Goal: Task Accomplishment & Management: Use online tool/utility

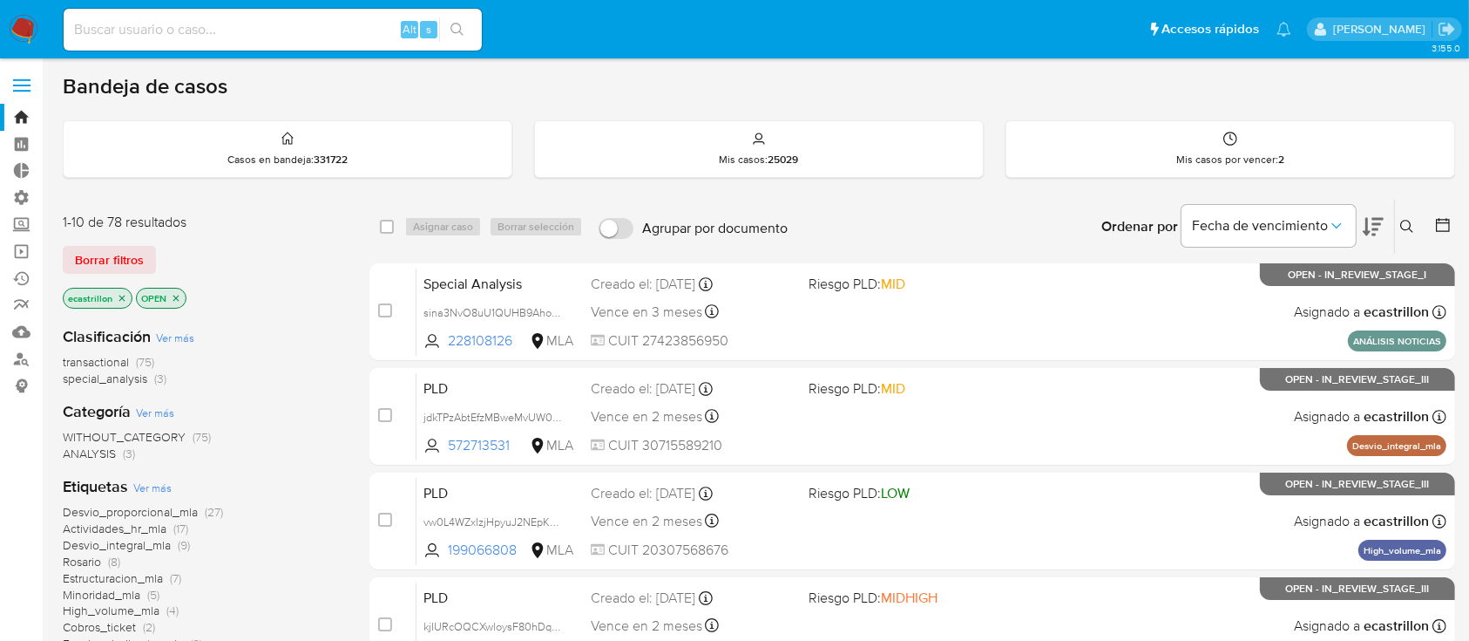
click at [114, 263] on span "Borrar filtros" at bounding box center [109, 260] width 69 height 24
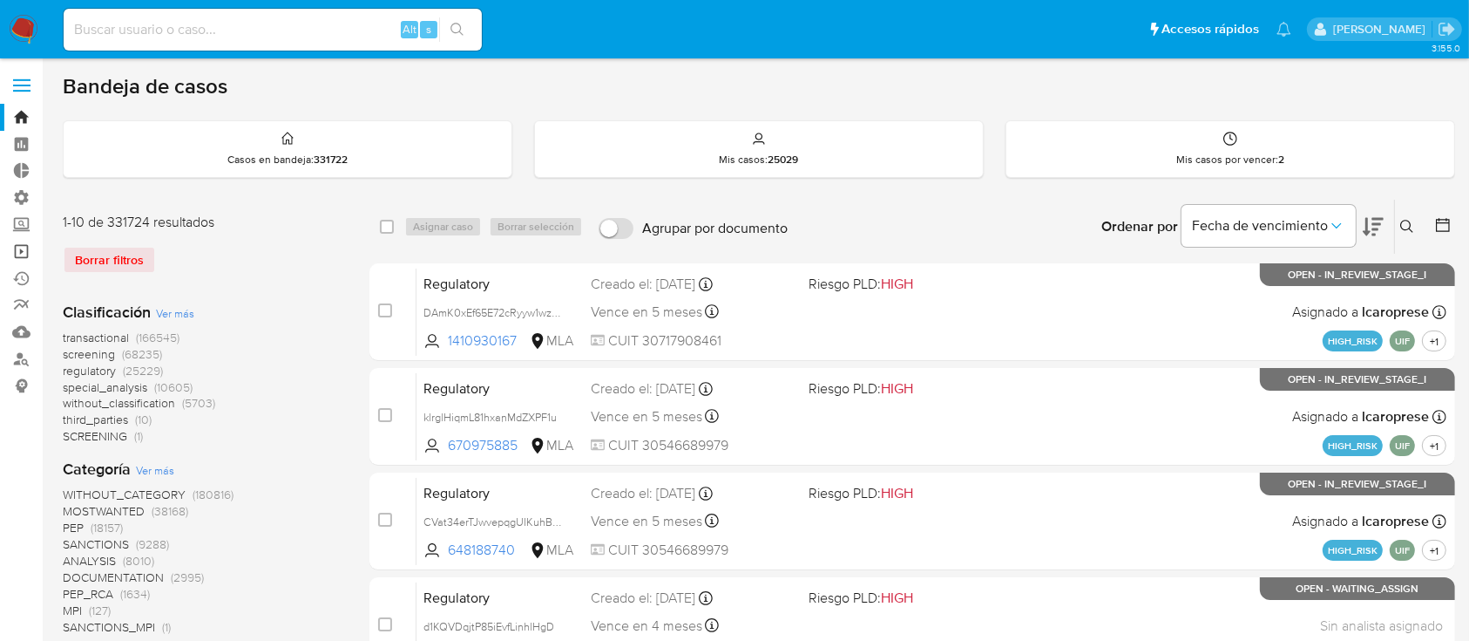
click at [30, 253] on link "Operaciones masivas" at bounding box center [103, 251] width 207 height 27
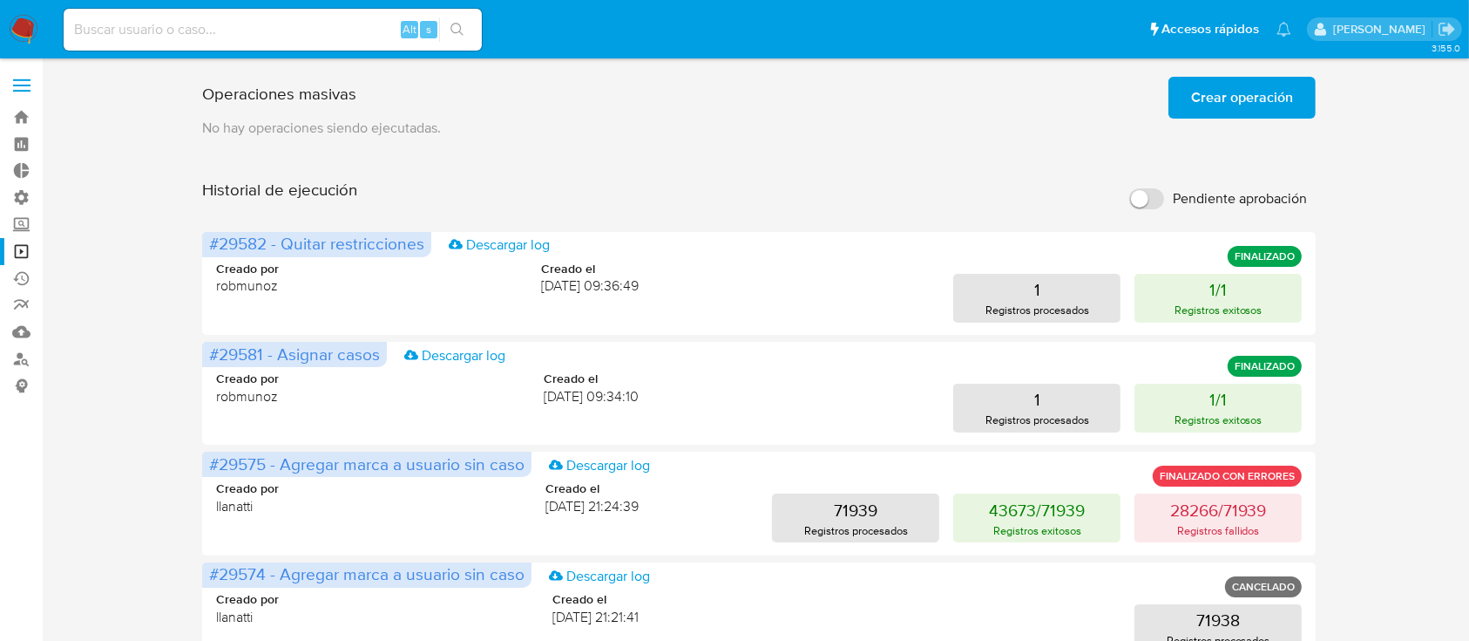
click at [1246, 80] on span "Crear operación" at bounding box center [1242, 97] width 102 height 38
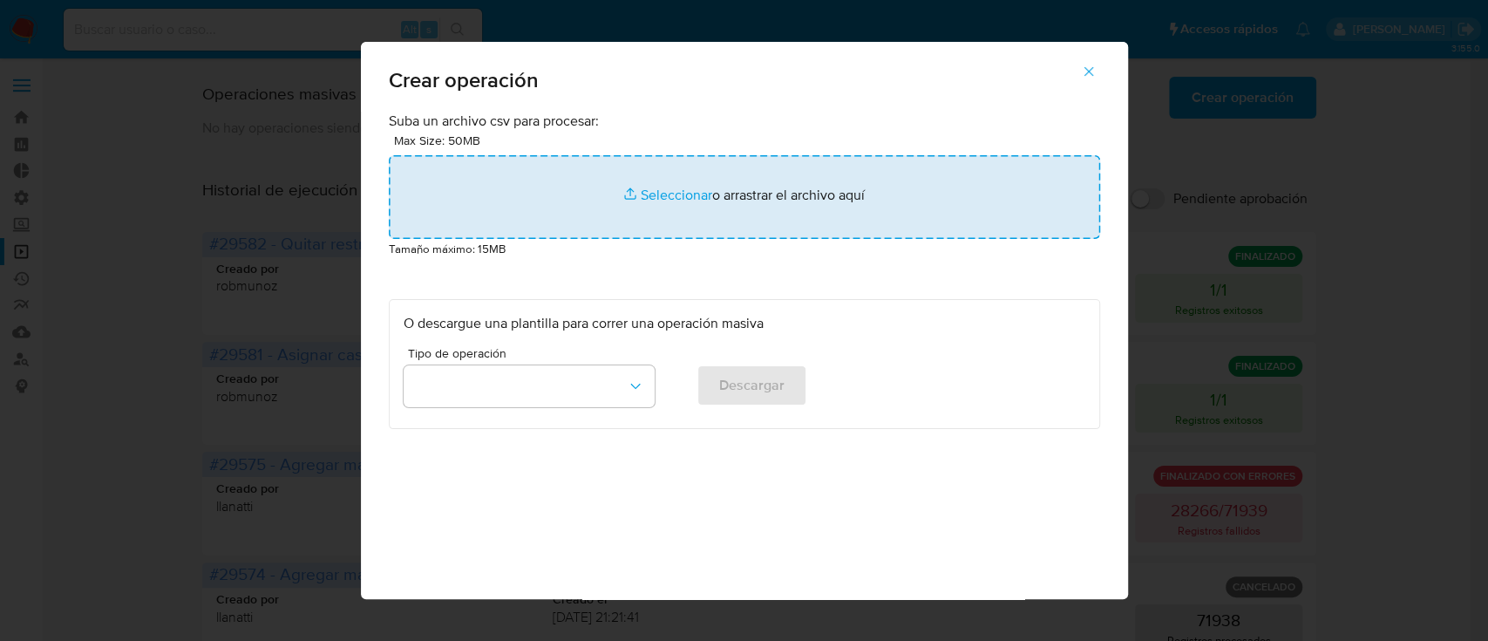
click at [647, 189] on input "file" at bounding box center [744, 197] width 711 height 84
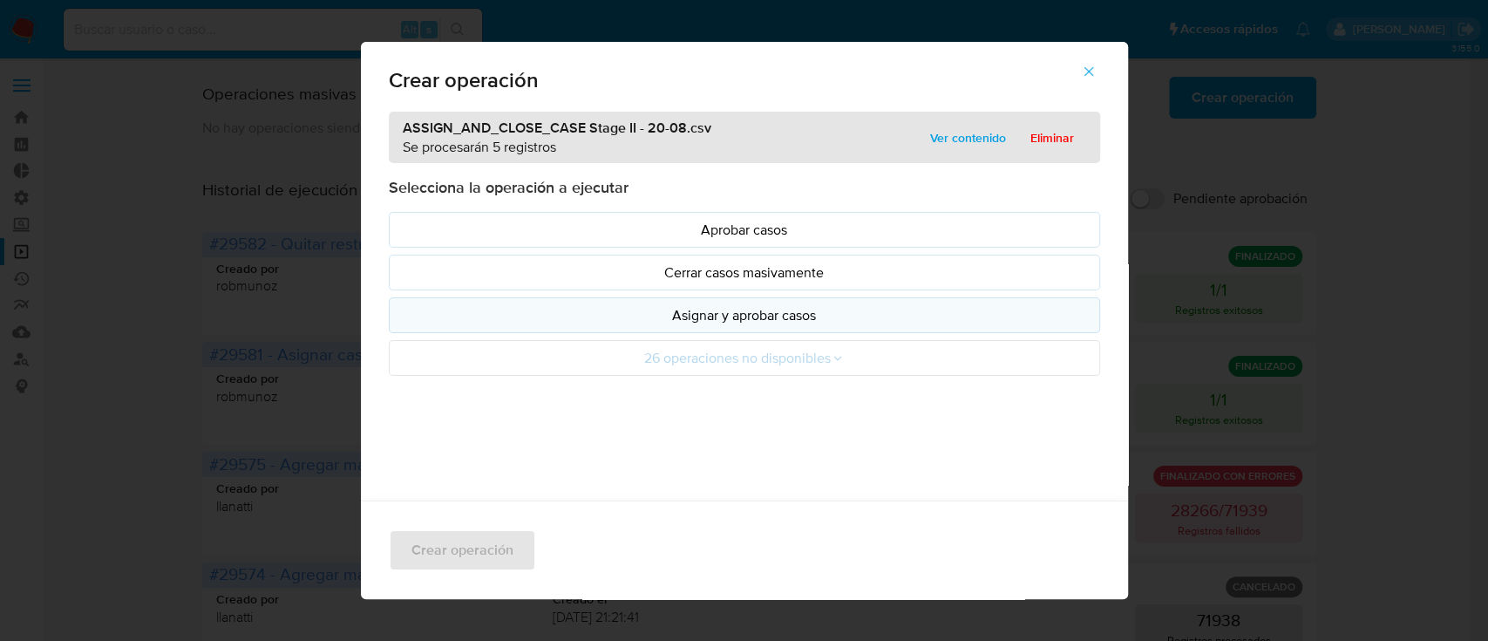
click at [722, 312] on p "Asignar y aprobar casos" at bounding box center [744, 315] width 682 height 20
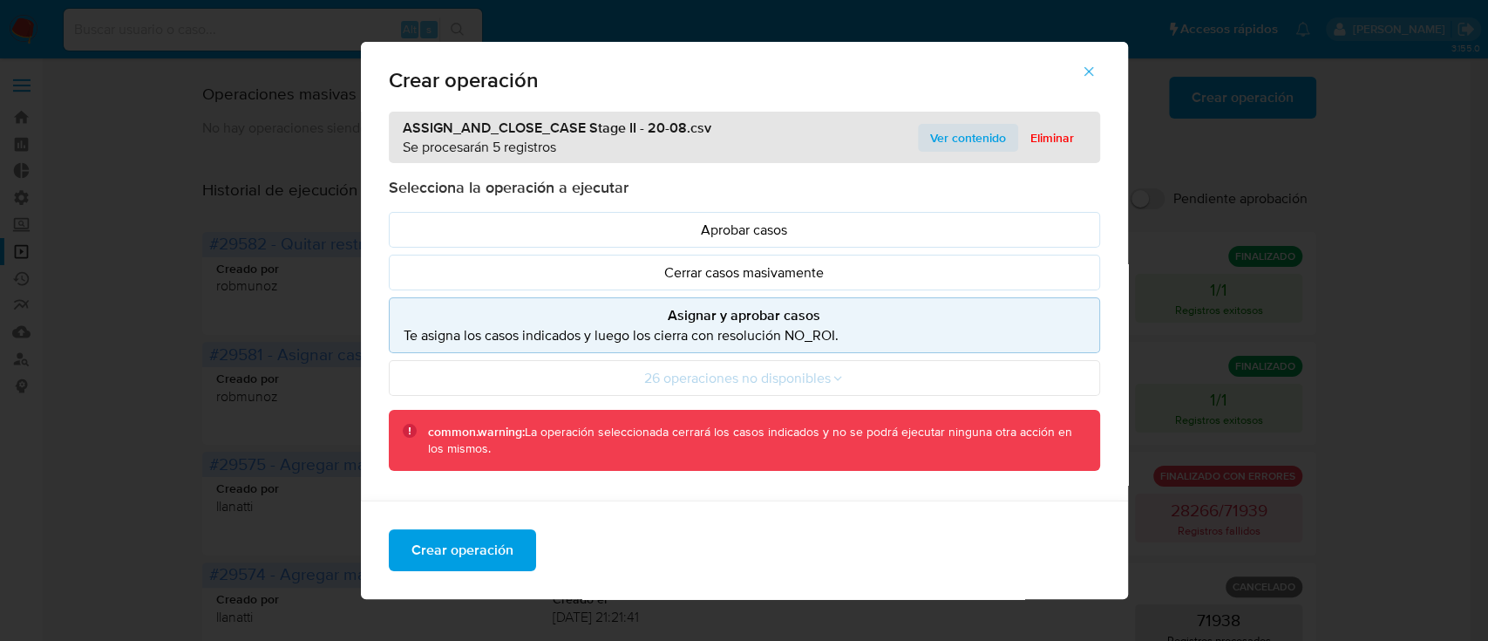
click at [959, 139] on span "Ver contenido" at bounding box center [968, 137] width 76 height 24
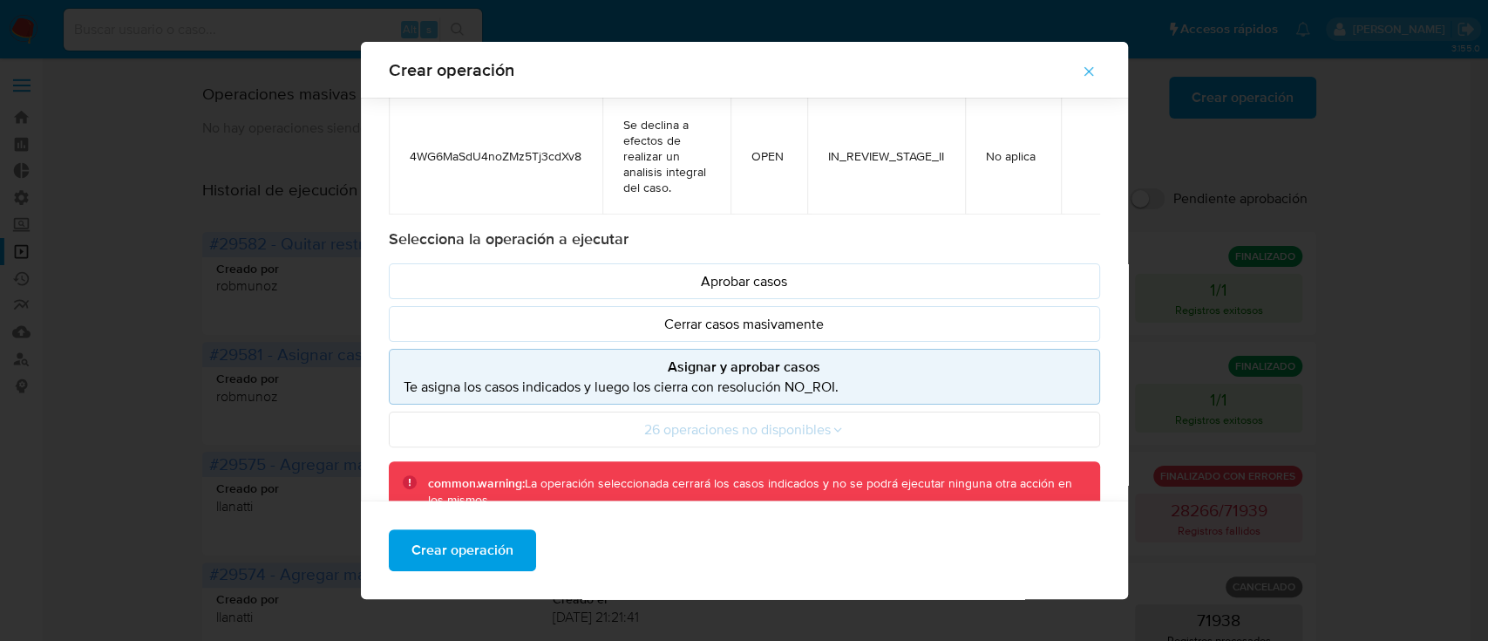
scroll to position [189, 0]
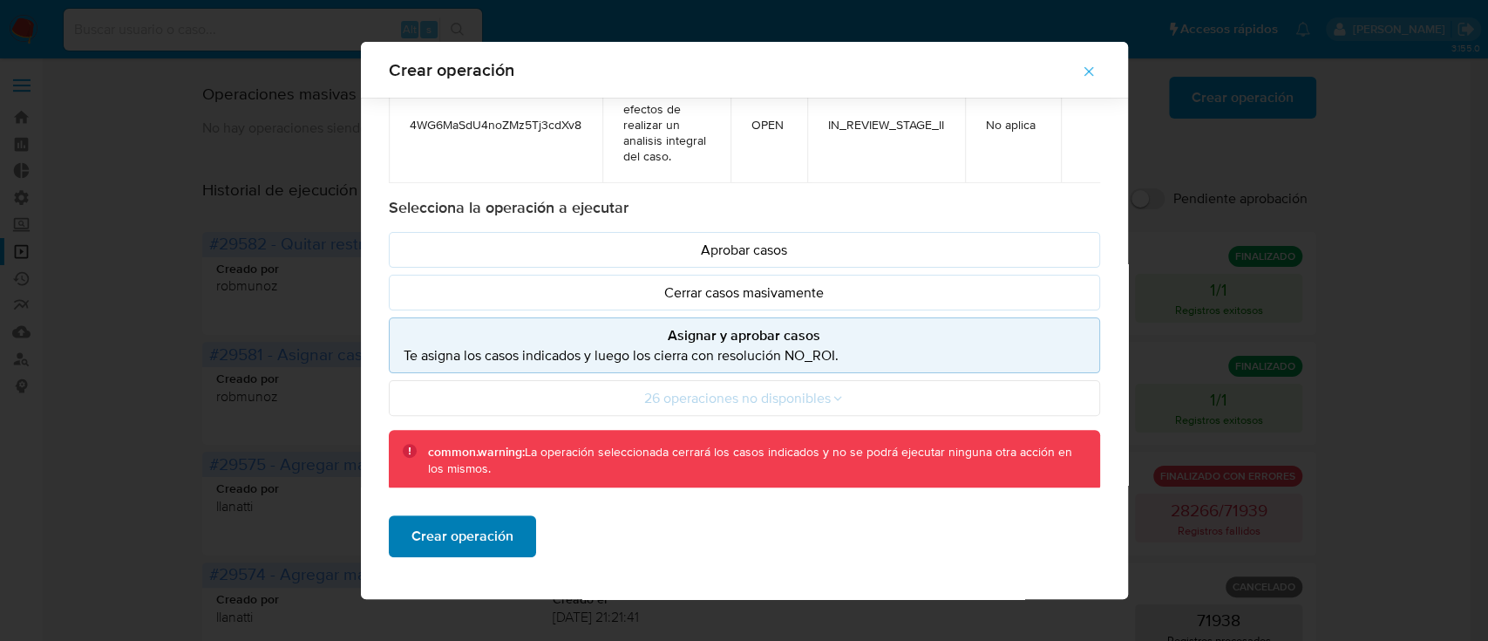
click at [463, 540] on span "Crear operación" at bounding box center [462, 536] width 102 height 38
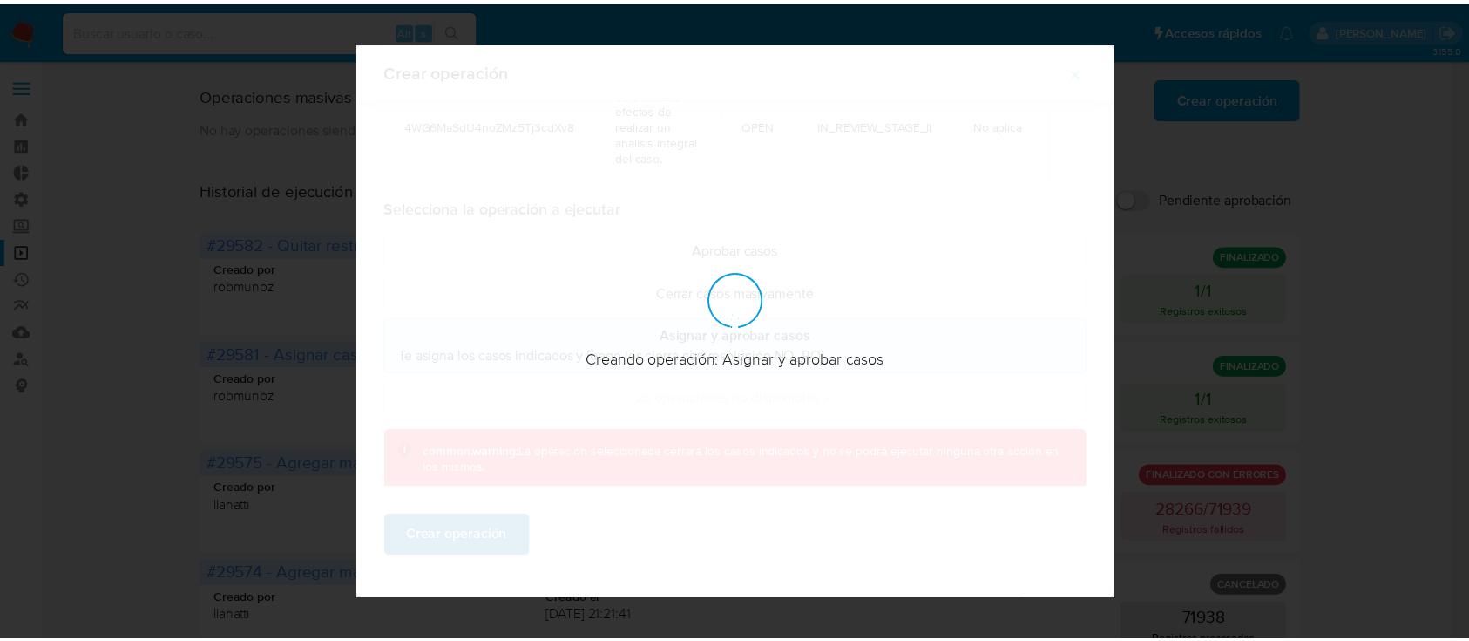
scroll to position [14, 0]
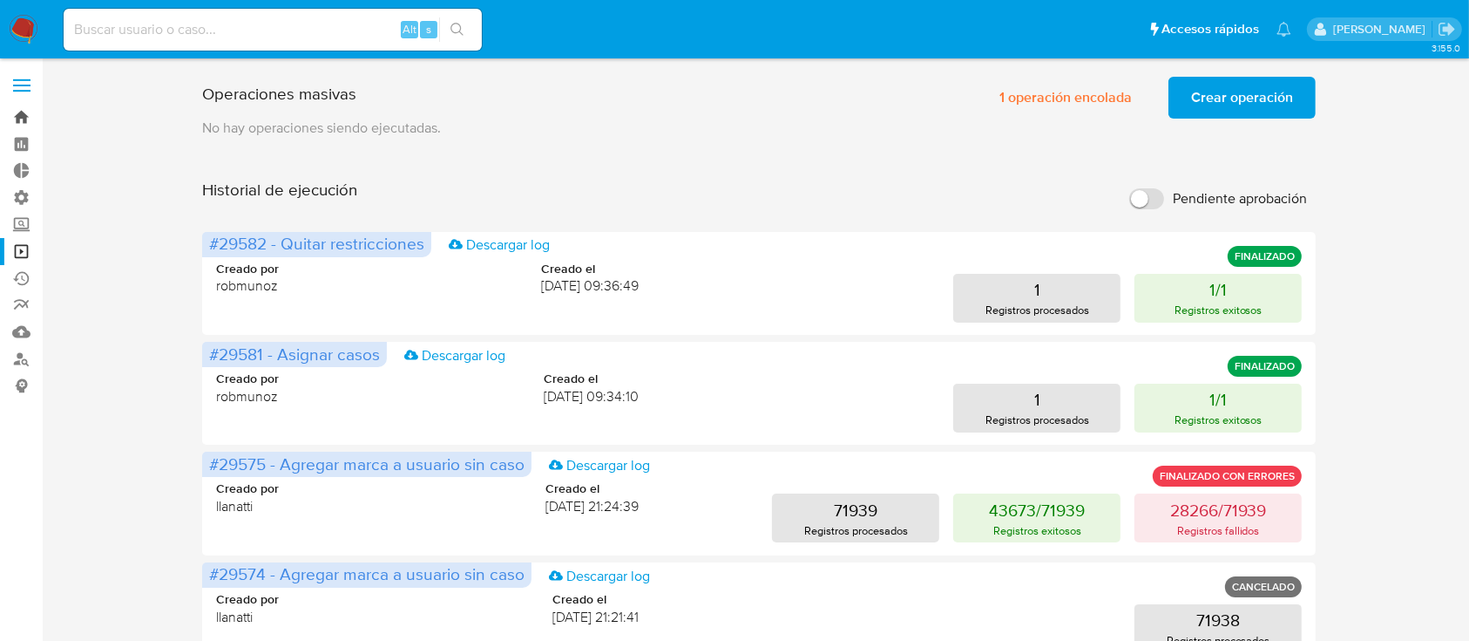
click at [17, 121] on link "Bandeja" at bounding box center [103, 117] width 207 height 27
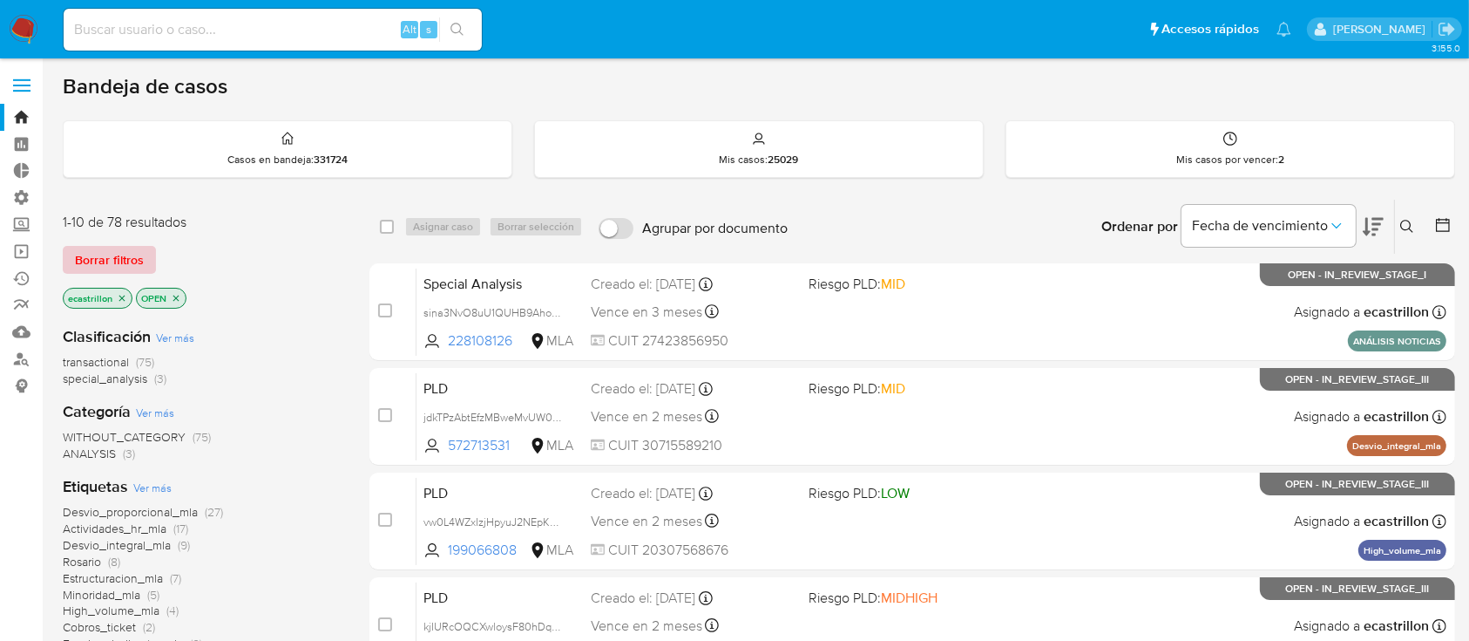
click at [96, 268] on span "Borrar filtros" at bounding box center [109, 260] width 69 height 24
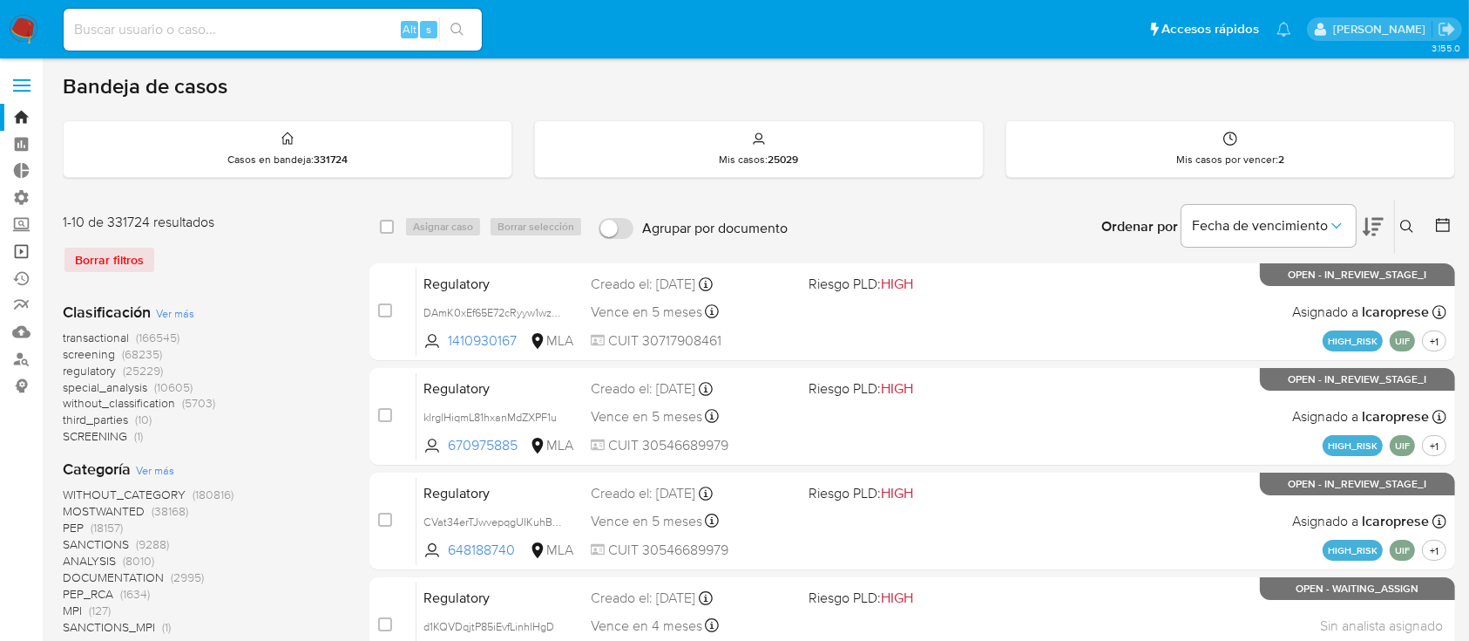
click at [13, 261] on link "Operaciones masivas" at bounding box center [103, 251] width 207 height 27
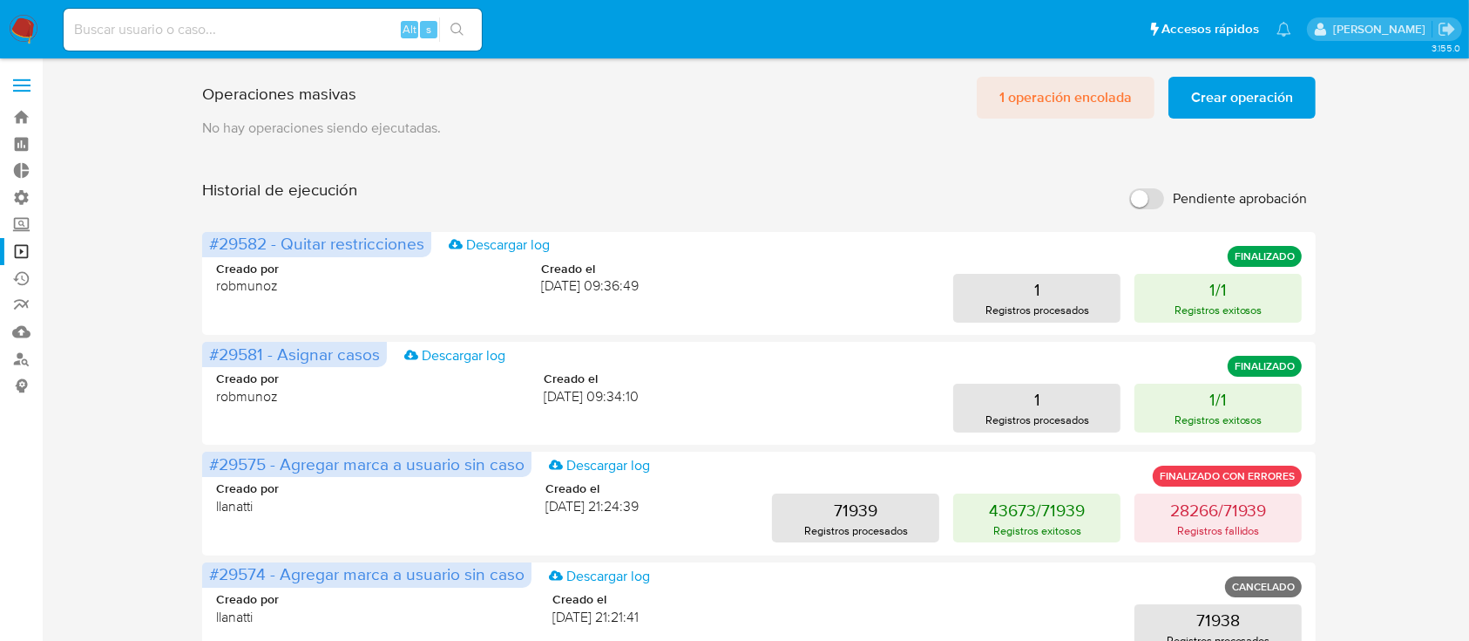
click at [1075, 94] on span "1 operación encolada" at bounding box center [1066, 97] width 132 height 38
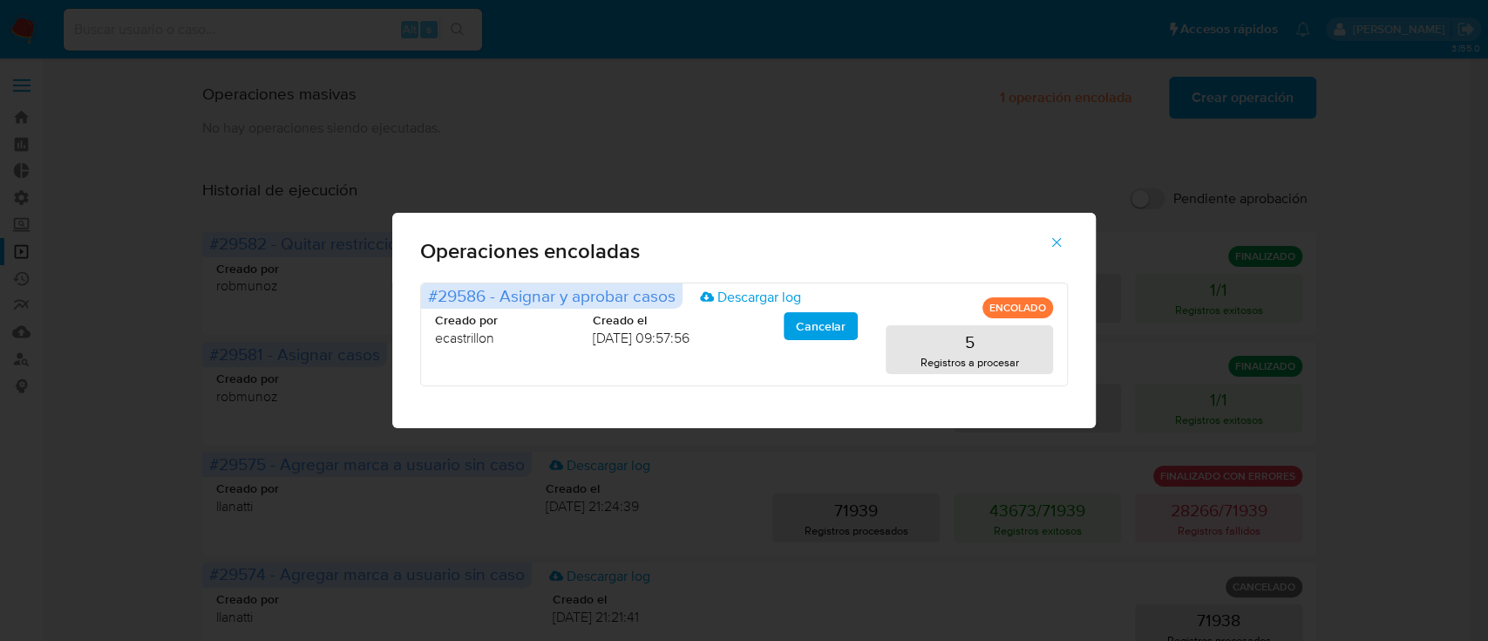
click at [1053, 242] on icon "button" at bounding box center [1056, 242] width 16 height 16
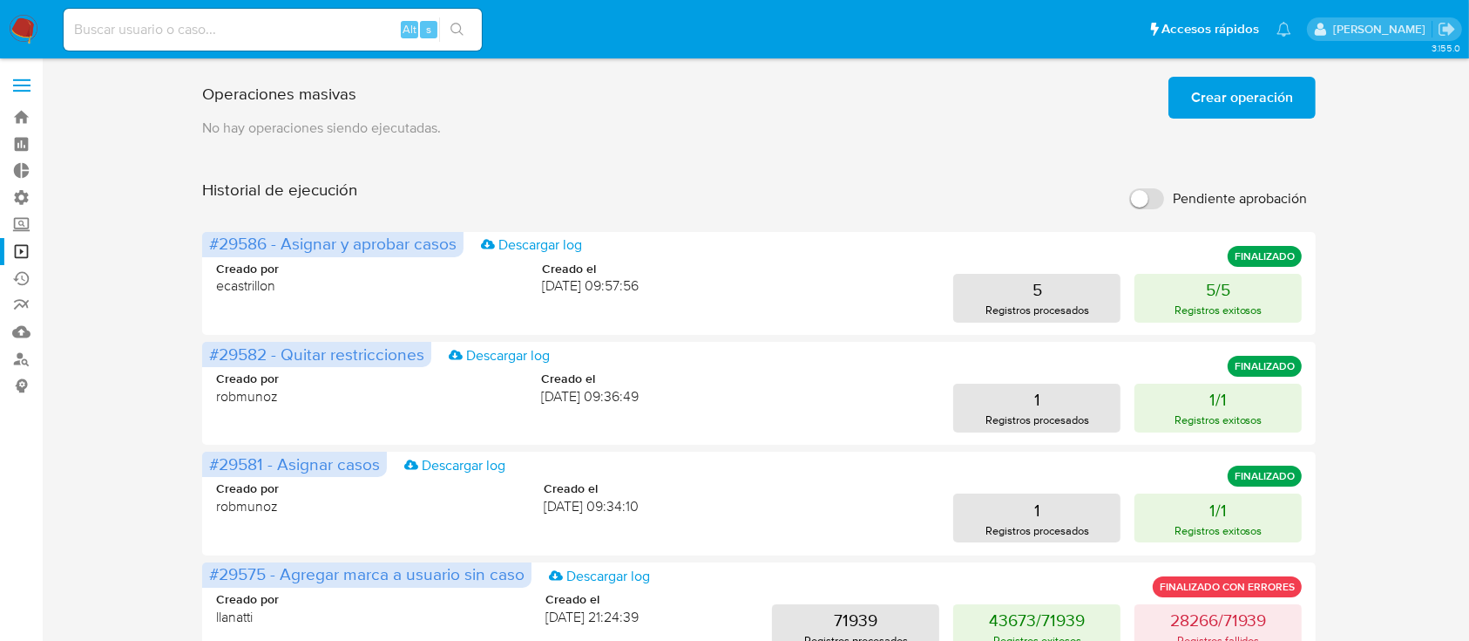
click at [1184, 88] on button "Crear operación" at bounding box center [1242, 98] width 147 height 42
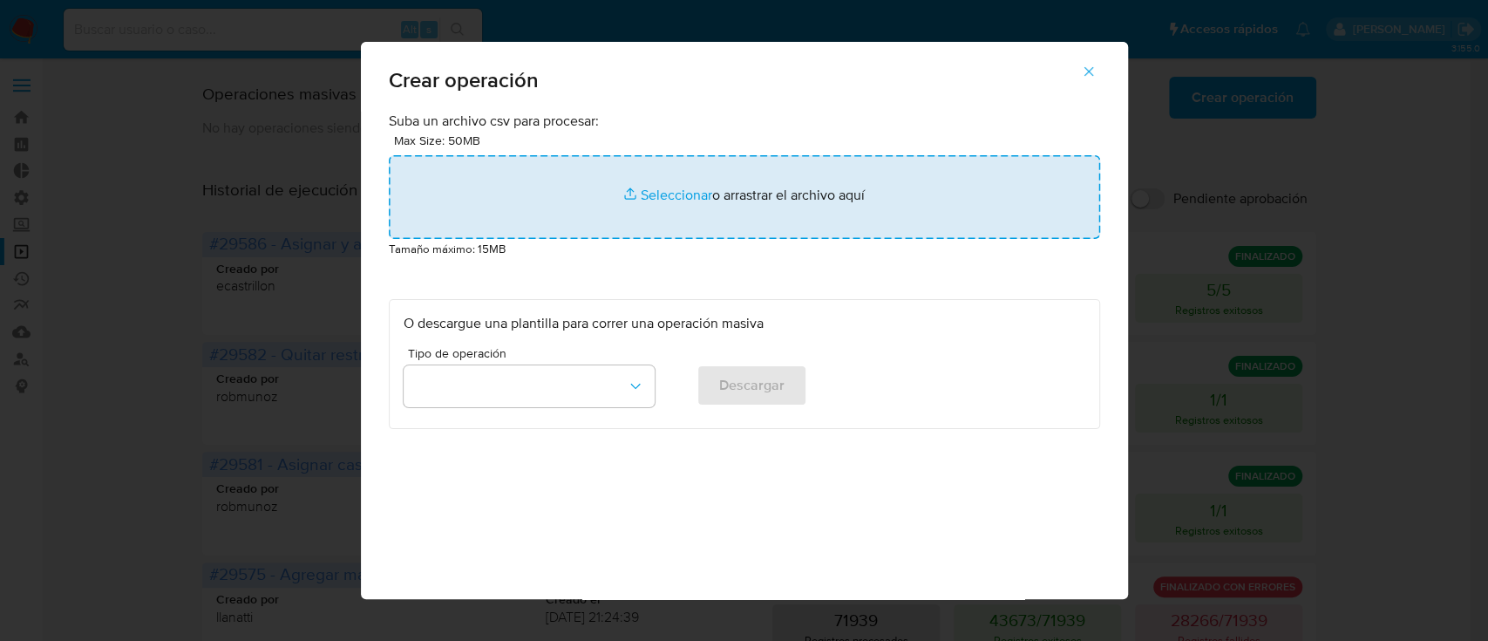
click at [828, 180] on input "file" at bounding box center [744, 197] width 711 height 84
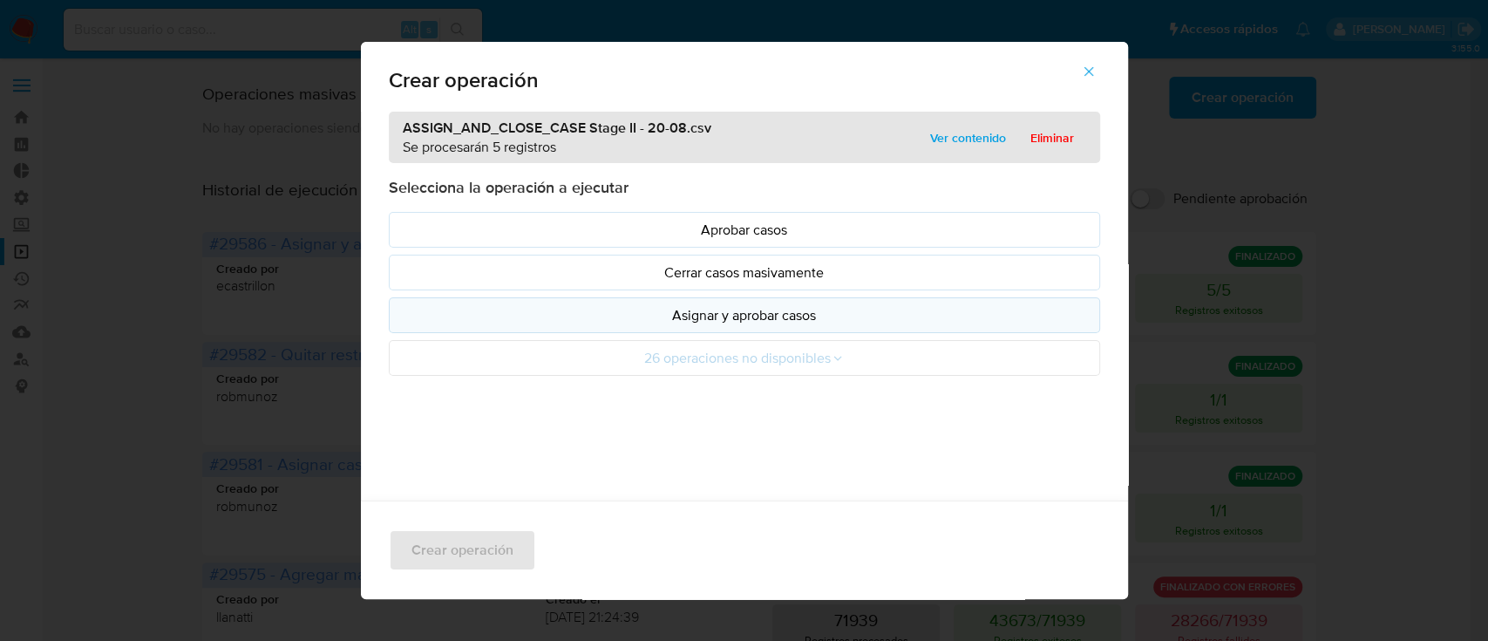
drag, startPoint x: 828, startPoint y: 180, endPoint x: 688, endPoint y: 302, distance: 186.5
click at [688, 302] on button "Asignar y aprobar casos" at bounding box center [744, 315] width 711 height 36
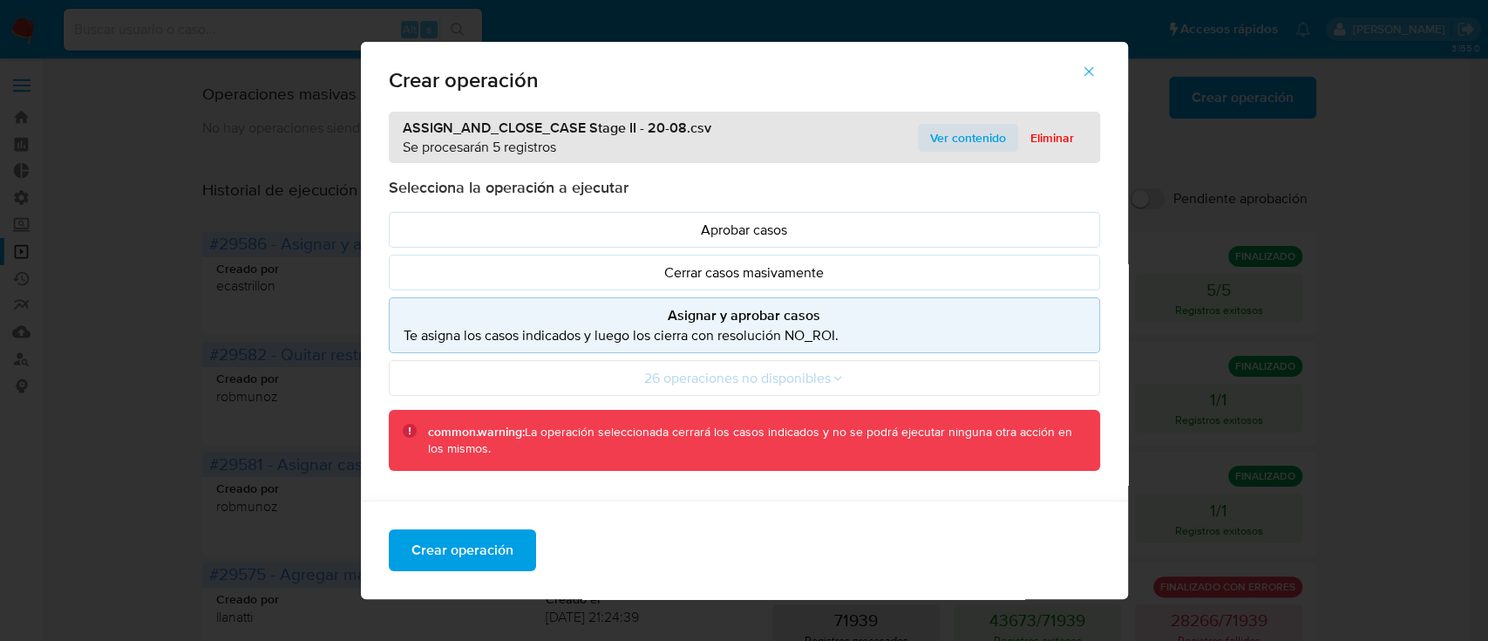
click at [939, 134] on span "Ver contenido" at bounding box center [968, 137] width 76 height 24
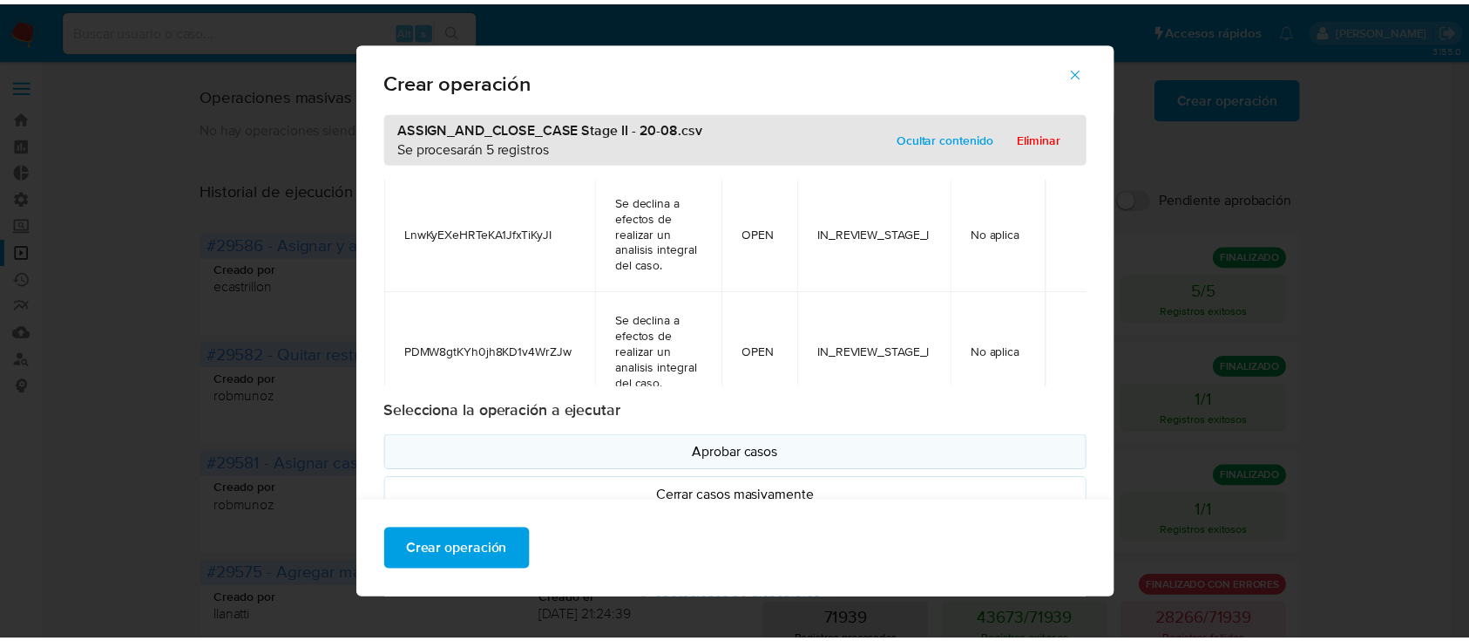
scroll to position [349, 0]
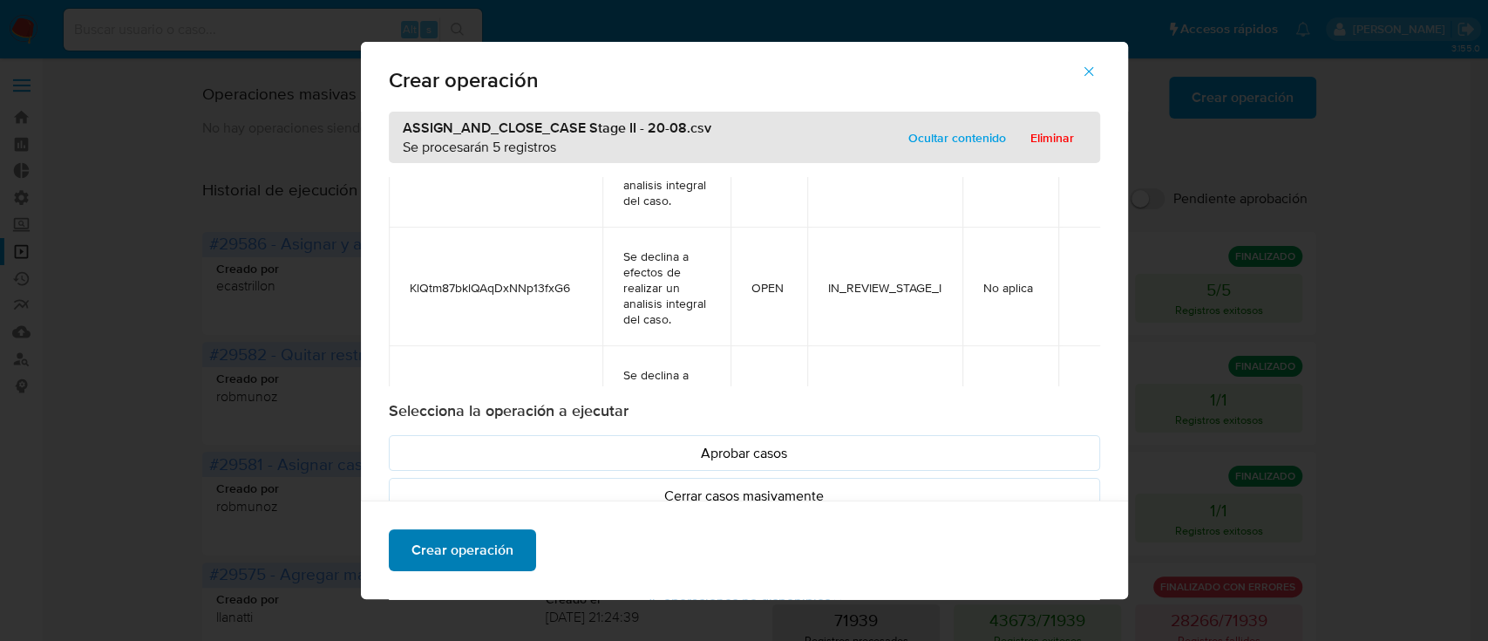
click at [497, 545] on span "Crear operación" at bounding box center [462, 550] width 102 height 38
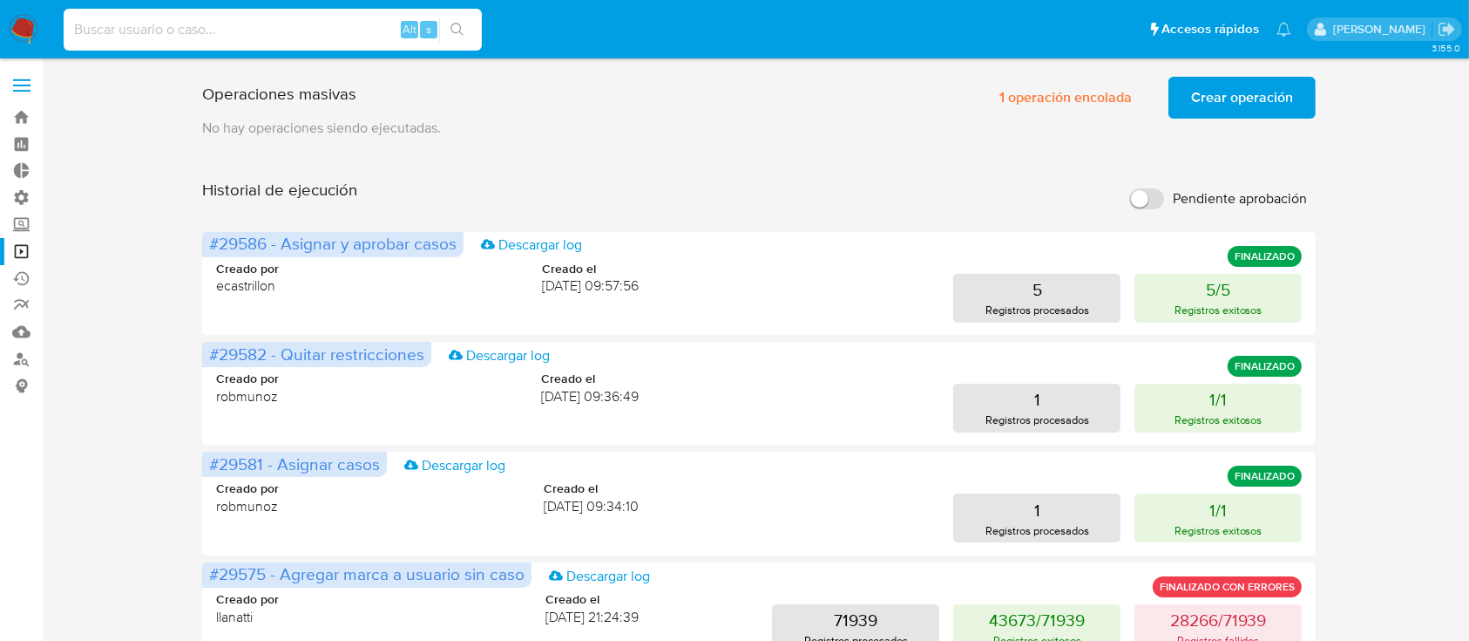
click at [222, 28] on input at bounding box center [273, 29] width 418 height 23
paste input "49664669"
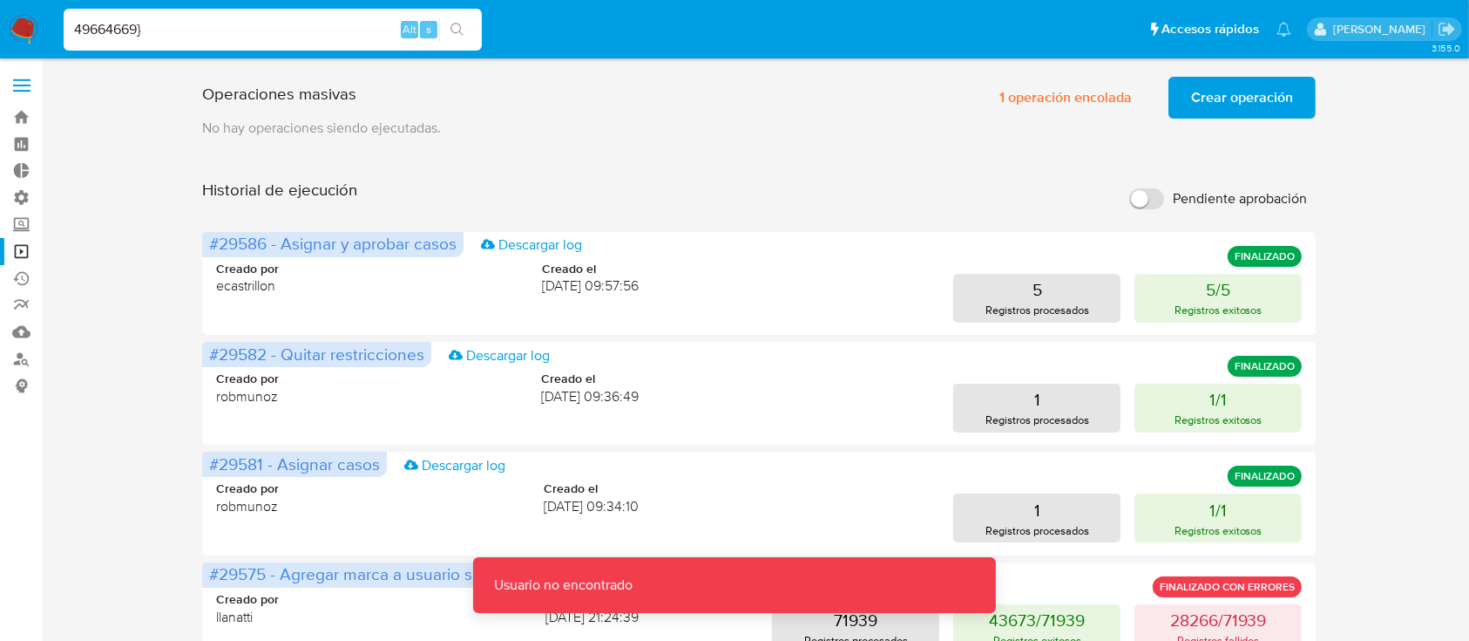
click at [211, 14] on div "49664669} Alt s" at bounding box center [273, 30] width 418 height 42
click at [207, 25] on input "49664669}" at bounding box center [273, 29] width 418 height 23
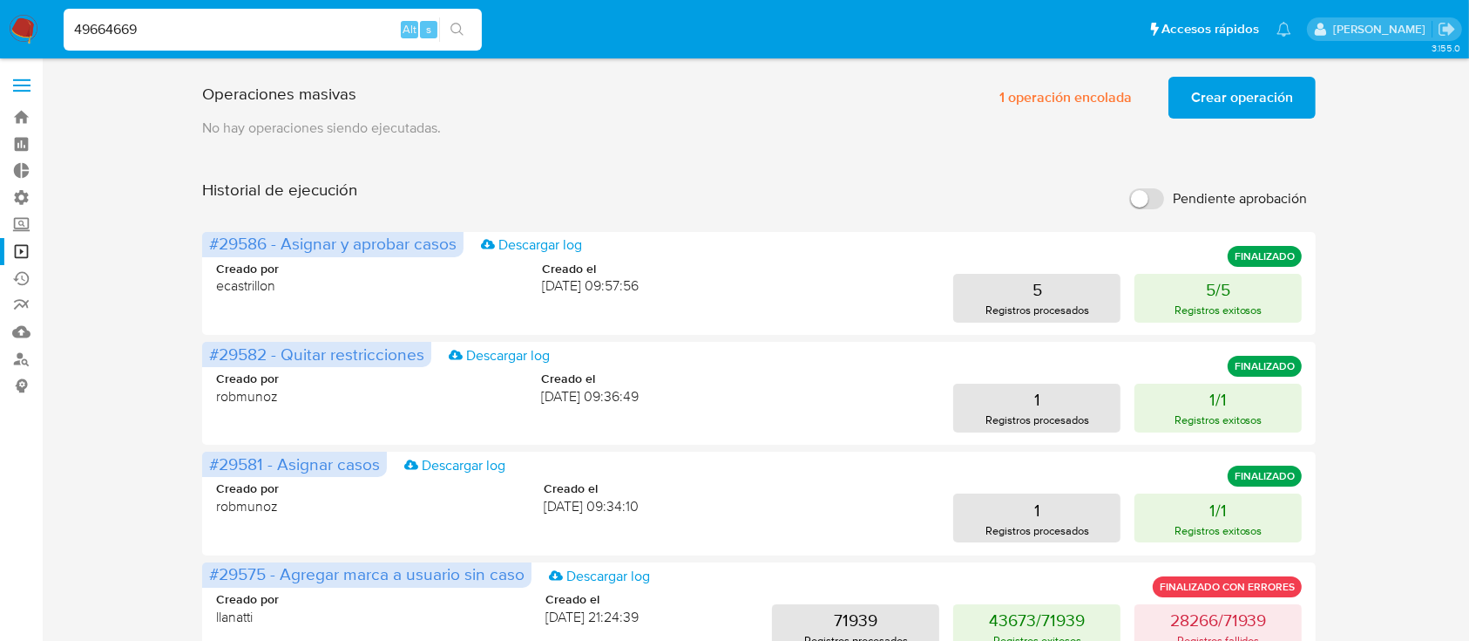
type input "49664669"
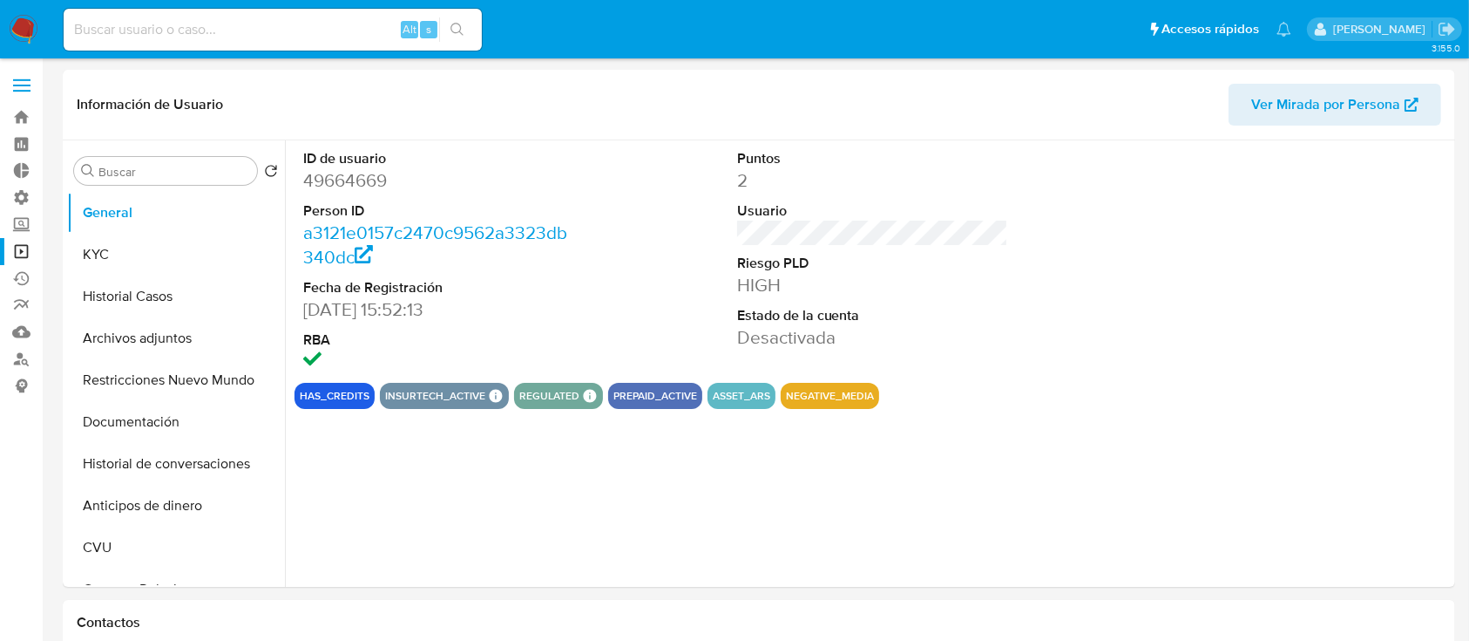
select select "10"
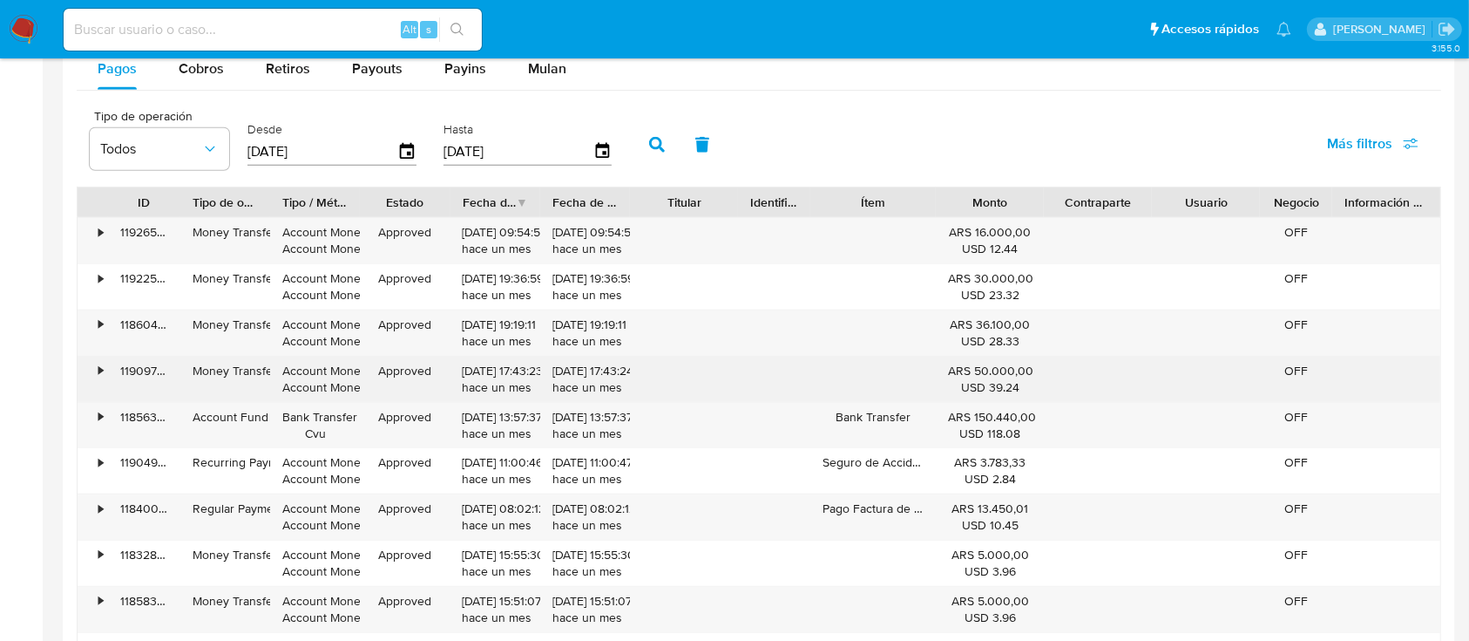
scroll to position [1394, 0]
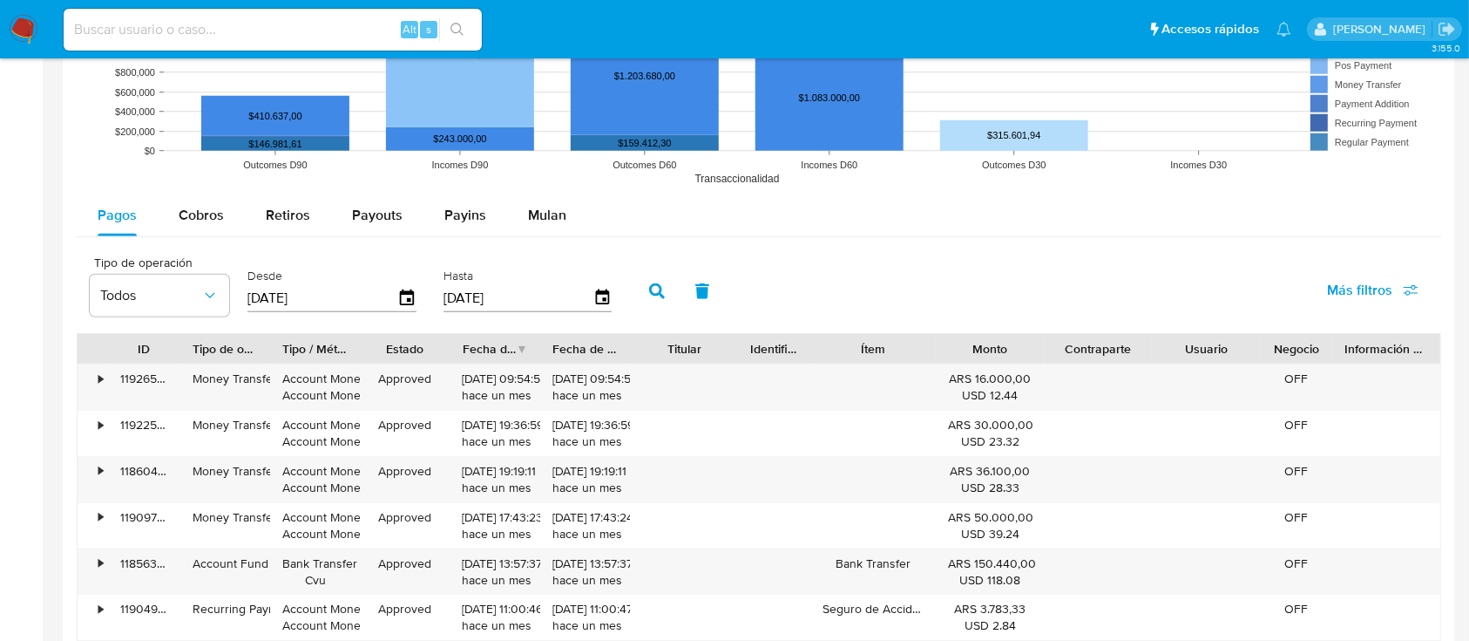
click at [654, 282] on button "button" at bounding box center [656, 291] width 45 height 42
click at [1350, 281] on span "Más filtros" at bounding box center [1359, 290] width 65 height 42
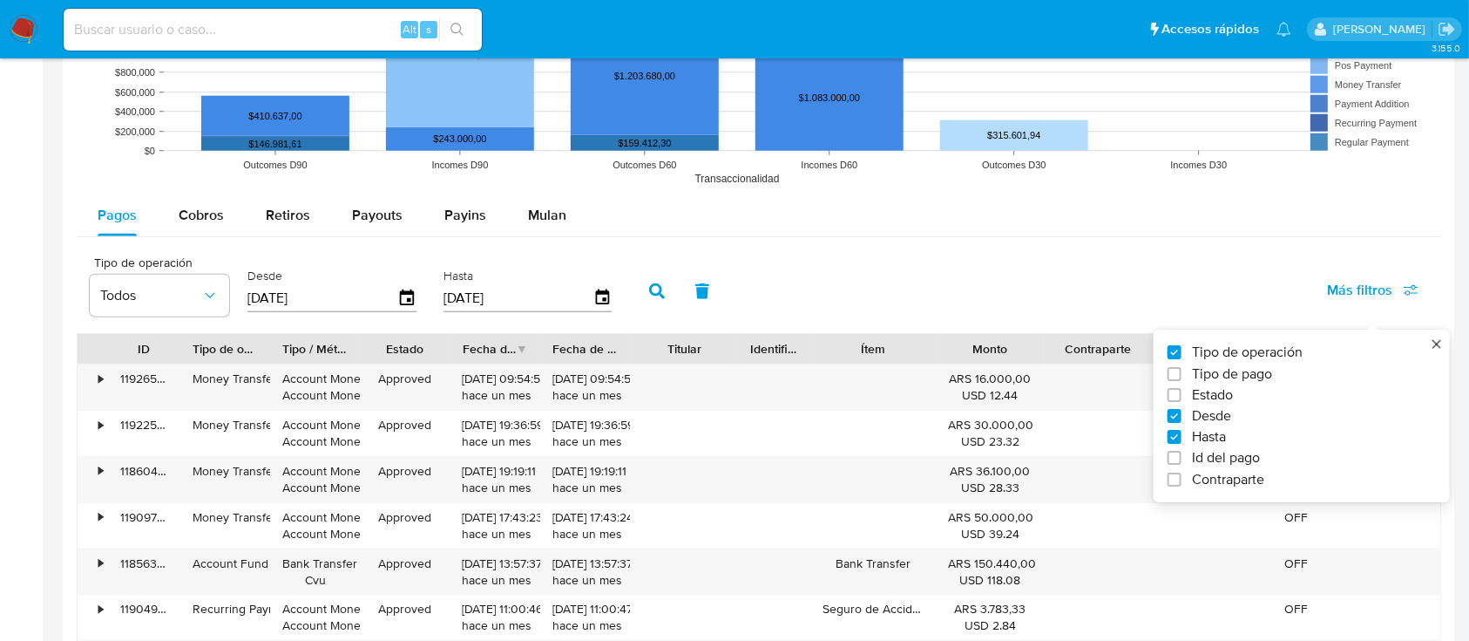
click at [1198, 463] on span "Id del pago" at bounding box center [1226, 458] width 68 height 17
click at [1182, 463] on input "Id del pago" at bounding box center [1175, 458] width 14 height 14
checkbox input "true"
click at [728, 299] on input "number" at bounding box center [719, 296] width 171 height 23
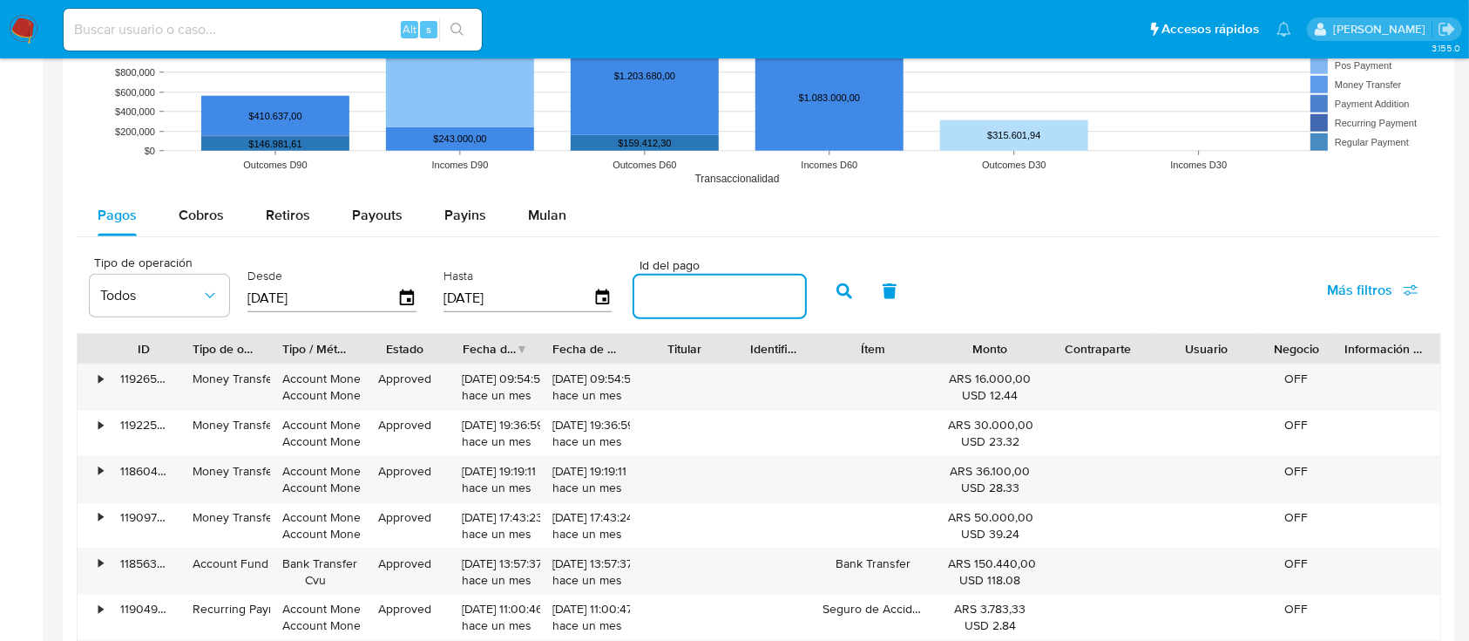
click at [728, 295] on input "number" at bounding box center [719, 296] width 171 height 23
paste input "111349557898"
type input "111349557898"
click at [842, 295] on icon "button" at bounding box center [845, 291] width 16 height 16
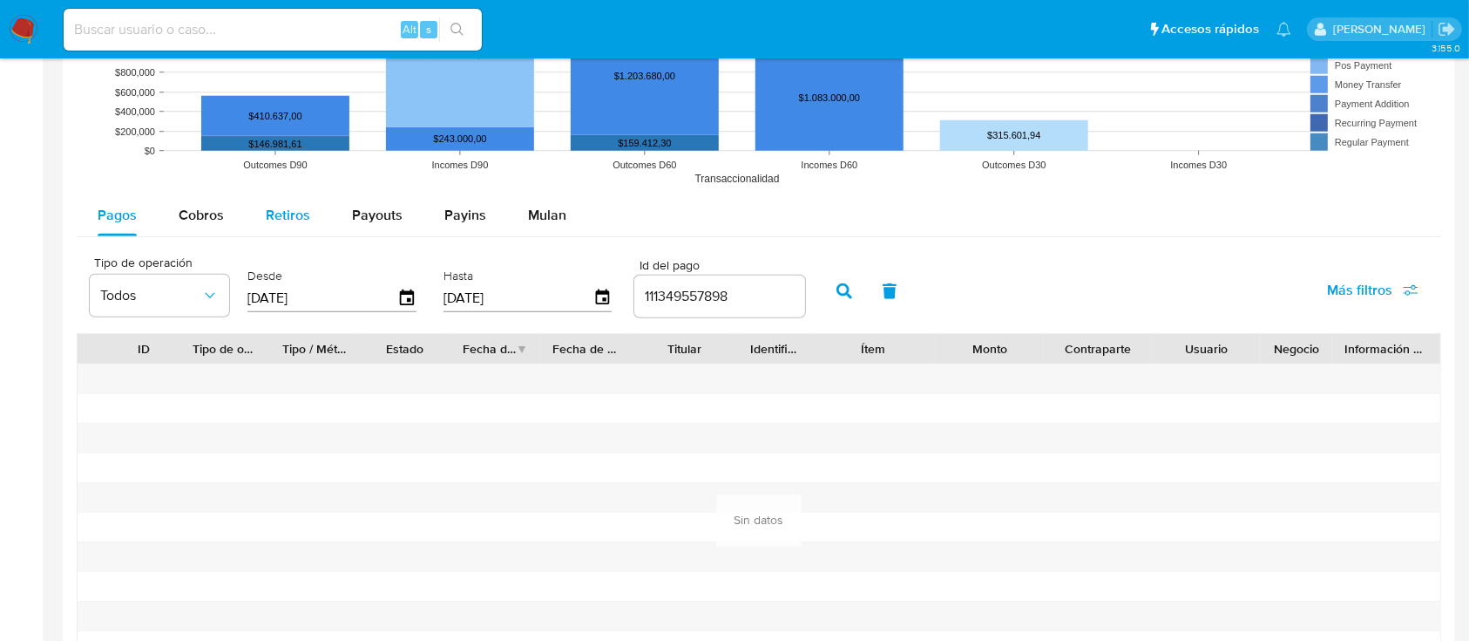
click at [269, 216] on span "Retiros" at bounding box center [288, 215] width 44 height 20
select select "10"
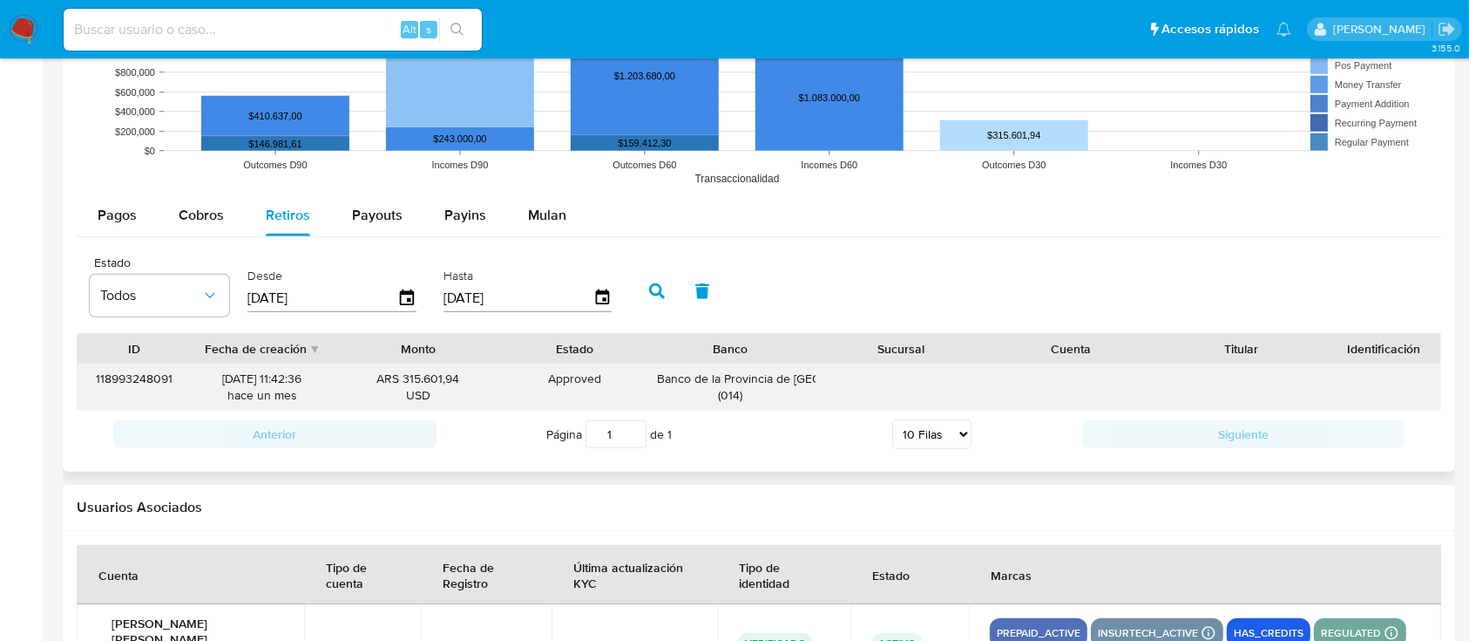
click at [186, 386] on div "118993248091" at bounding box center [134, 386] width 113 height 45
click at [657, 289] on icon "button" at bounding box center [657, 291] width 16 height 16
click at [326, 225] on button "Retiros" at bounding box center [288, 215] width 86 height 42
click at [342, 223] on button "Payouts" at bounding box center [377, 215] width 92 height 42
select select "10"
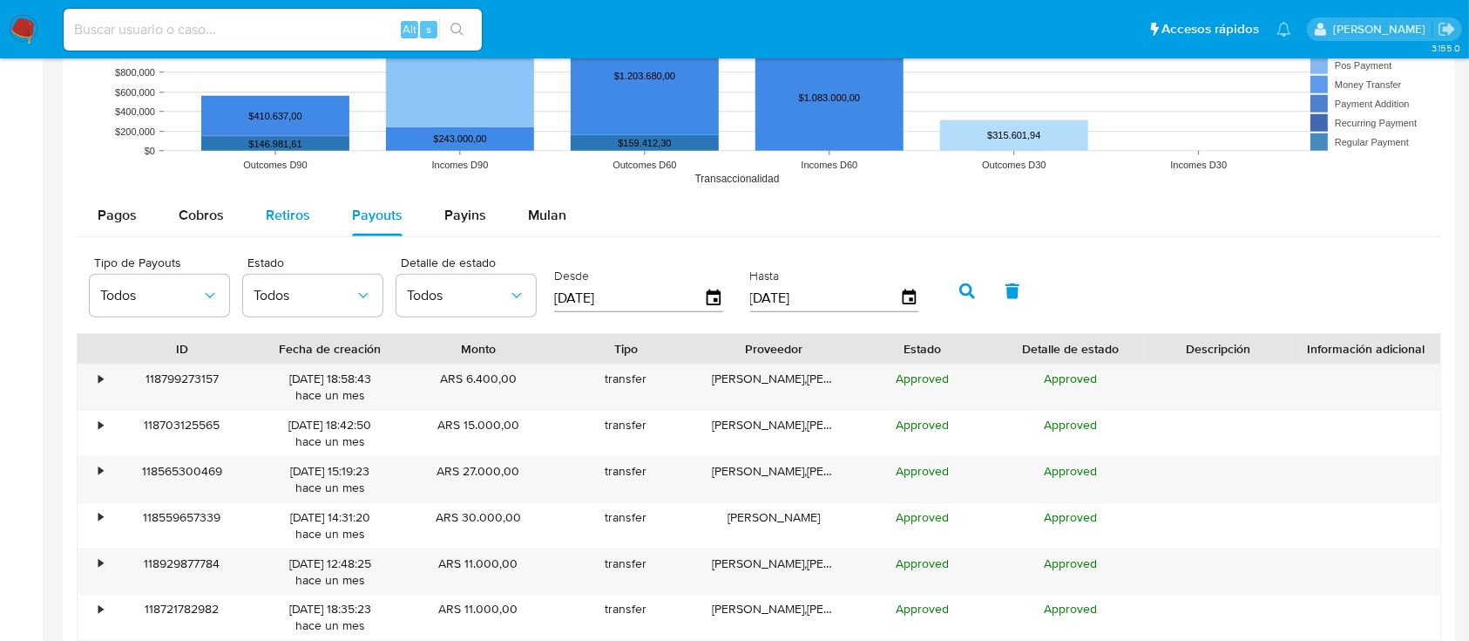
click at [287, 216] on span "Retiros" at bounding box center [288, 215] width 44 height 20
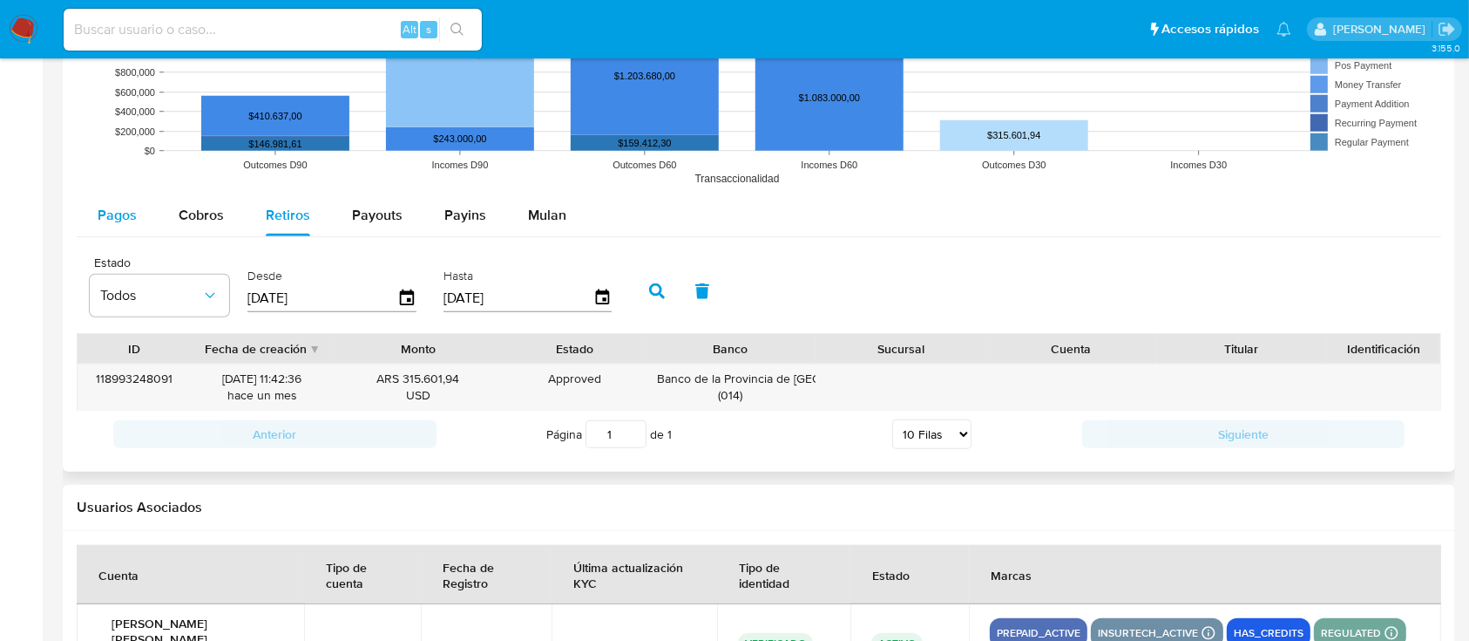
click at [98, 227] on div "Pagos" at bounding box center [117, 215] width 39 height 42
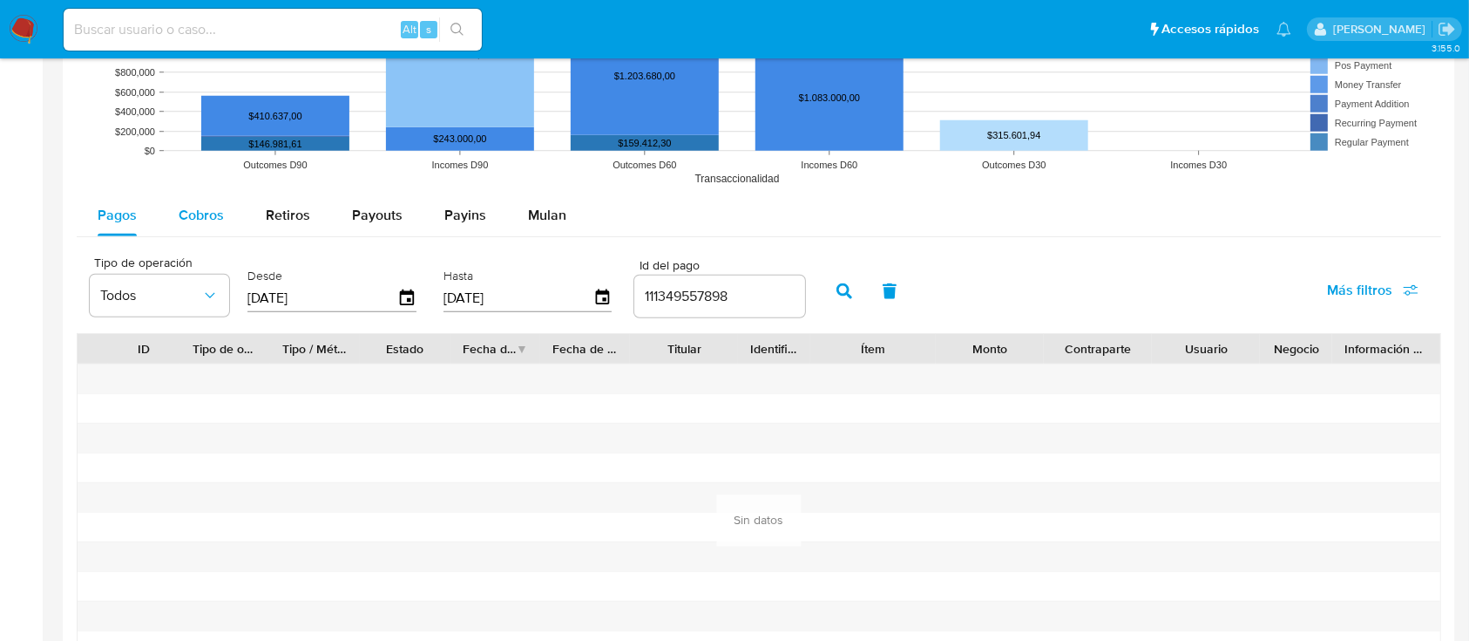
click at [206, 207] on span "Cobros" at bounding box center [201, 215] width 45 height 20
select select "10"
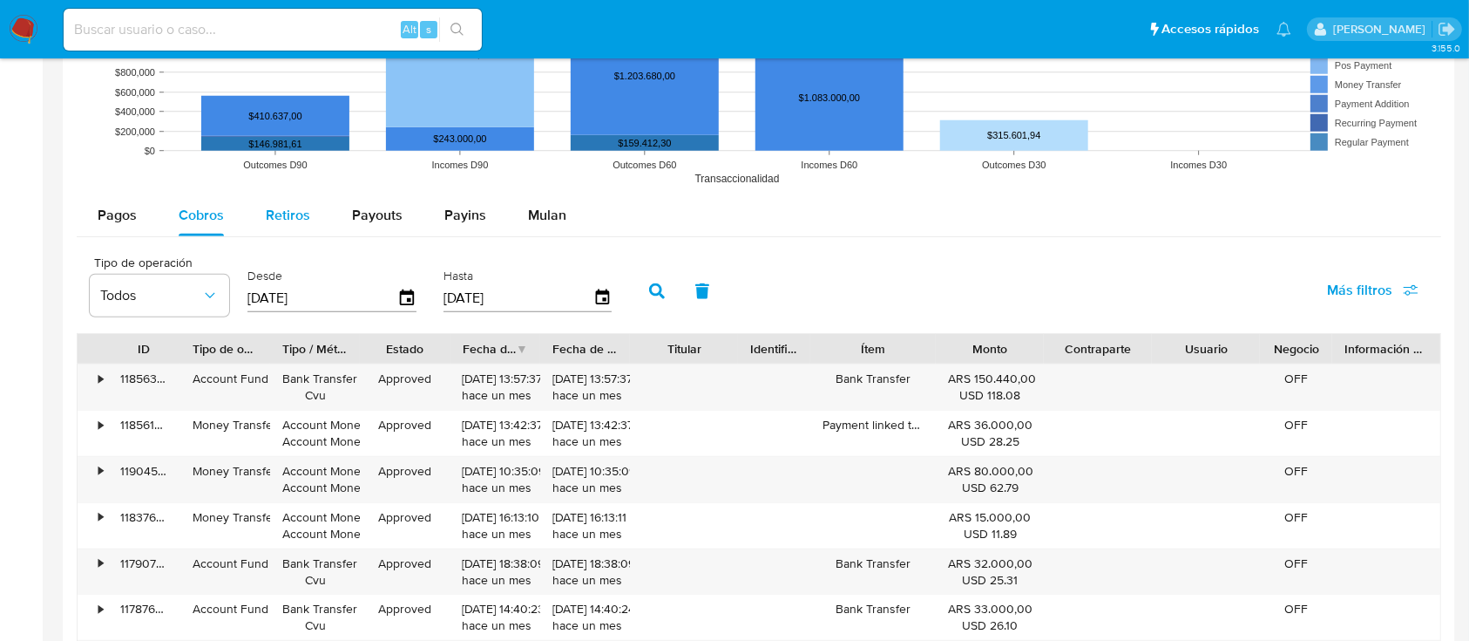
click at [272, 199] on div "Retiros" at bounding box center [288, 215] width 44 height 42
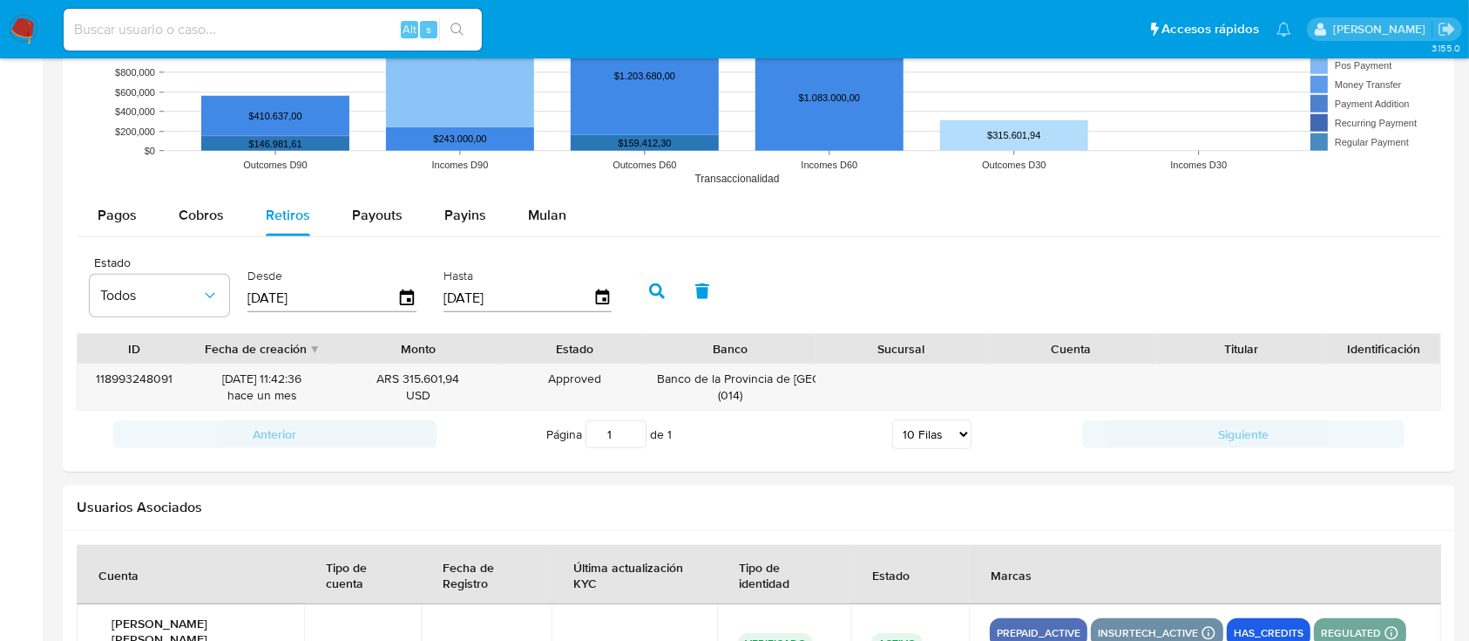
click at [329, 308] on input "23/05/2025" at bounding box center [323, 298] width 150 height 28
click at [329, 307] on input "23/05/2025" at bounding box center [323, 298] width 150 height 28
type input "1_/__/____"
type input "2_/__/____"
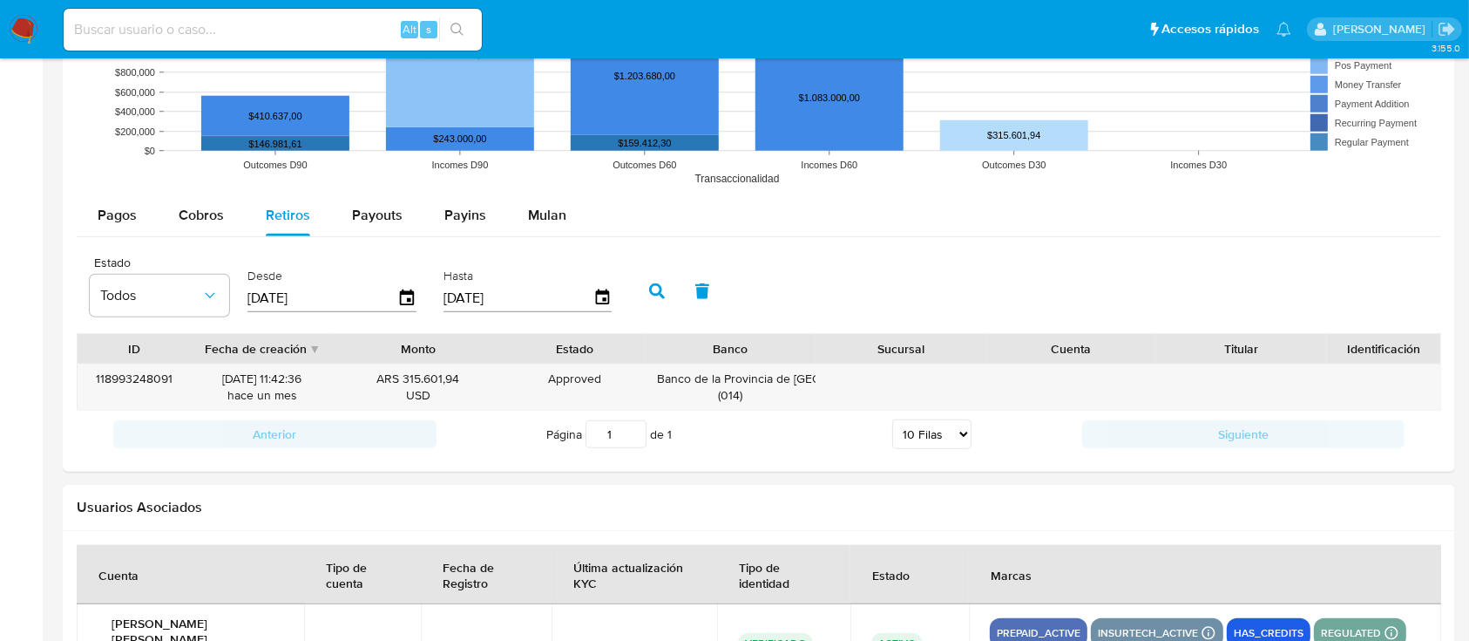
type input "12/05/2025"
type input "1_/__/____"
type input "19/06/202_"
type input "5_/__/____"
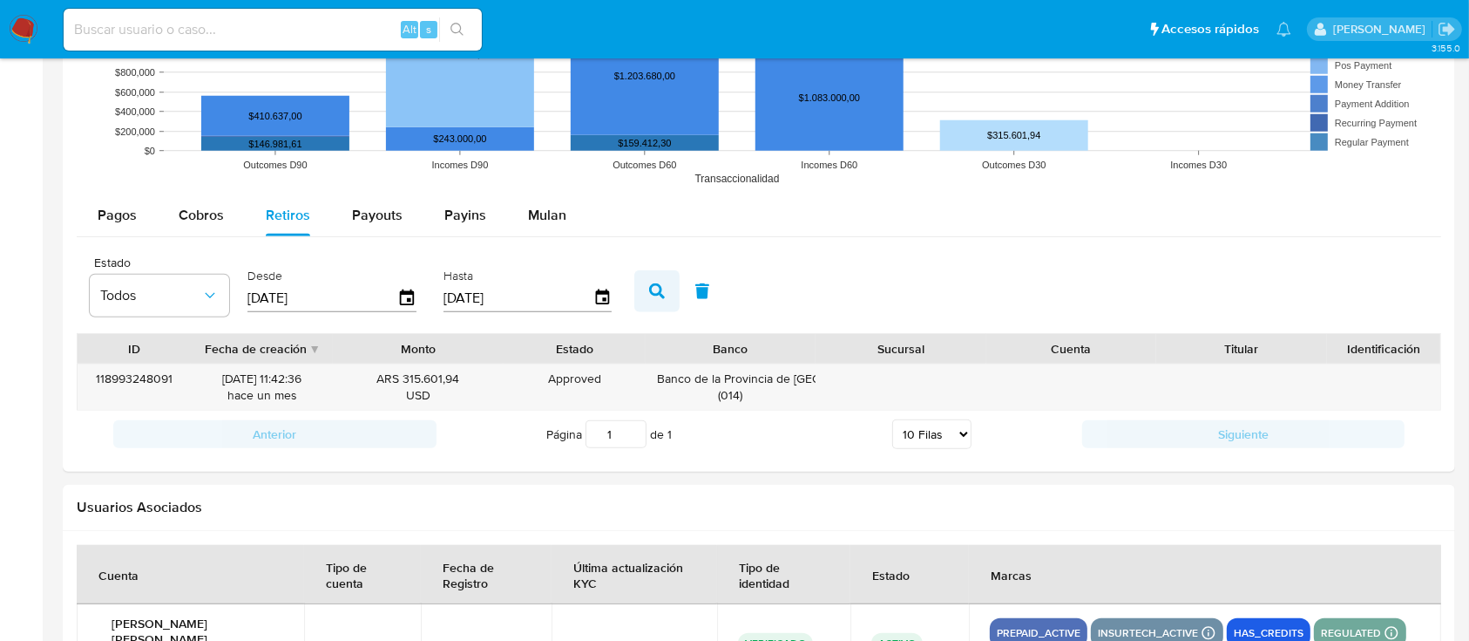
type input "19/06/2025"
click at [646, 286] on button "button" at bounding box center [656, 291] width 45 height 42
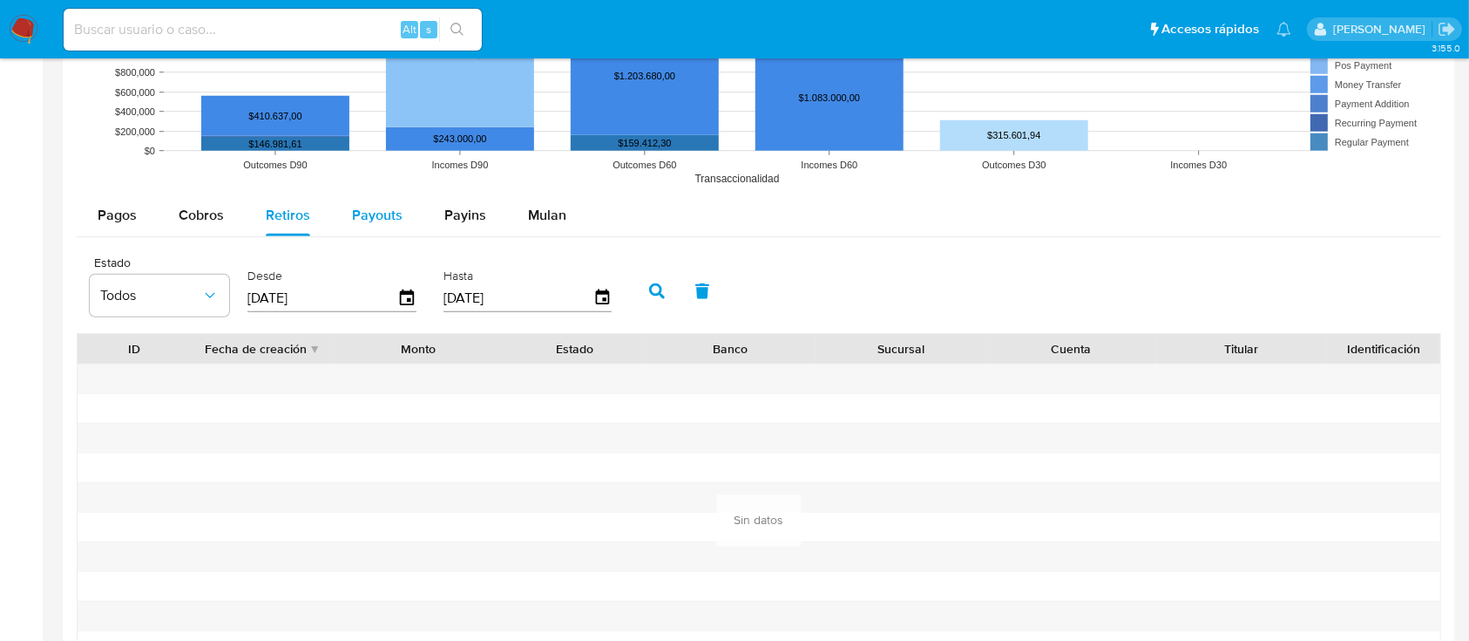
click at [388, 224] on span "Payouts" at bounding box center [377, 215] width 51 height 20
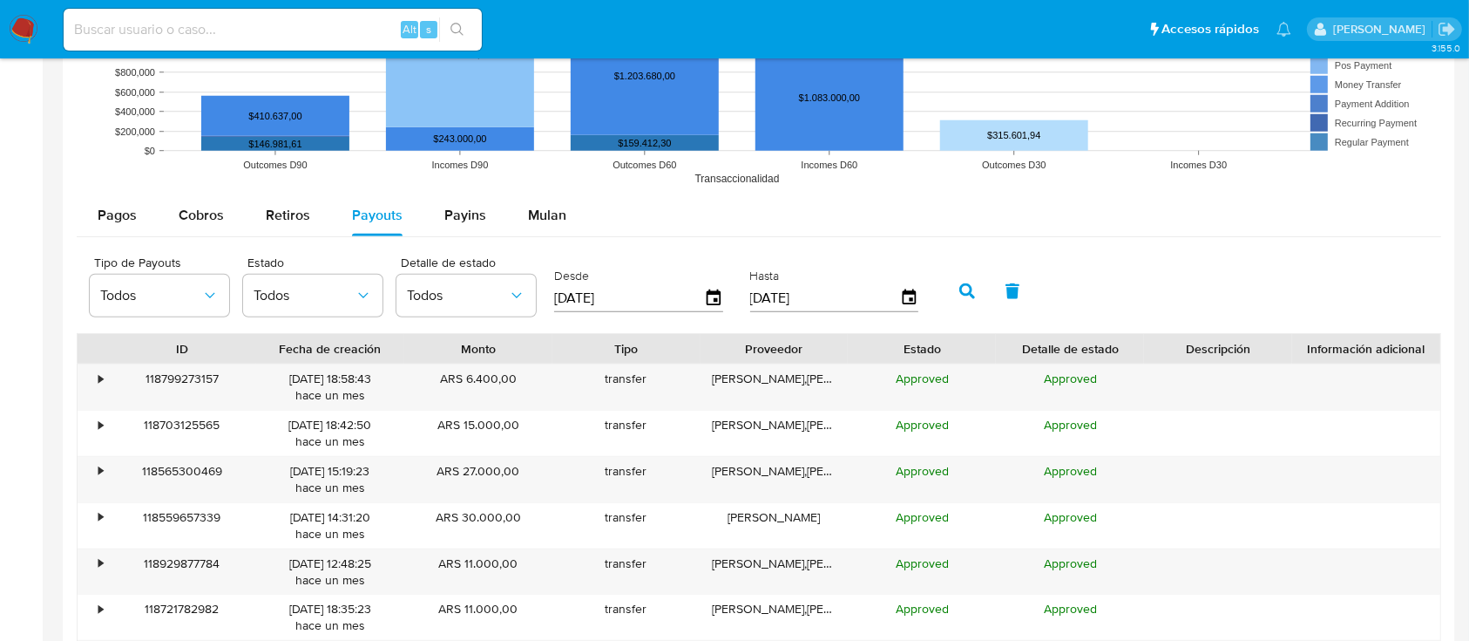
drag, startPoint x: 646, startPoint y: 296, endPoint x: 423, endPoint y: 322, distance: 224.5
click at [423, 322] on div "Tipo de Payouts Todos Estado Todos Detalle de estado Todos Desde 23/05/2025 Has…" at bounding box center [508, 289] width 855 height 70
click at [467, 217] on span "Payins" at bounding box center [465, 215] width 42 height 20
select select "10"
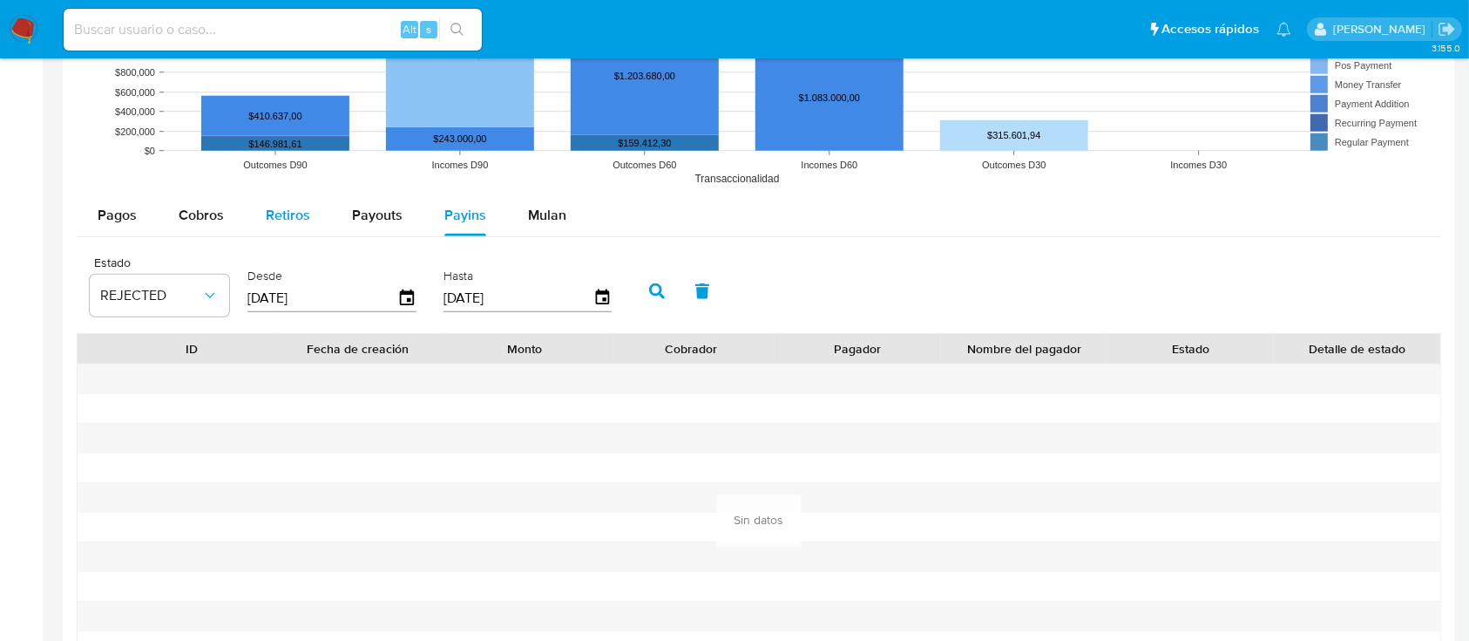
click at [285, 210] on span "Retiros" at bounding box center [288, 215] width 44 height 20
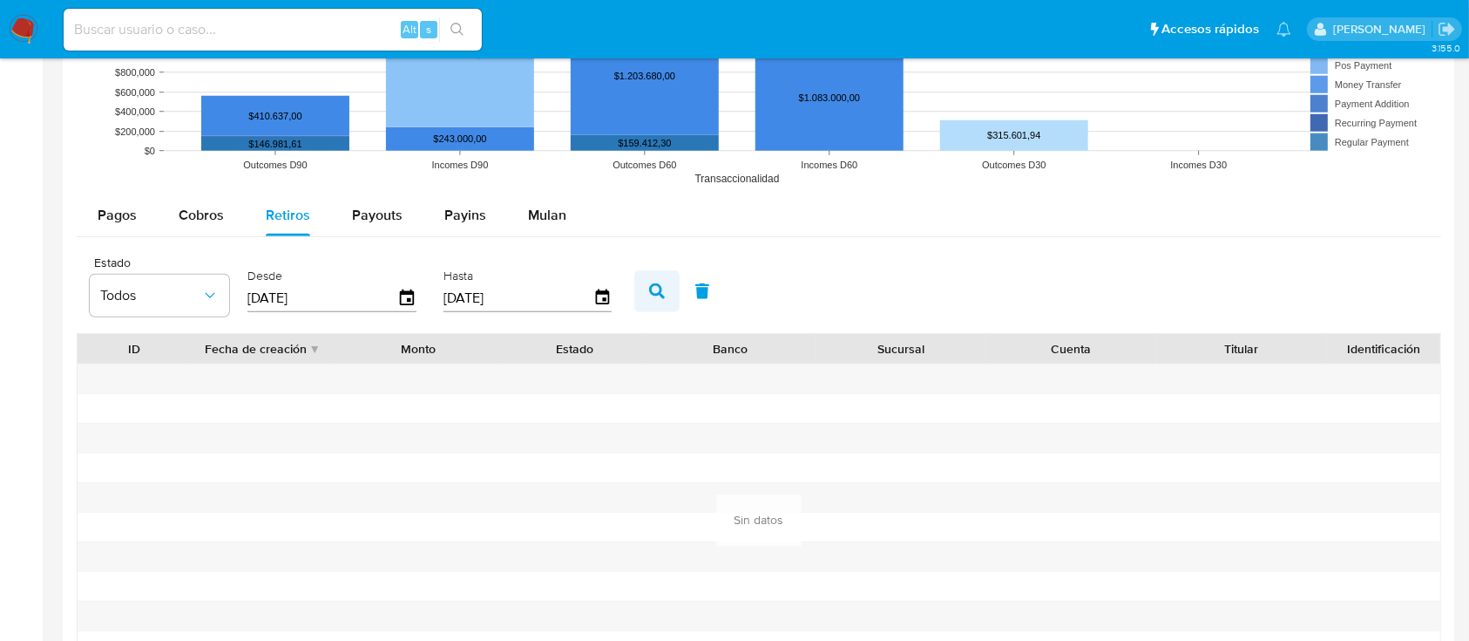
click at [647, 296] on button "button" at bounding box center [656, 291] width 45 height 42
click at [369, 205] on div "Payouts" at bounding box center [377, 215] width 51 height 42
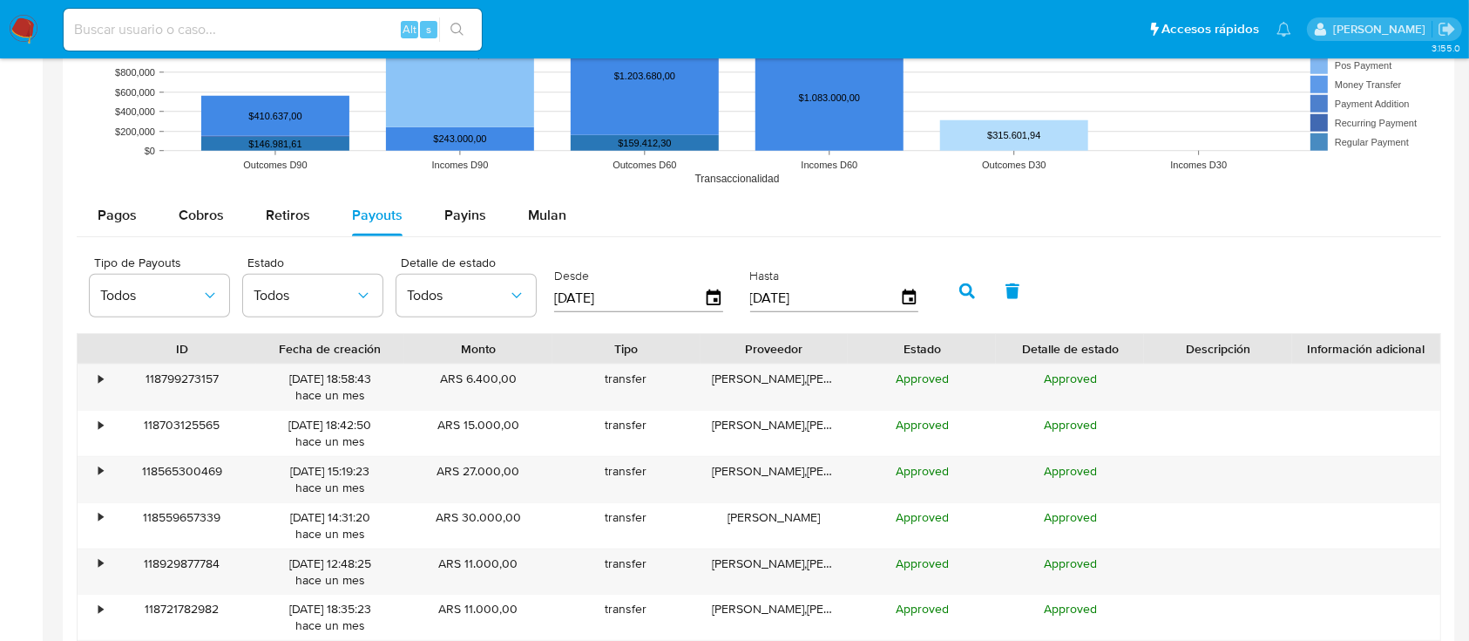
click at [645, 298] on input "23/05/2025" at bounding box center [629, 298] width 150 height 28
click at [492, 223] on button "Payins" at bounding box center [466, 215] width 84 height 42
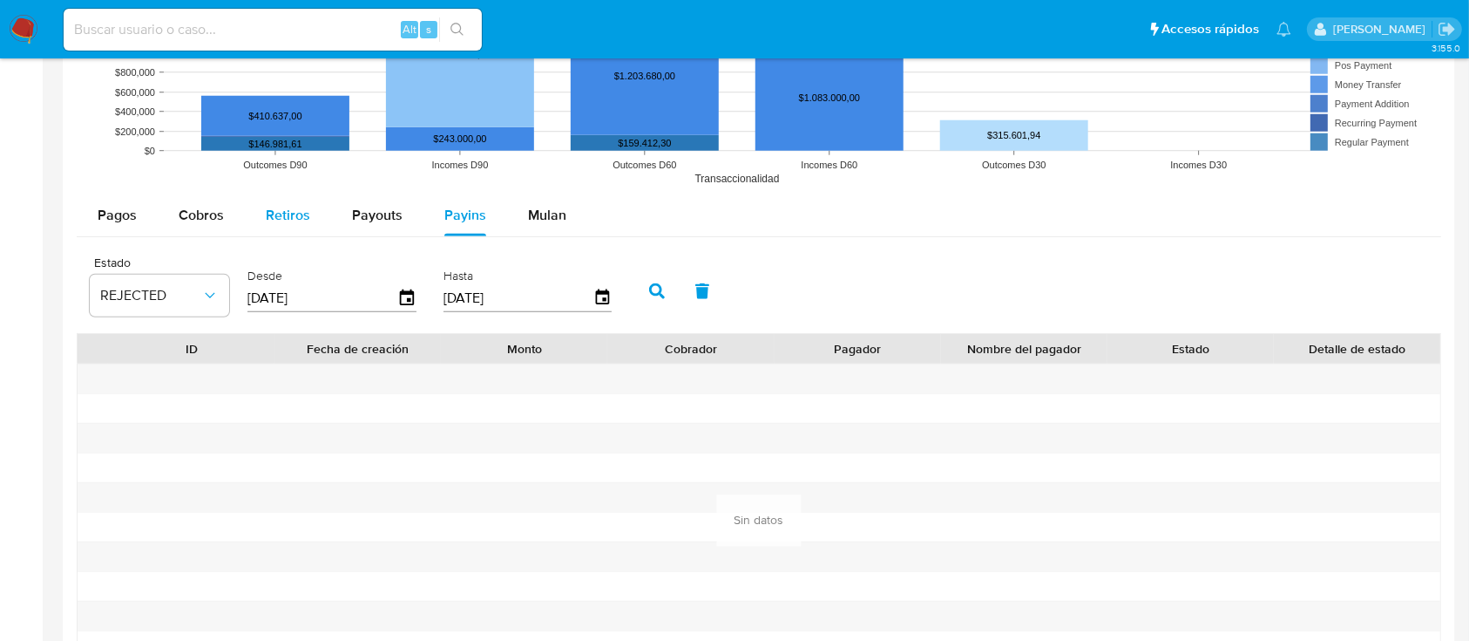
click at [317, 207] on button "Retiros" at bounding box center [288, 215] width 86 height 42
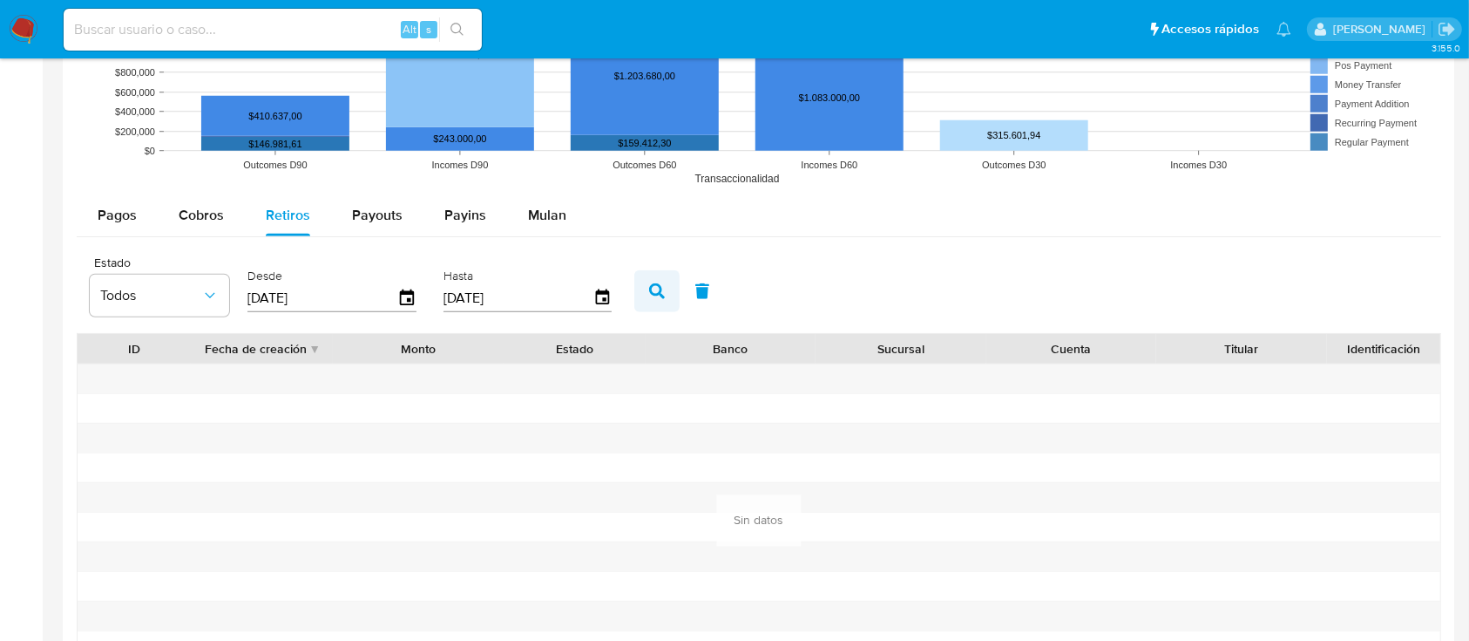
click at [654, 291] on icon "button" at bounding box center [657, 291] width 16 height 16
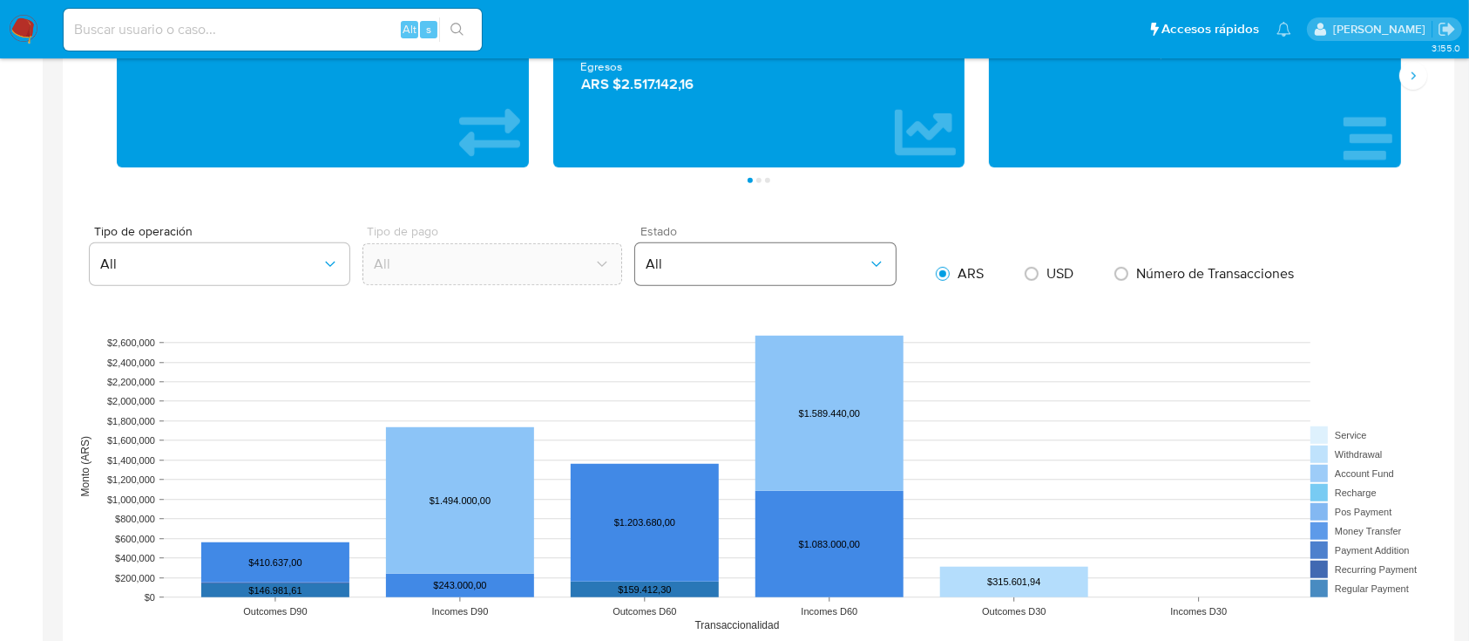
scroll to position [813, 0]
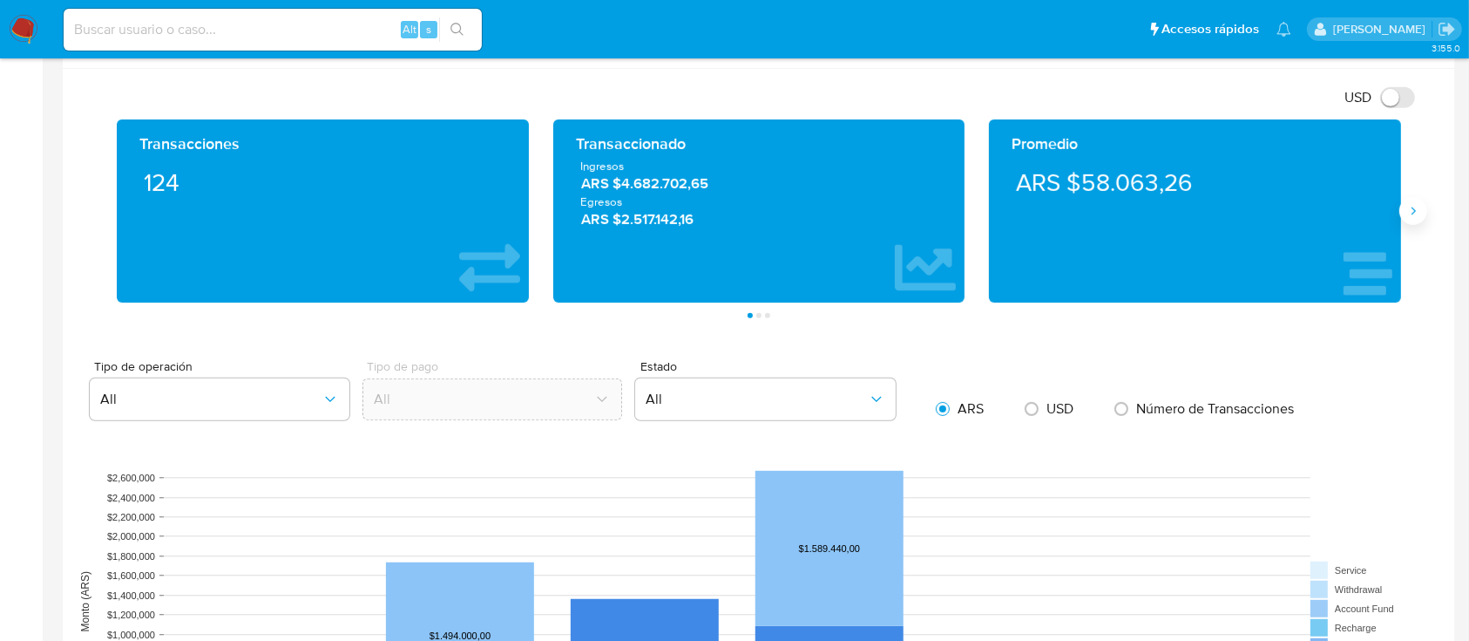
click at [1424, 215] on button "Siguiente" at bounding box center [1414, 211] width 28 height 28
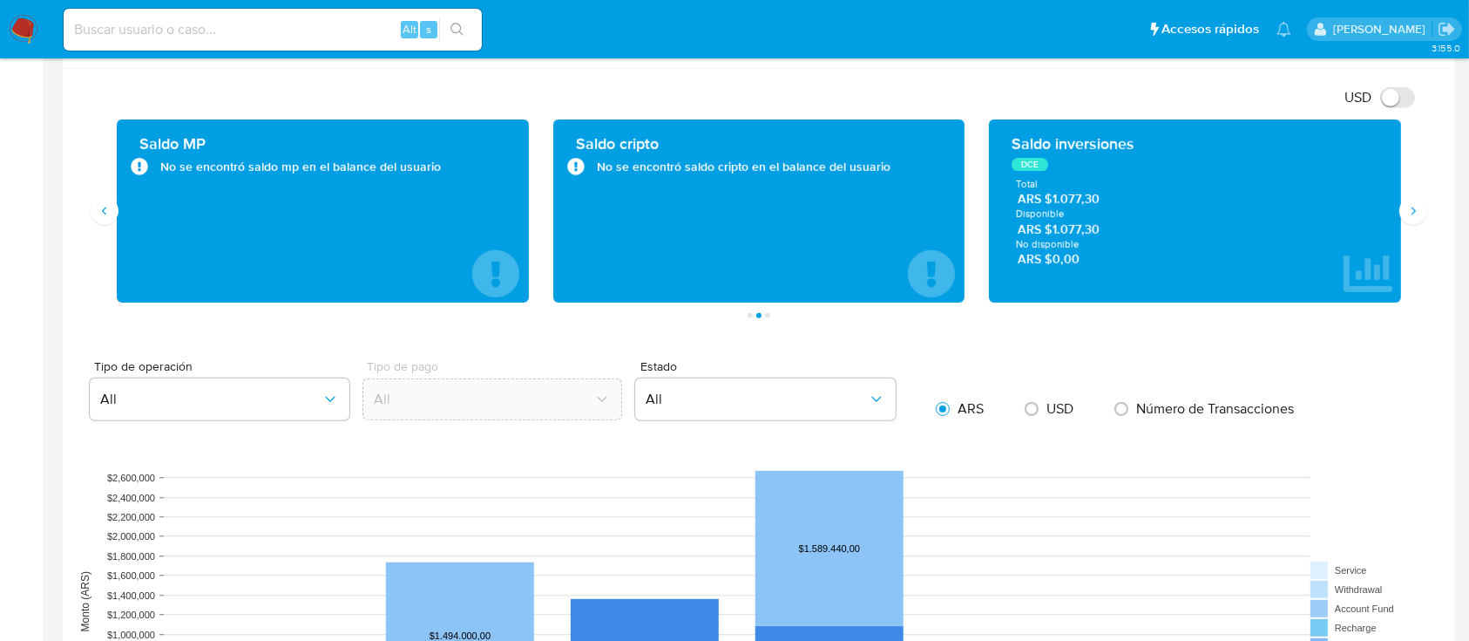
drag, startPoint x: 1095, startPoint y: 188, endPoint x: 1089, endPoint y: 214, distance: 26.7
click at [1092, 193] on div "Total ARS $1.077,30" at bounding box center [1195, 193] width 358 height 31
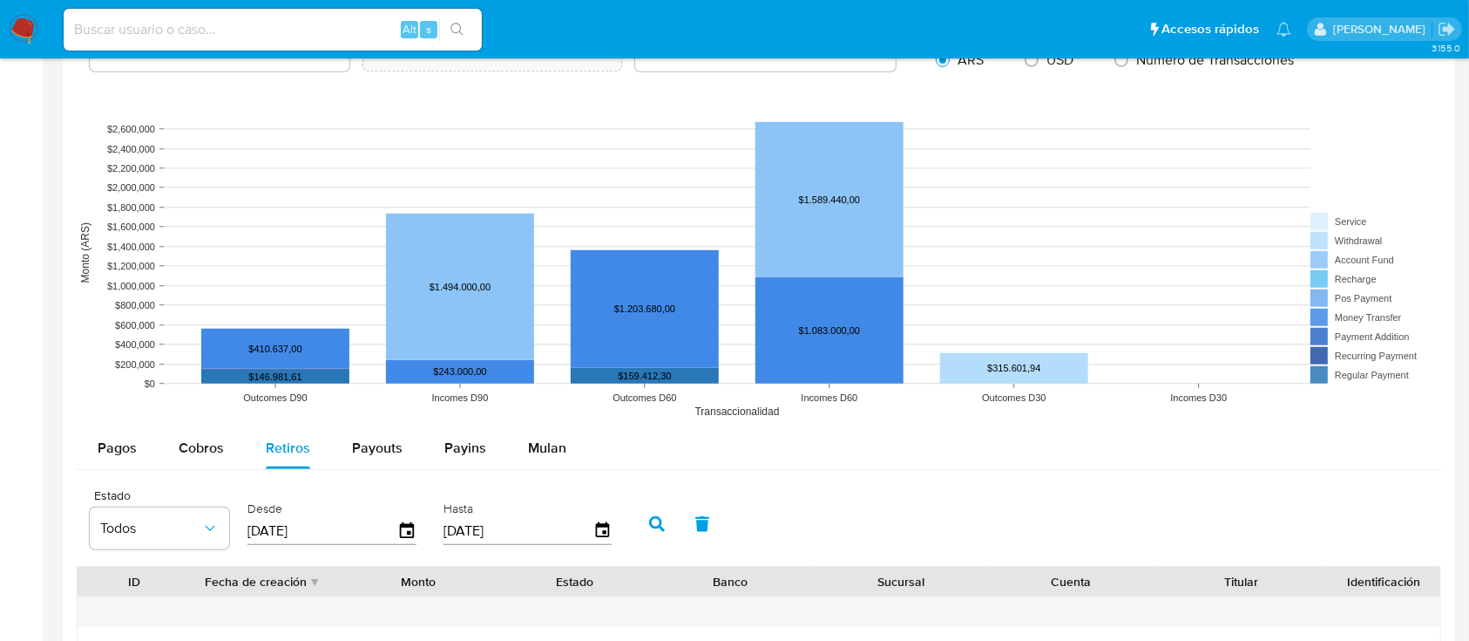
scroll to position [1278, 0]
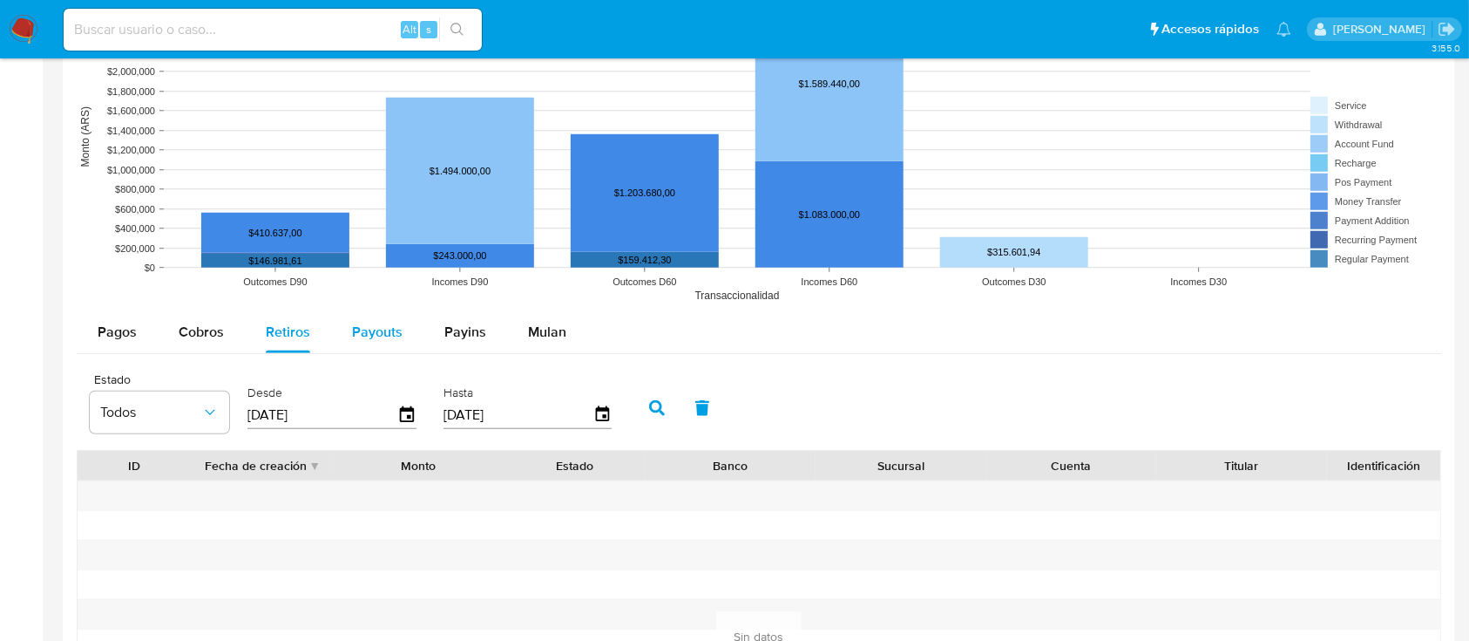
click at [385, 333] on span "Payouts" at bounding box center [377, 332] width 51 height 20
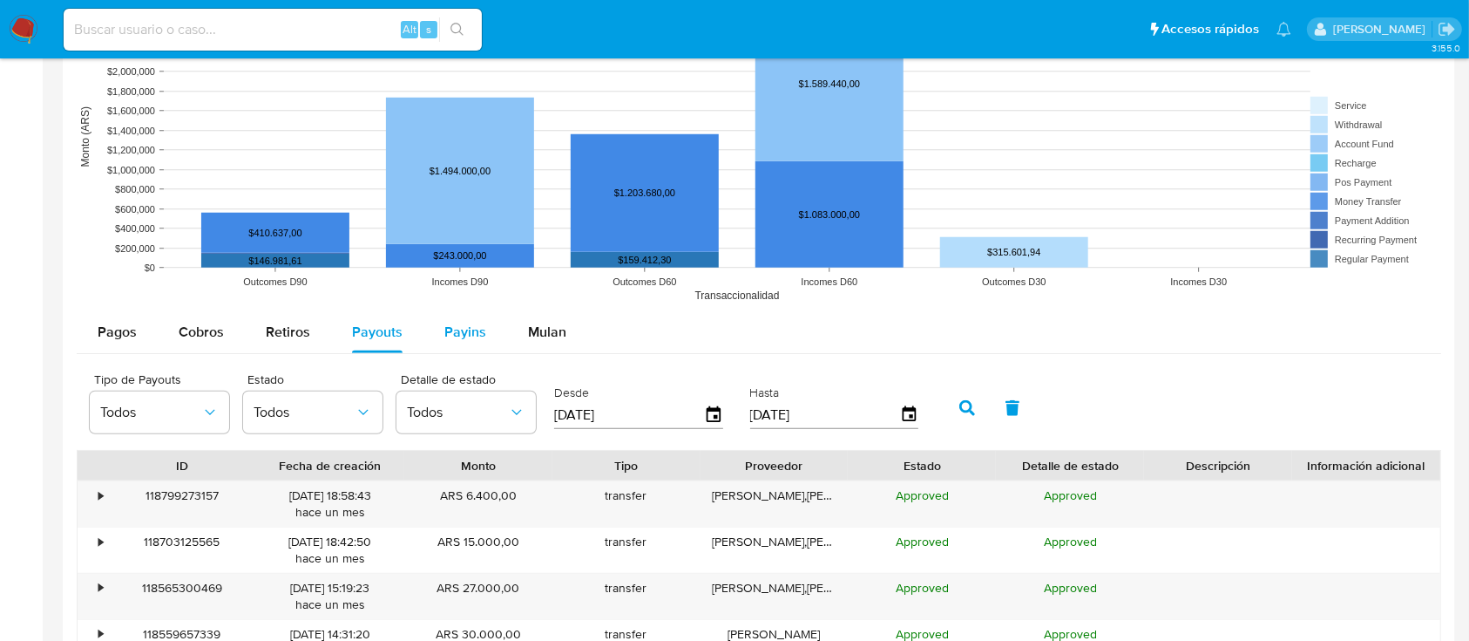
type button "3"
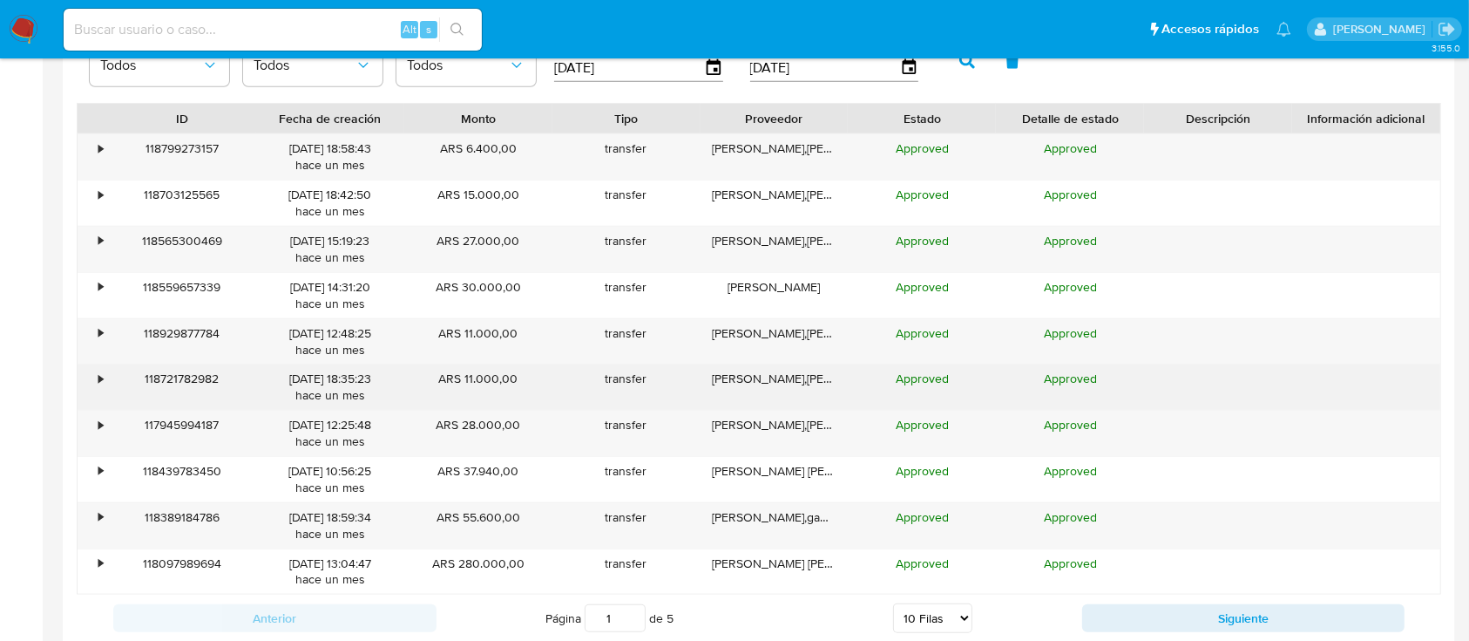
scroll to position [1626, 0]
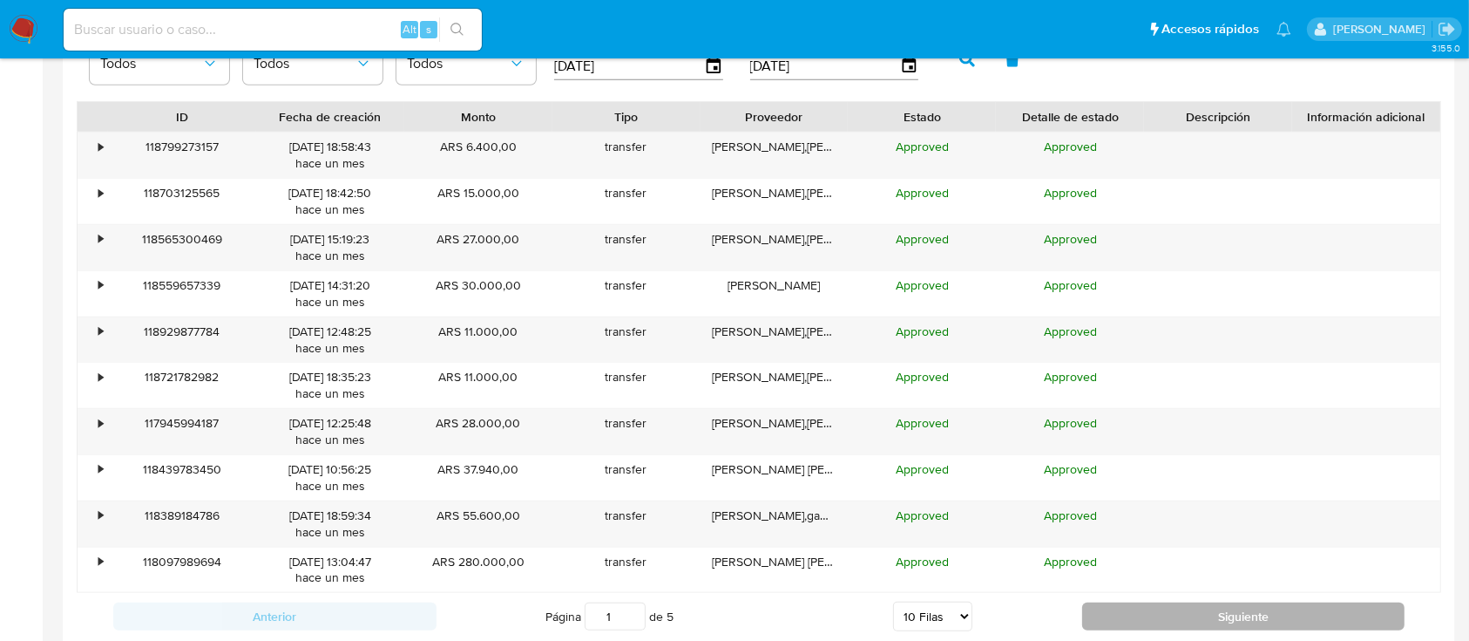
click at [1133, 618] on button "Siguiente" at bounding box center [1243, 616] width 323 height 28
click at [1310, 627] on button "Siguiente" at bounding box center [1243, 616] width 323 height 28
type input "5"
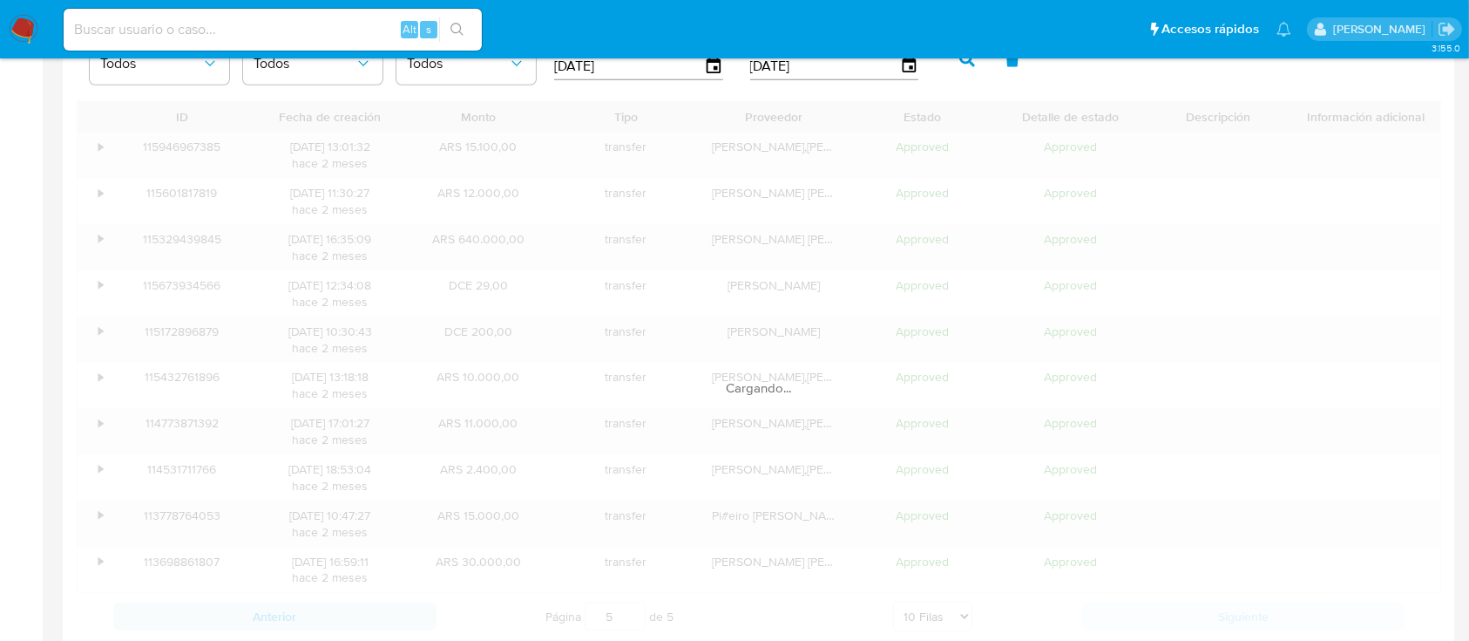
click at [1310, 627] on div "Cargando..." at bounding box center [759, 370] width 1365 height 539
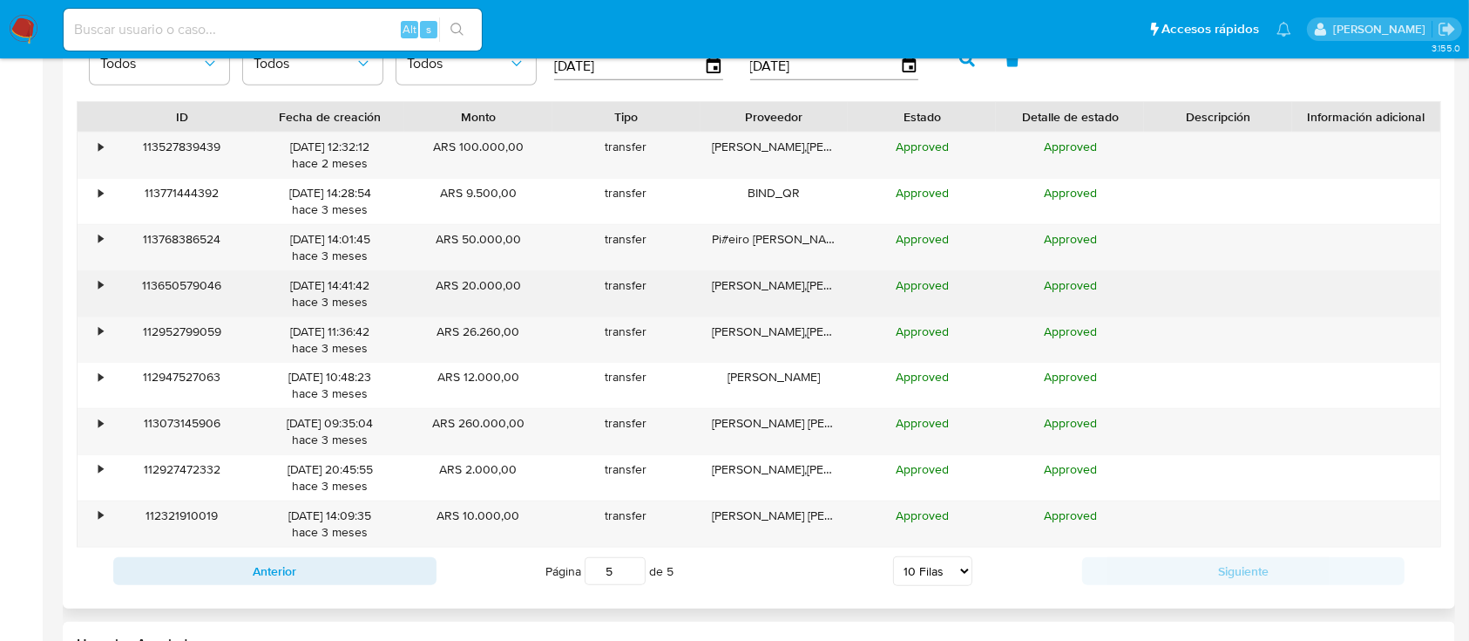
scroll to position [1394, 0]
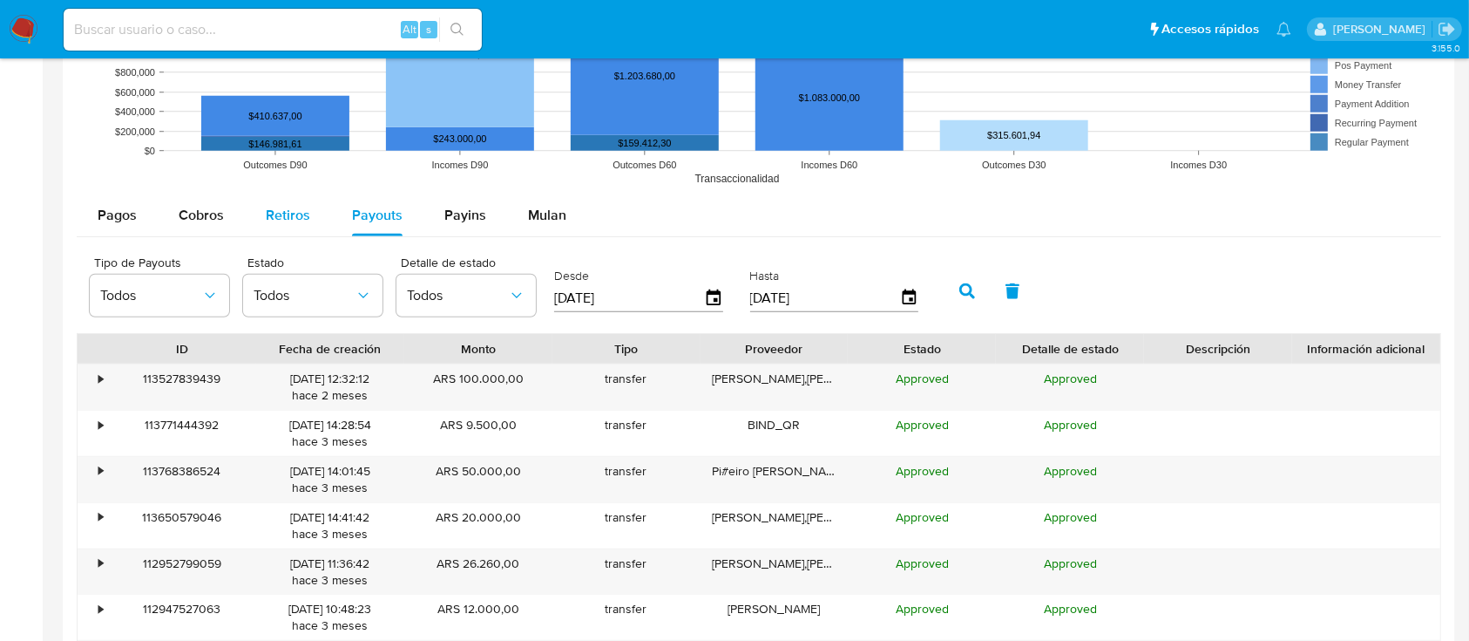
click at [276, 207] on span "Retiros" at bounding box center [288, 215] width 44 height 20
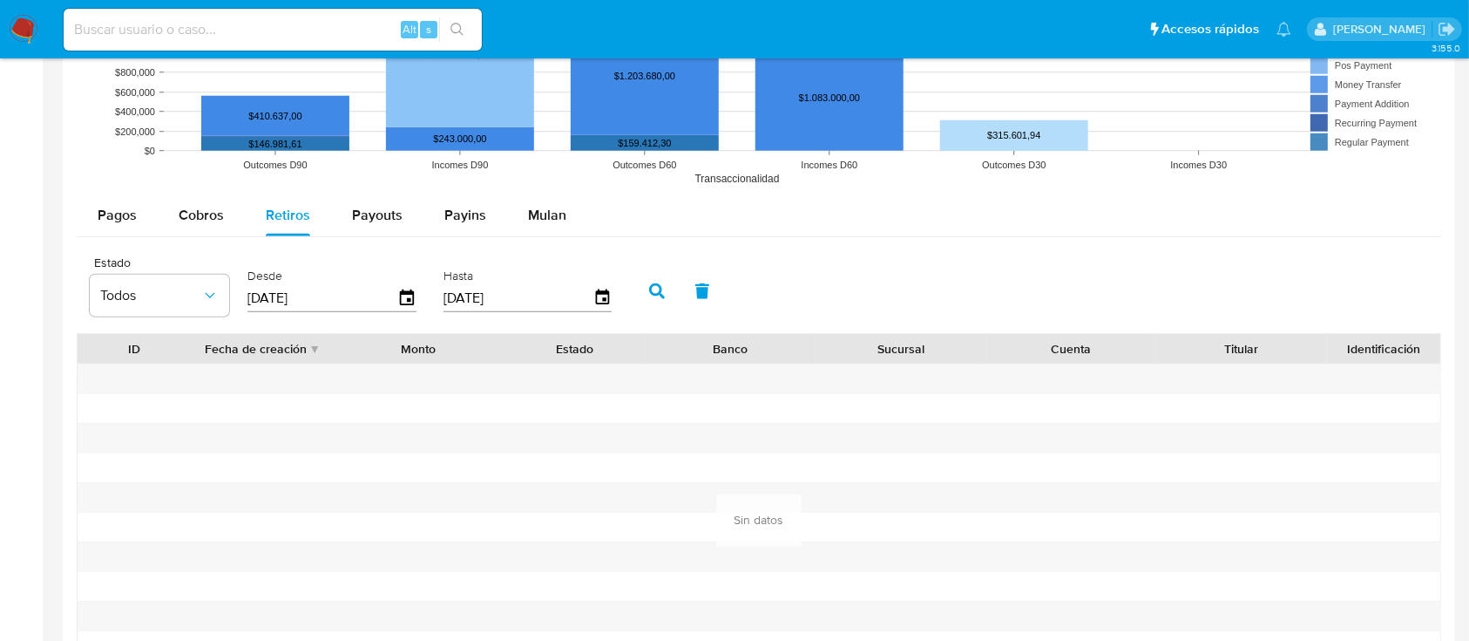
type button "2"
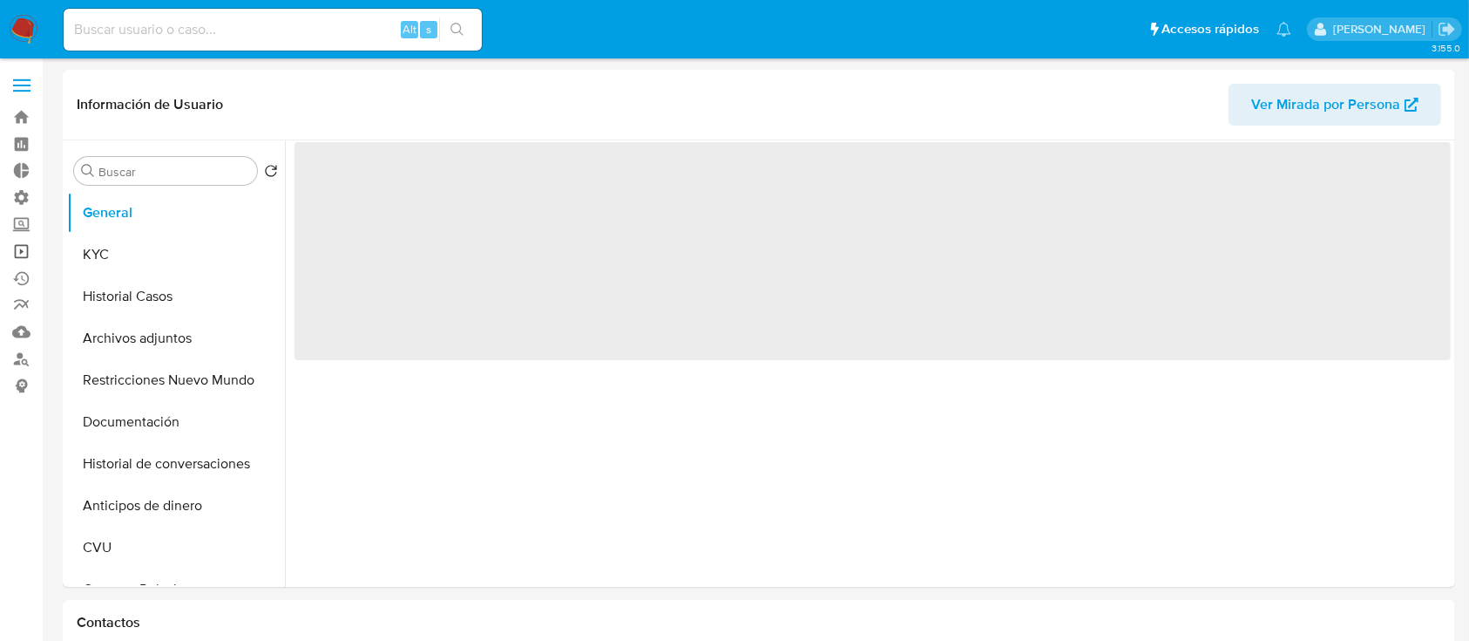
click at [12, 253] on link "Operaciones masivas" at bounding box center [103, 251] width 207 height 27
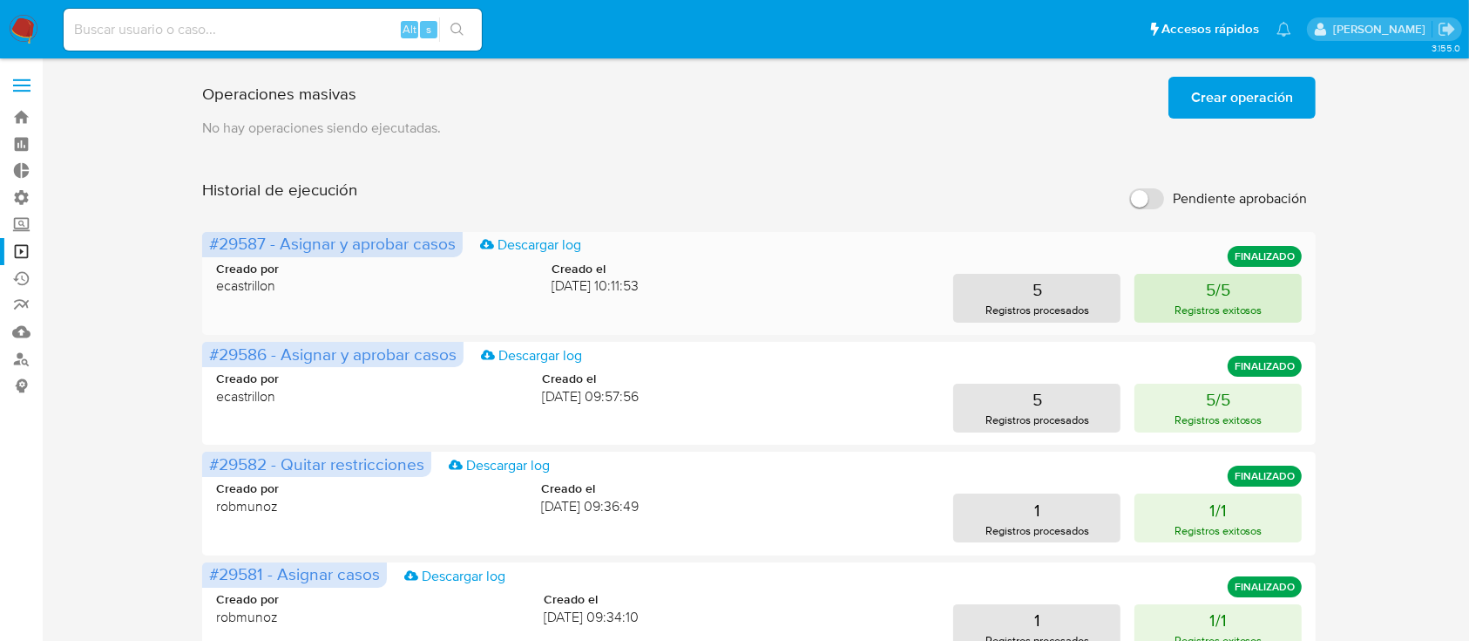
click at [1229, 311] on p "Registros exitosos" at bounding box center [1219, 310] width 88 height 17
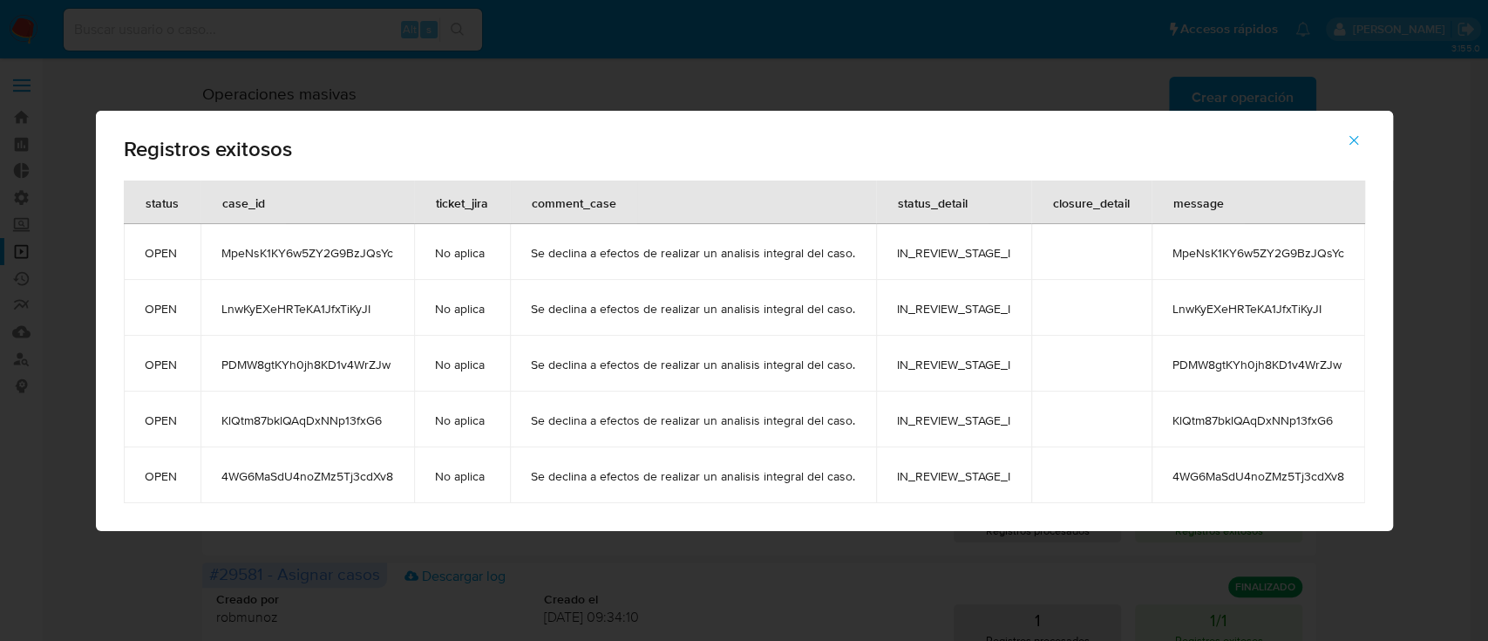
click at [1357, 142] on icon "button" at bounding box center [1354, 140] width 16 height 16
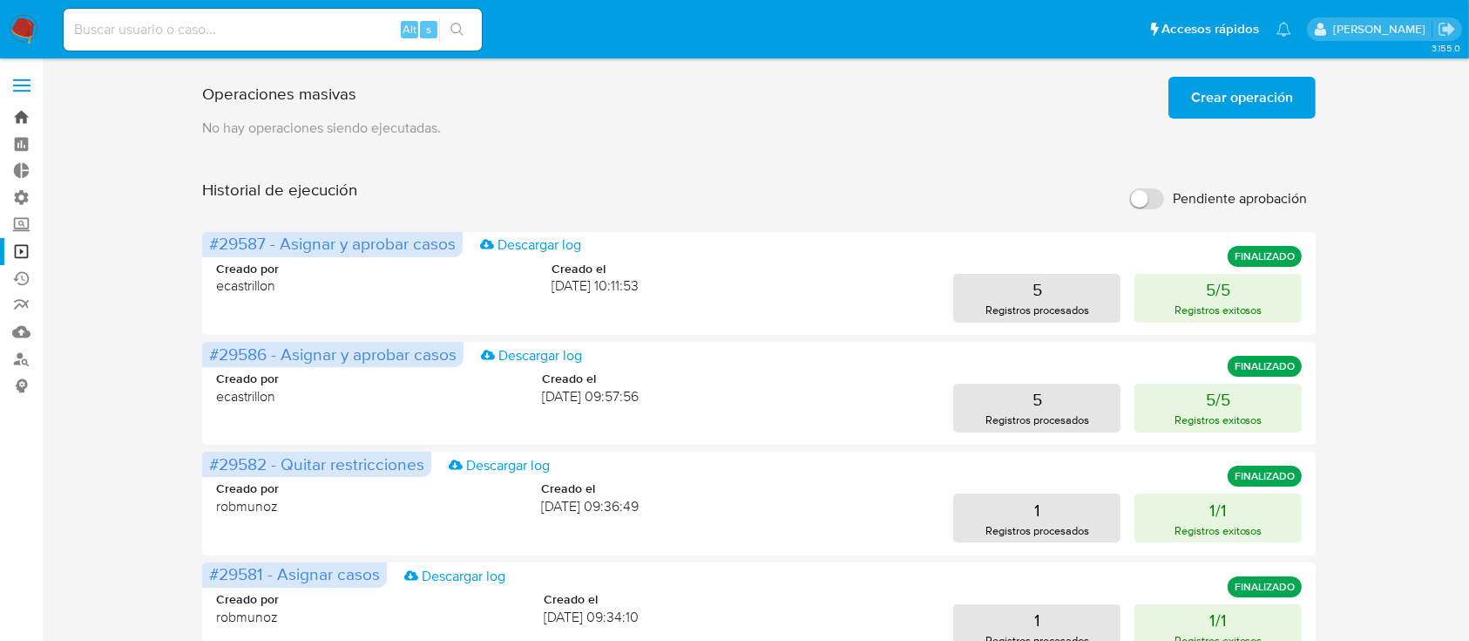
click at [7, 119] on link "Bandeja" at bounding box center [103, 117] width 207 height 27
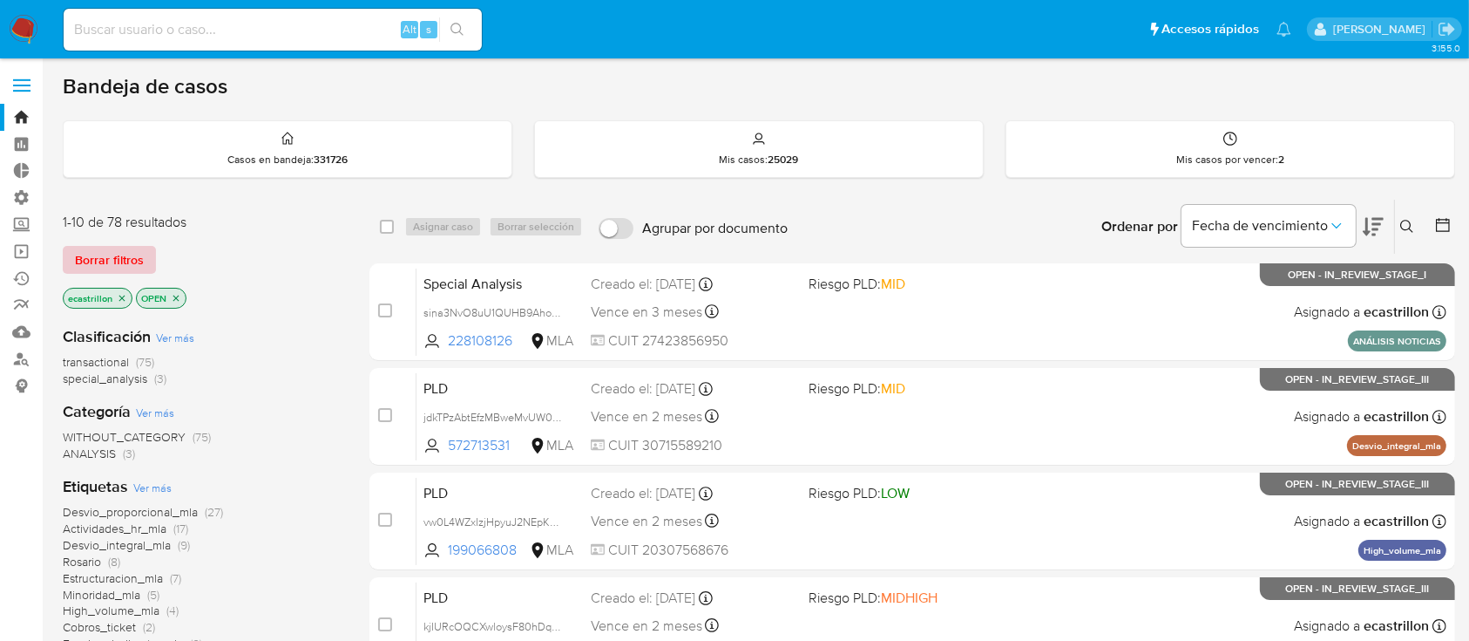
click at [102, 248] on span "Borrar filtros" at bounding box center [109, 260] width 69 height 24
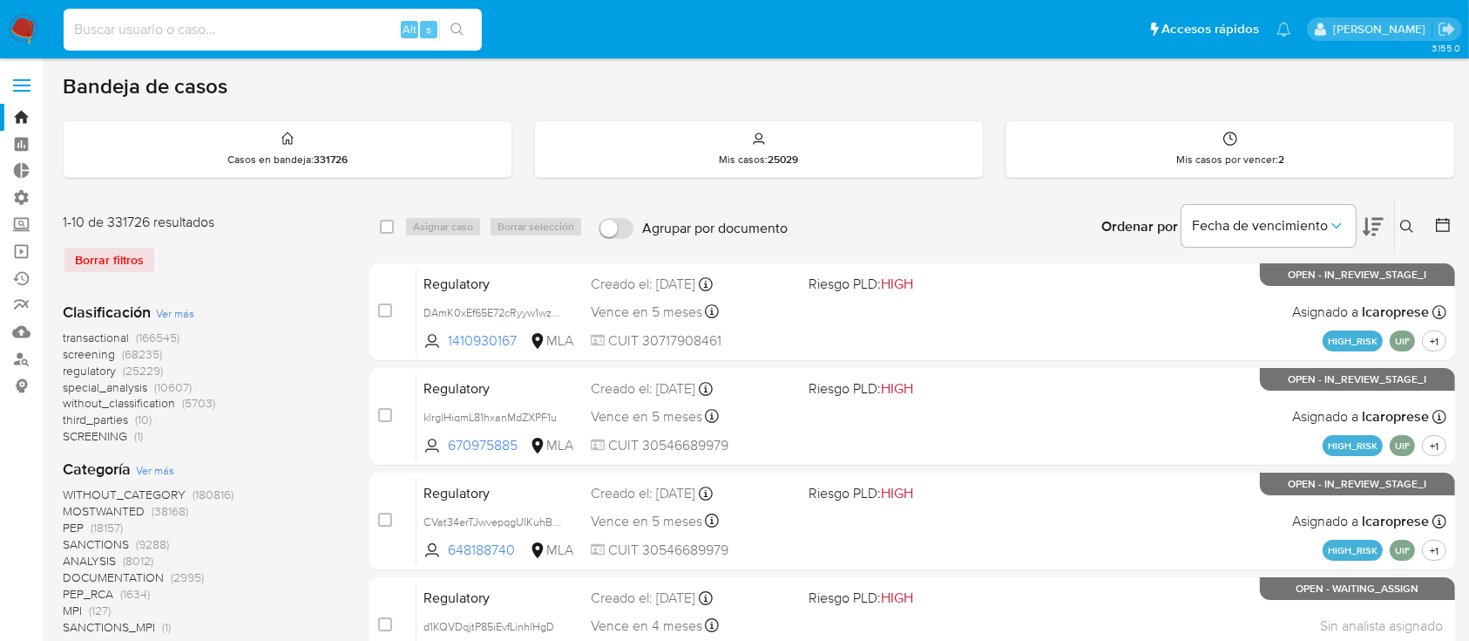
click at [196, 29] on input at bounding box center [273, 29] width 418 height 23
paste input "LbiT9tfjQD96FSTq8VEU6xjj"
type input "LbiT9tfjQD96FSTq8VEU6xjj"
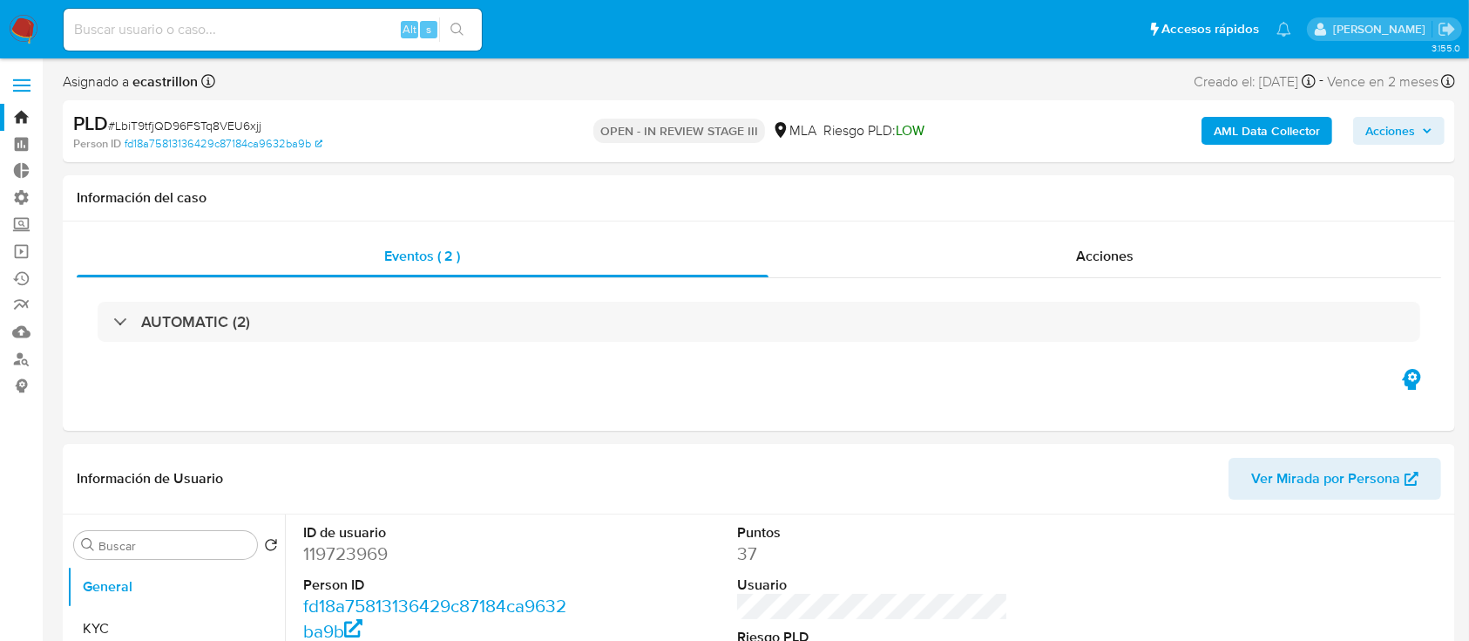
select select "10"
click at [1151, 259] on div "Acciones" at bounding box center [1106, 256] width 674 height 42
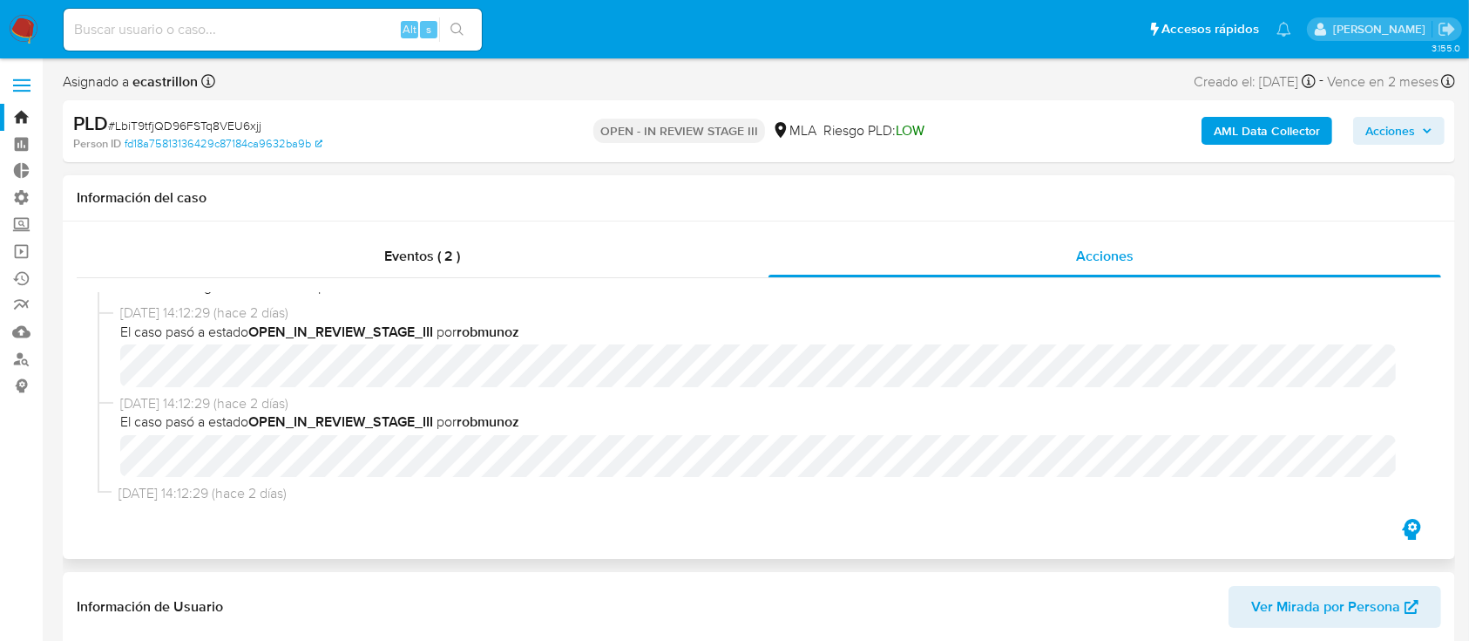
scroll to position [60, 0]
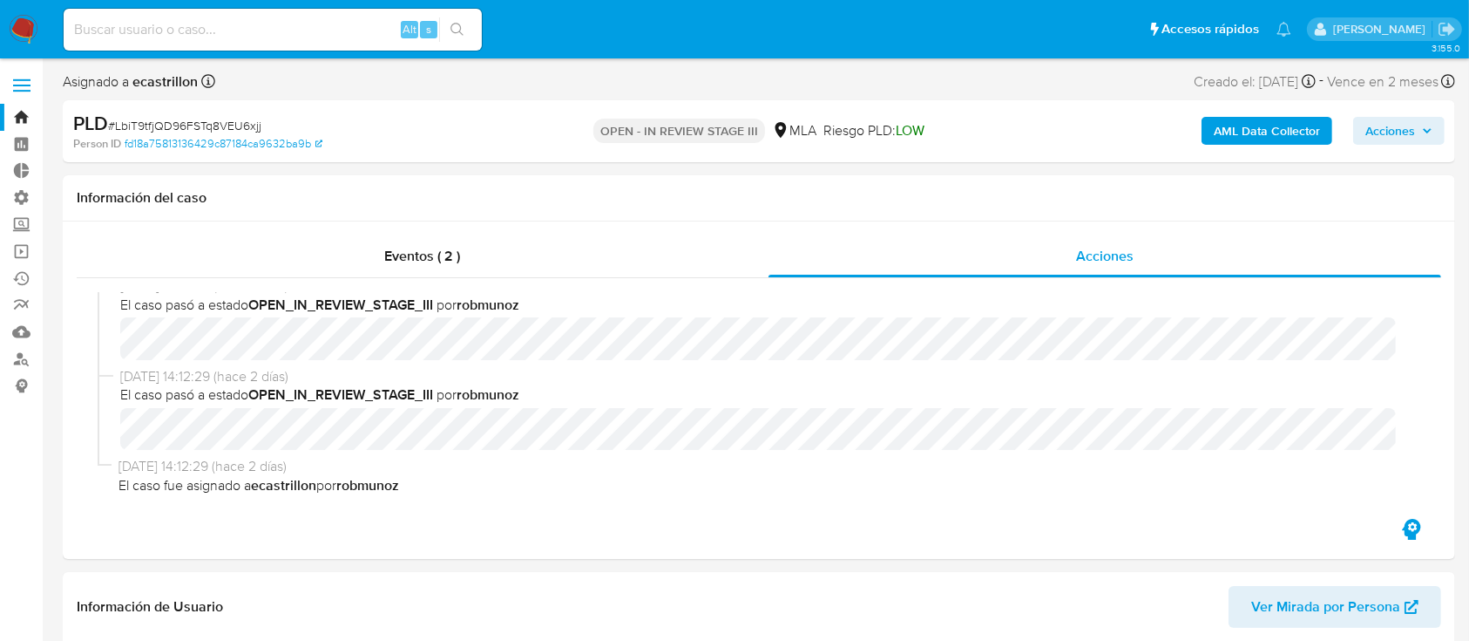
click at [16, 108] on link "Bandeja" at bounding box center [103, 117] width 207 height 27
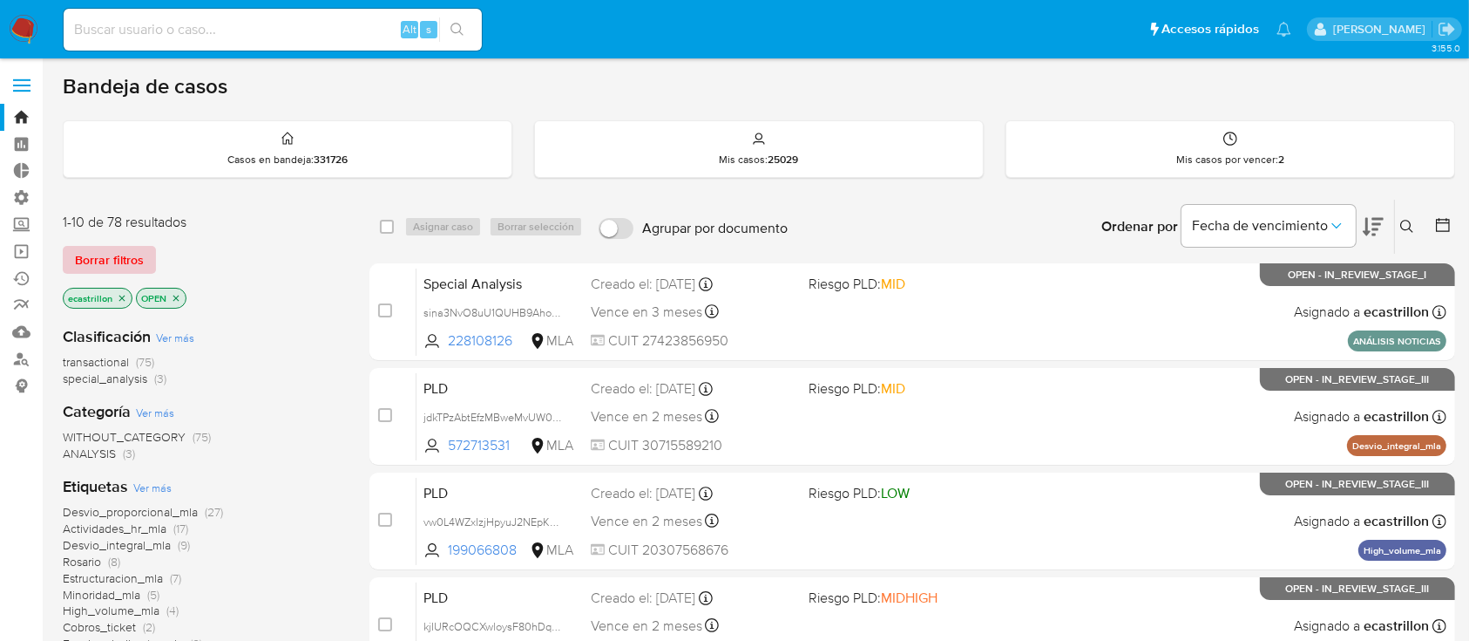
click at [98, 261] on span "Borrar filtros" at bounding box center [109, 260] width 69 height 24
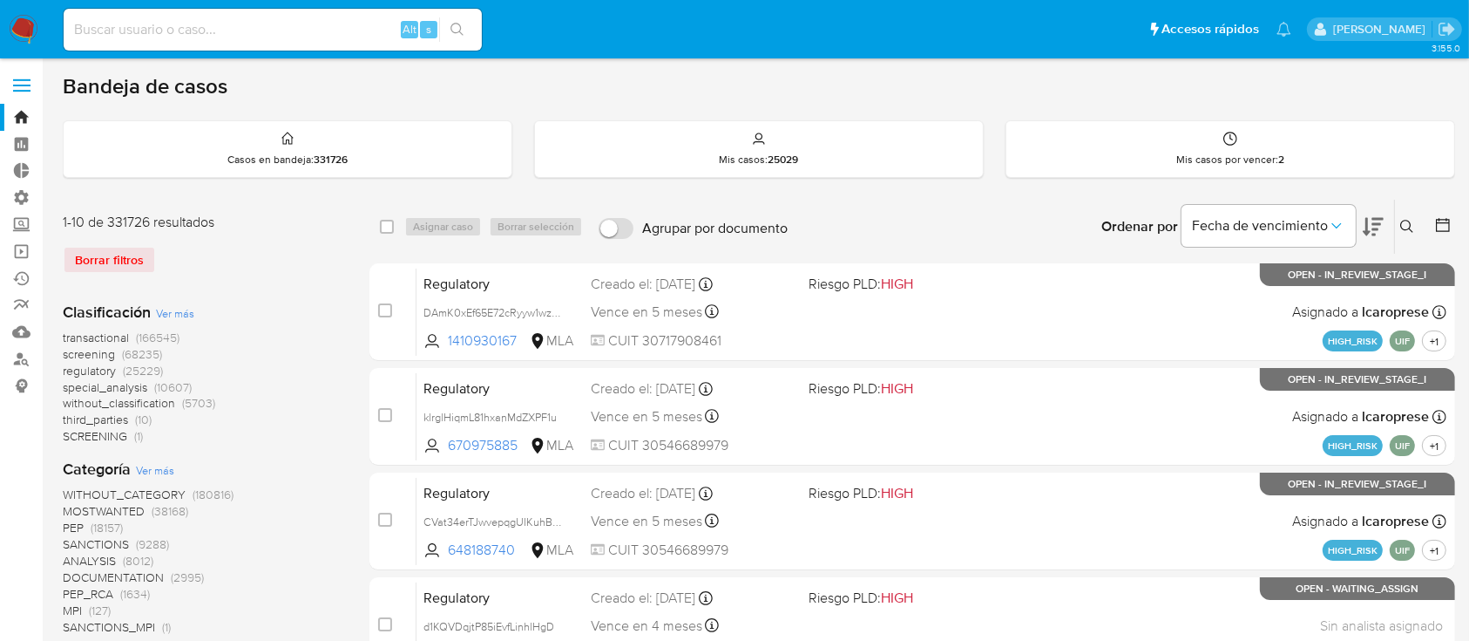
click at [1407, 227] on icon at bounding box center [1407, 227] width 14 height 14
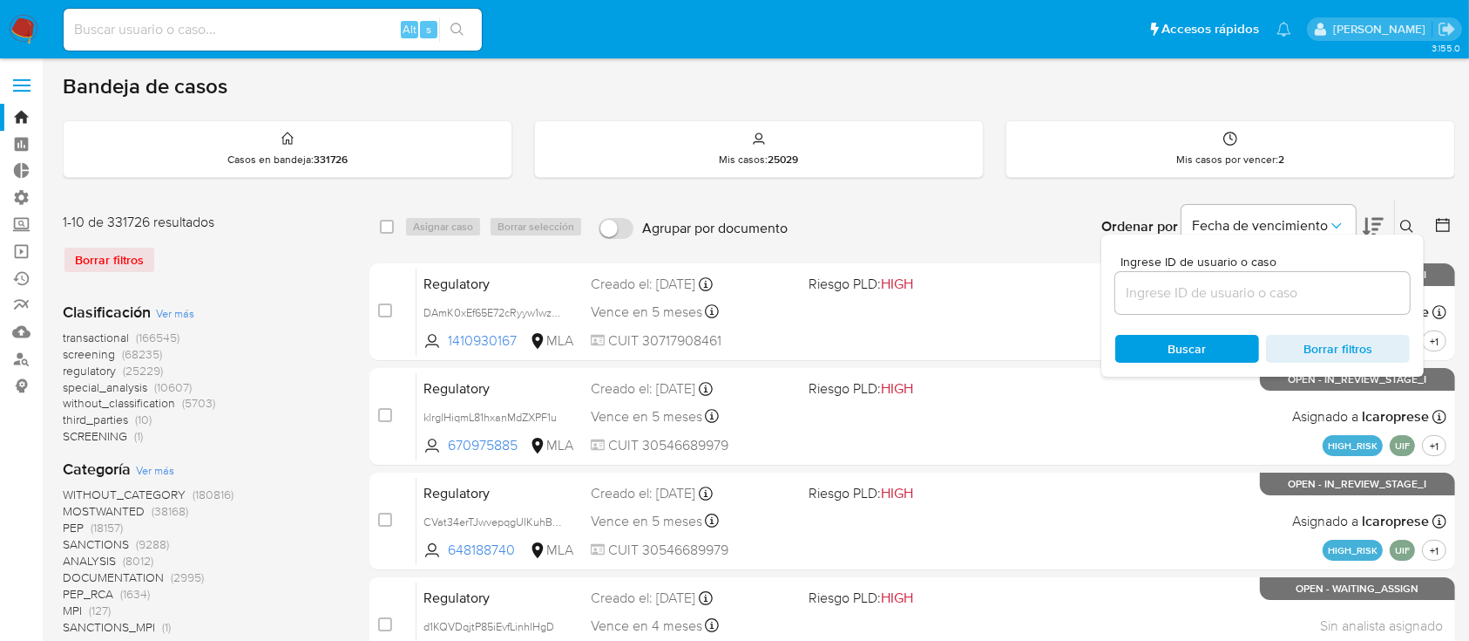
click at [1311, 277] on div at bounding box center [1262, 293] width 295 height 42
click at [1311, 295] on input at bounding box center [1262, 292] width 295 height 23
paste input "jYTF9ajDMNp7EWJrTY1zWP8z"
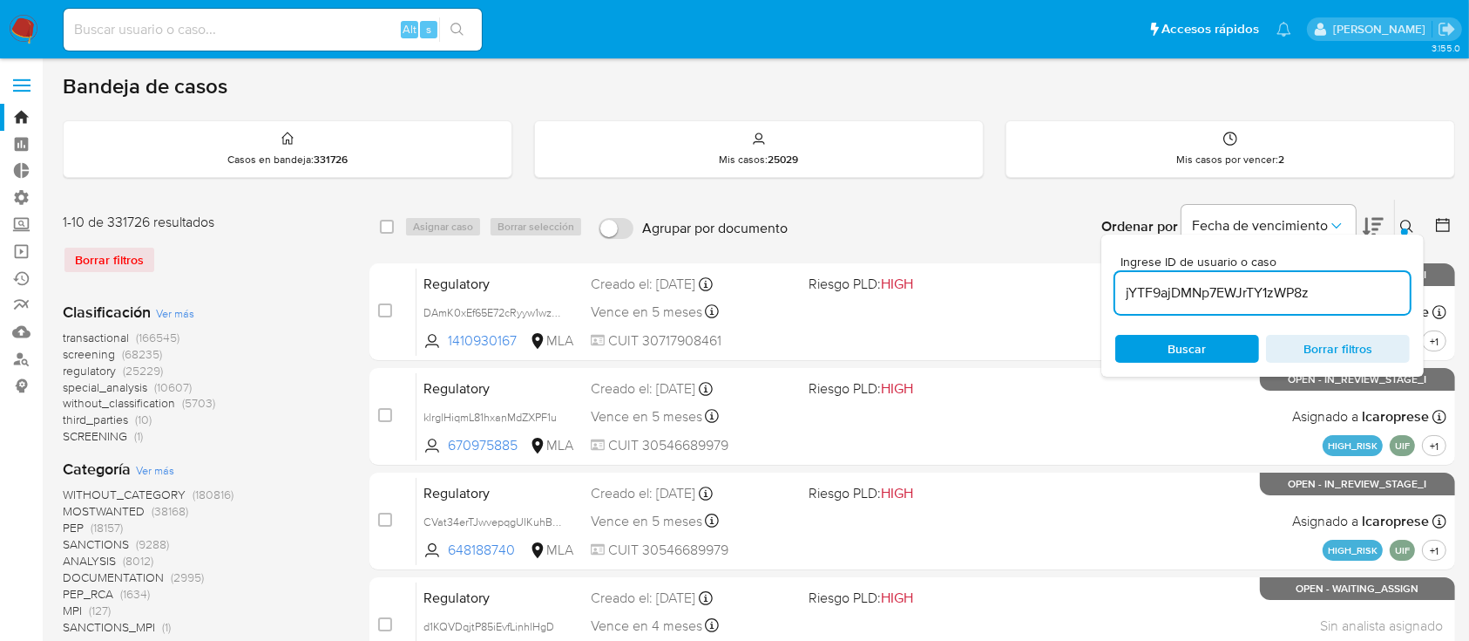
type input "jYTF9ajDMNp7EWJrTY1zWP8z"
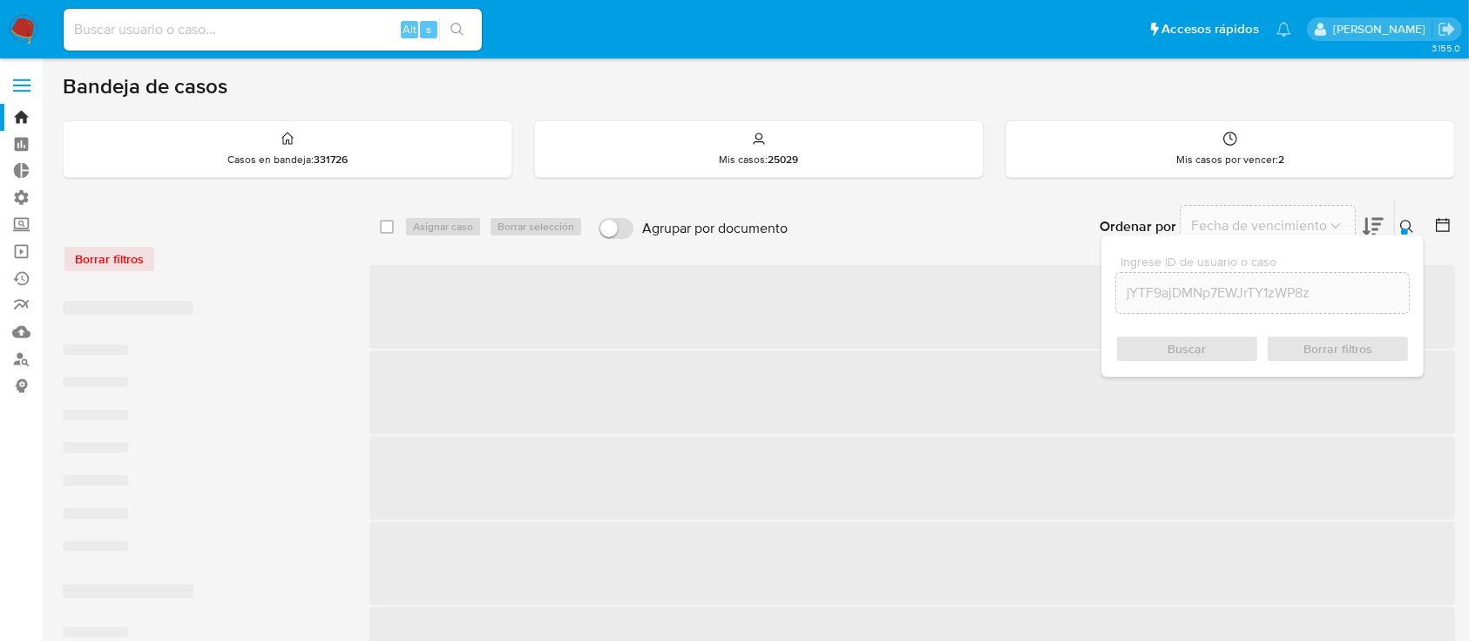
click at [1414, 225] on icon at bounding box center [1407, 227] width 14 height 14
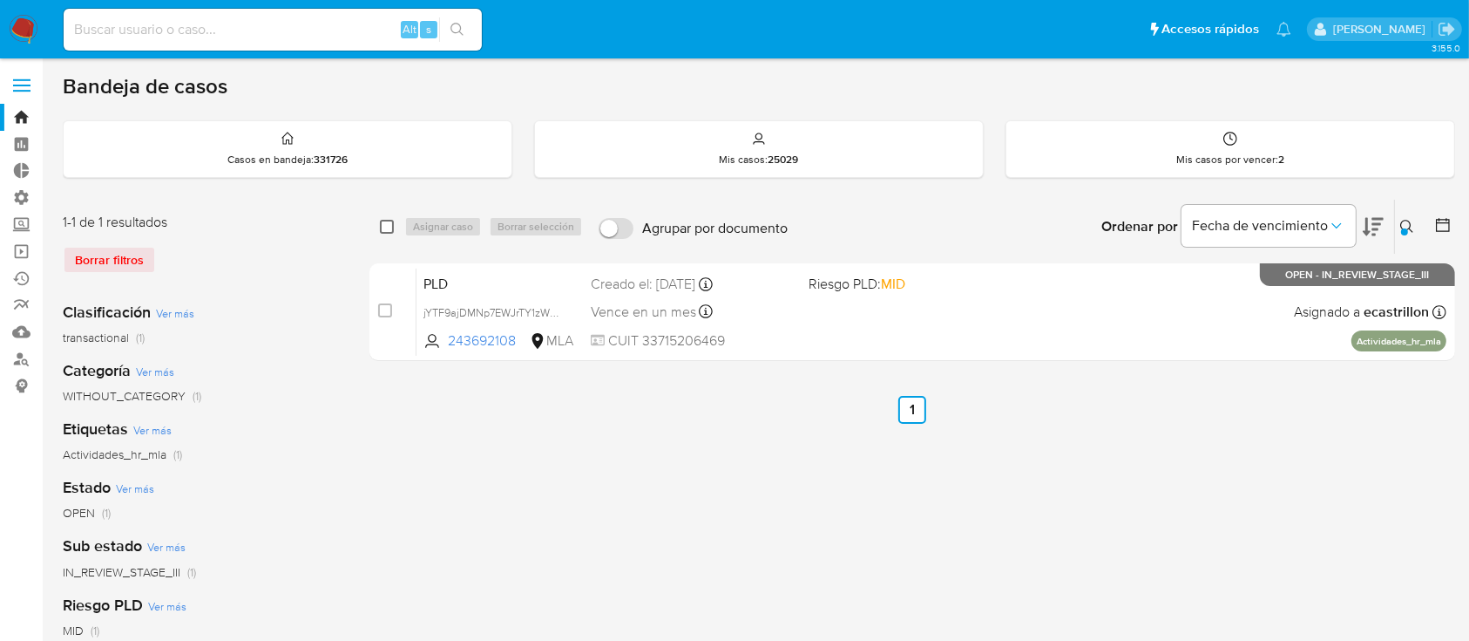
click at [390, 226] on input "checkbox" at bounding box center [387, 227] width 14 height 14
checkbox input "true"
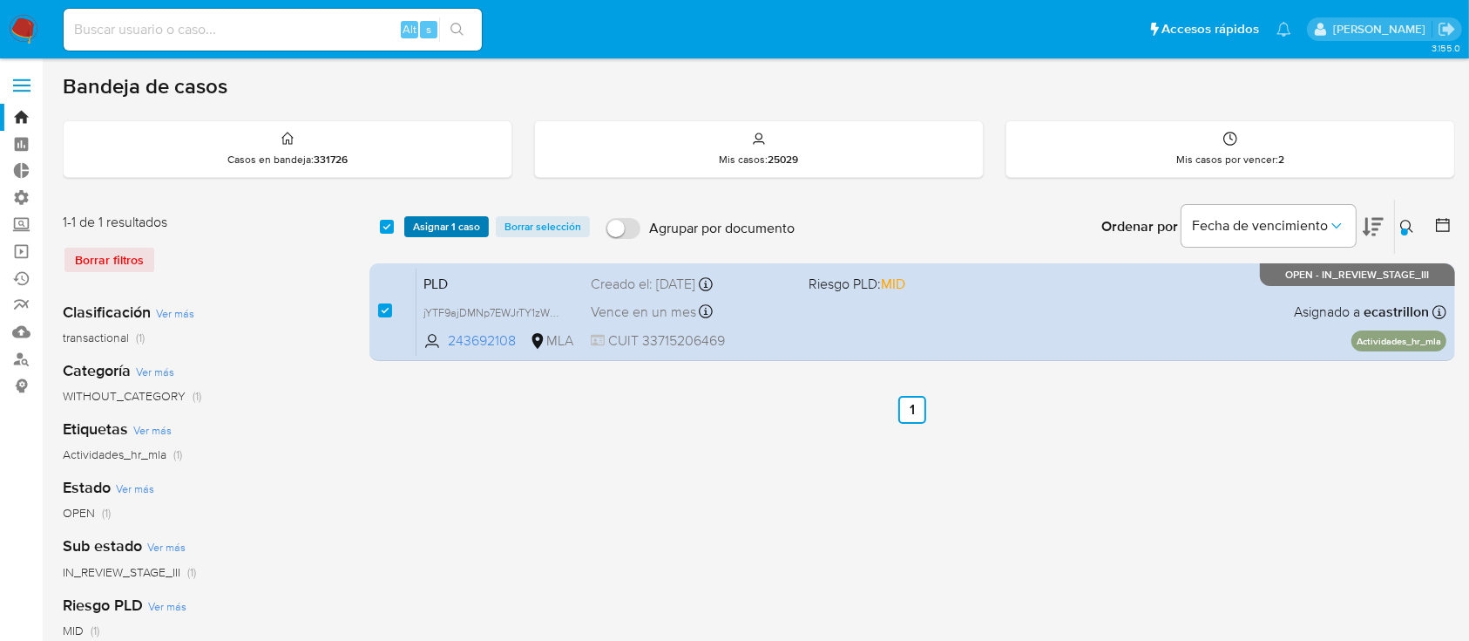
click at [430, 228] on span "Asignar 1 caso" at bounding box center [446, 226] width 67 height 17
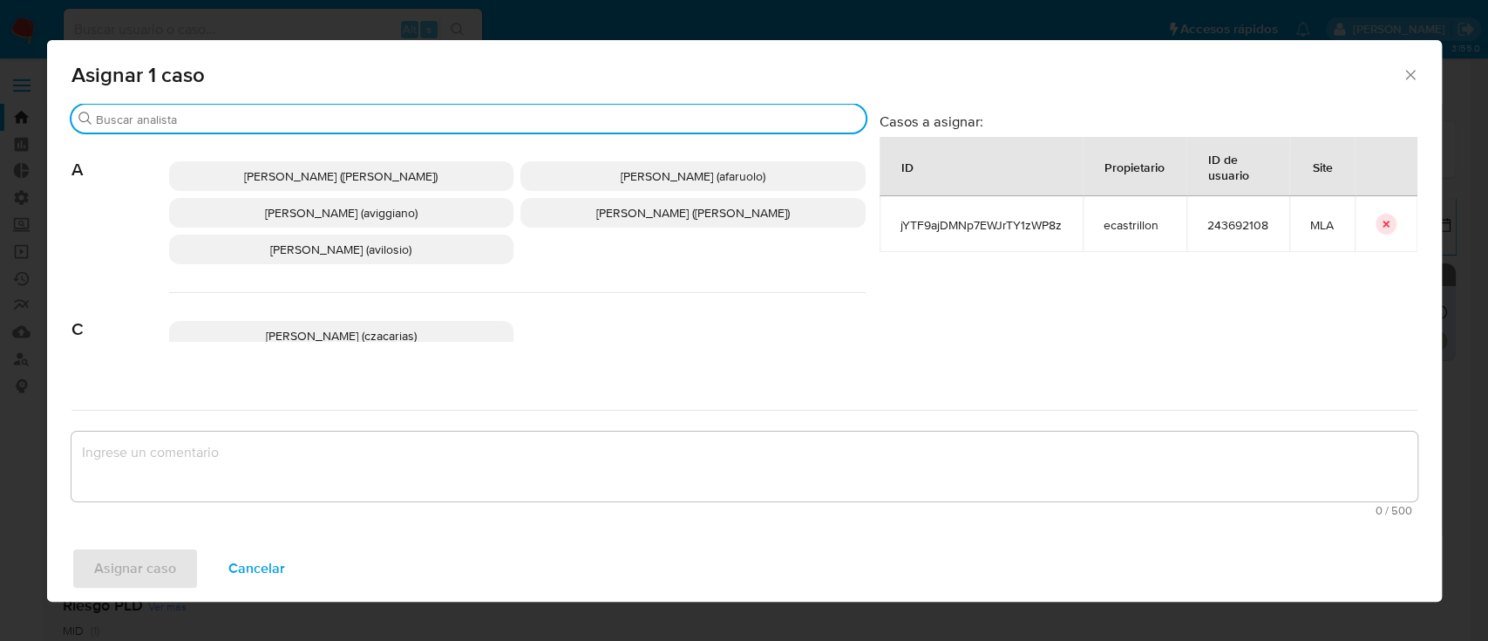
click at [434, 122] on input "Buscar" at bounding box center [477, 120] width 763 height 16
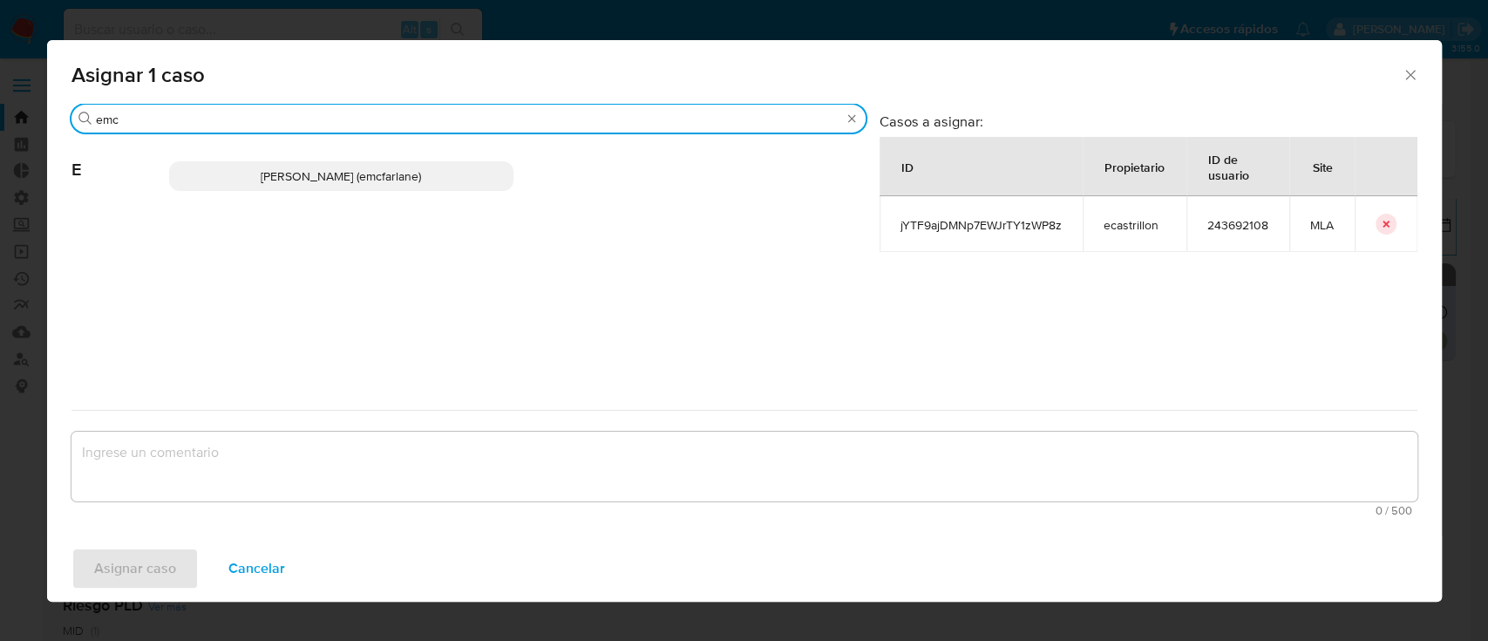
type input "emc"
click at [410, 162] on p "Elaine Mc Farlane (emcfarlane)" at bounding box center [341, 176] width 345 height 30
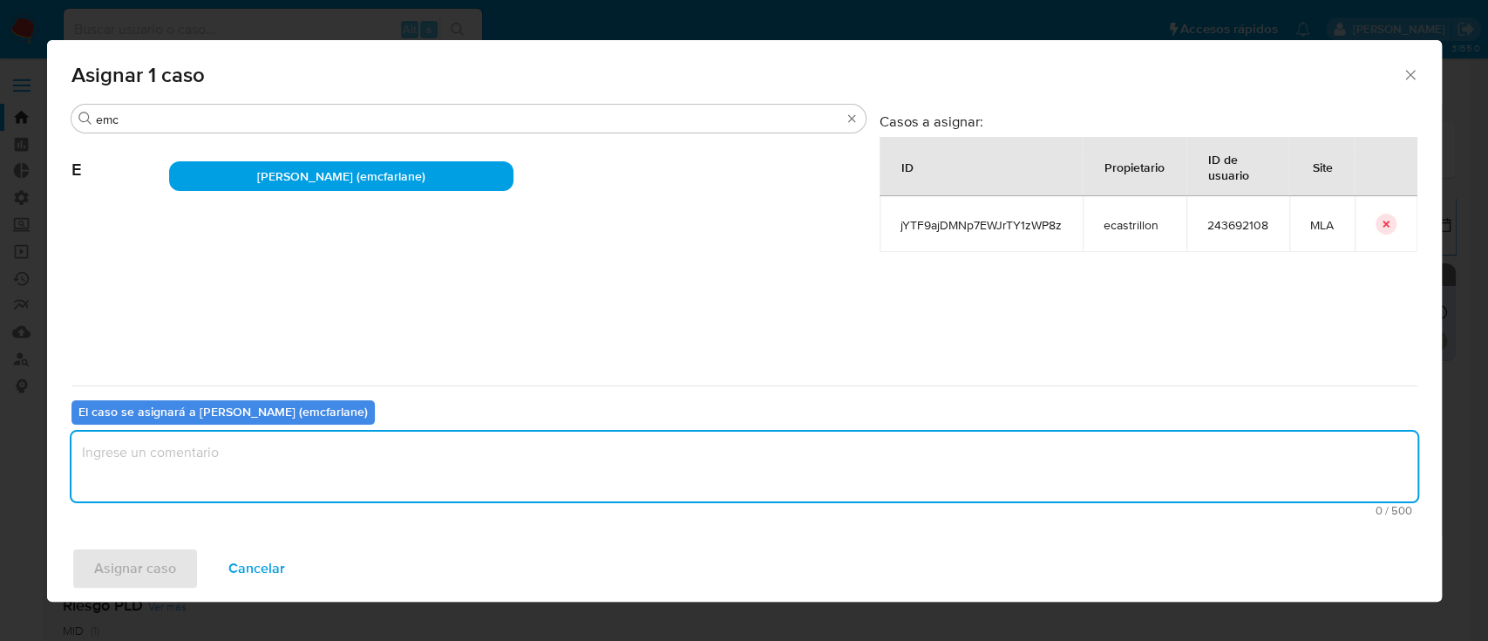
click at [172, 489] on textarea "assign-modal" at bounding box center [744, 466] width 1346 height 70
type textarea "."
click at [133, 572] on span "Asignar caso" at bounding box center [135, 568] width 82 height 38
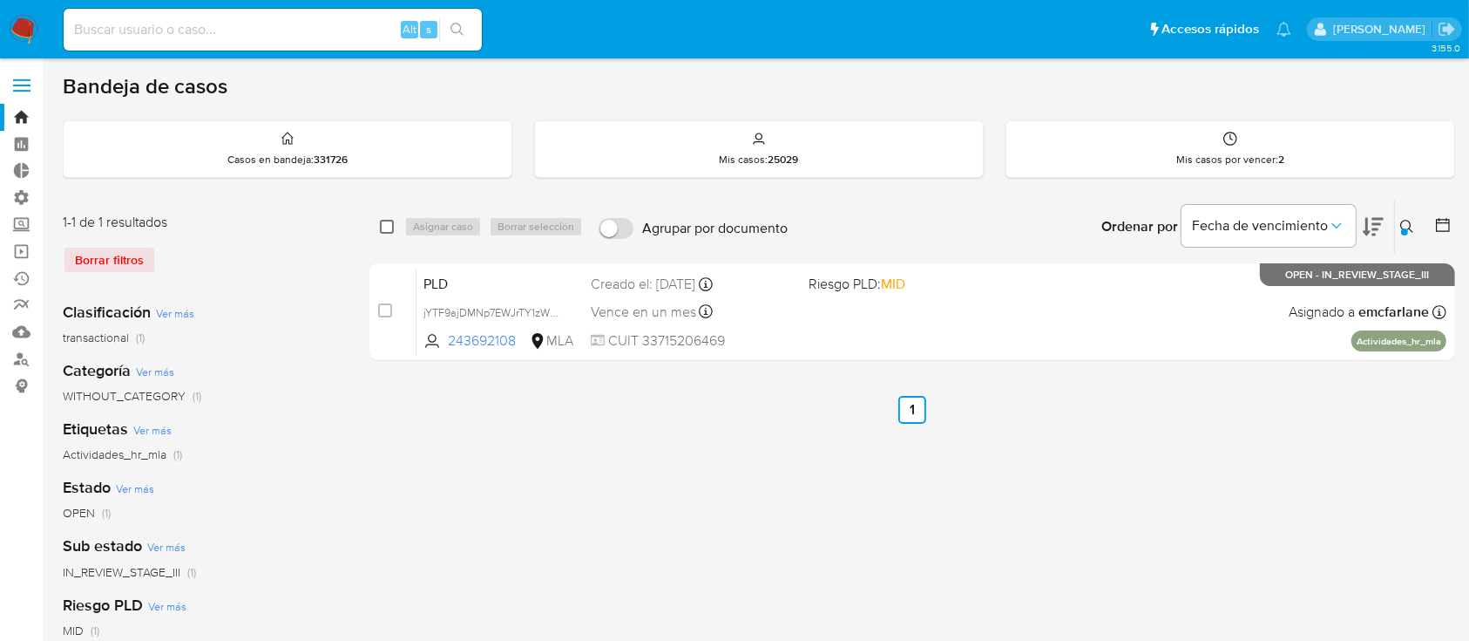
click at [383, 227] on input "checkbox" at bounding box center [387, 227] width 14 height 14
checkbox input "true"
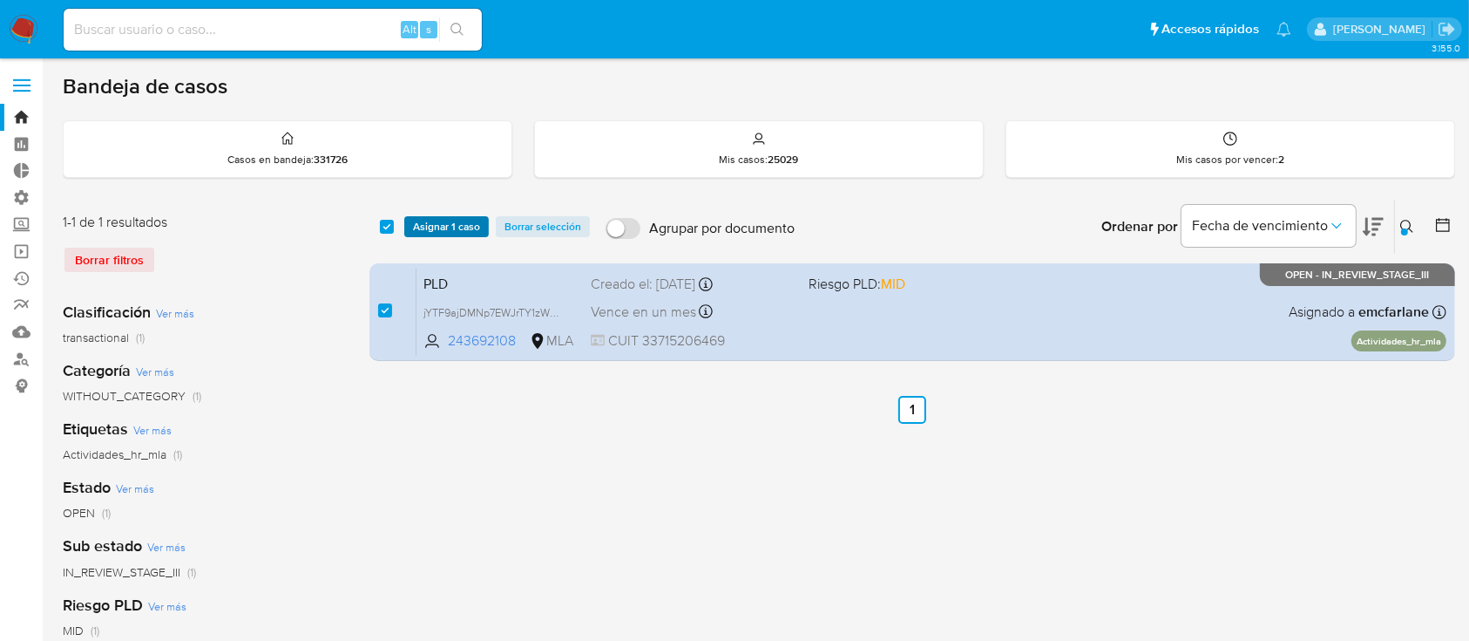
click at [407, 230] on button "Asignar 1 caso" at bounding box center [446, 226] width 85 height 21
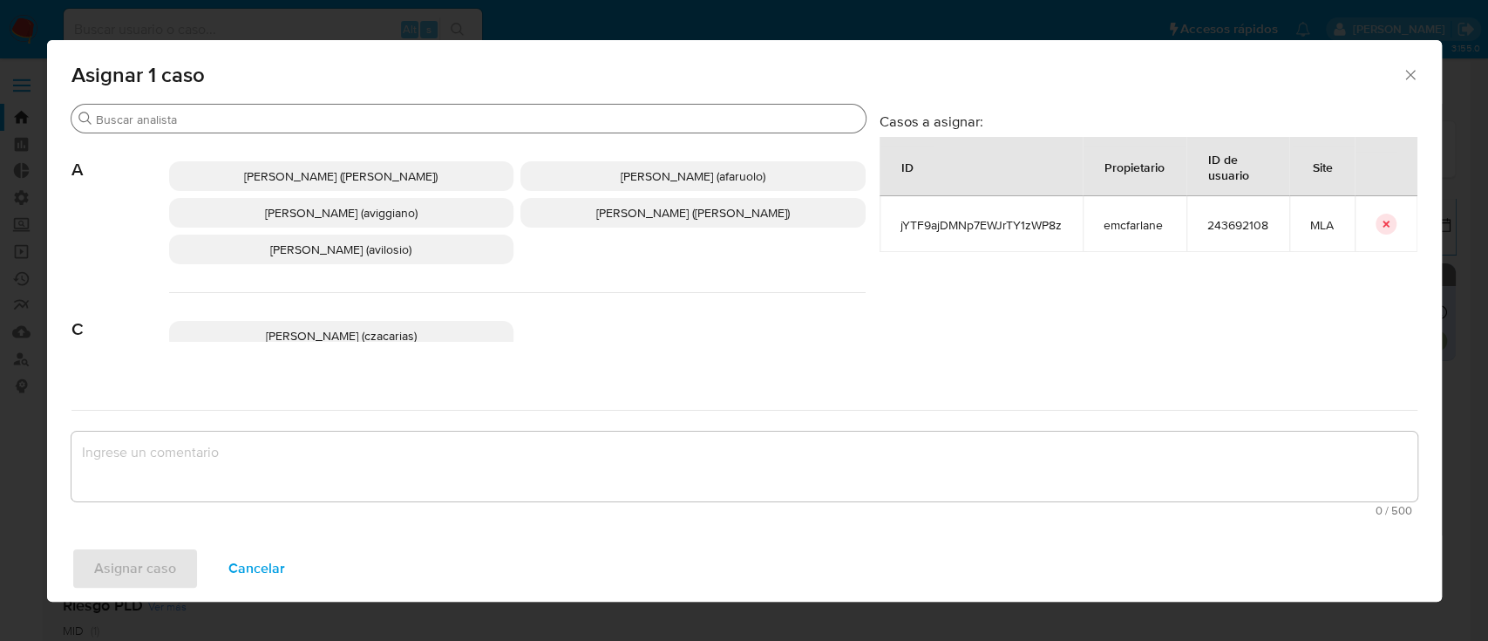
click at [376, 128] on div "Buscar" at bounding box center [468, 119] width 794 height 28
click at [375, 122] on input "Buscar" at bounding box center [477, 120] width 763 height 16
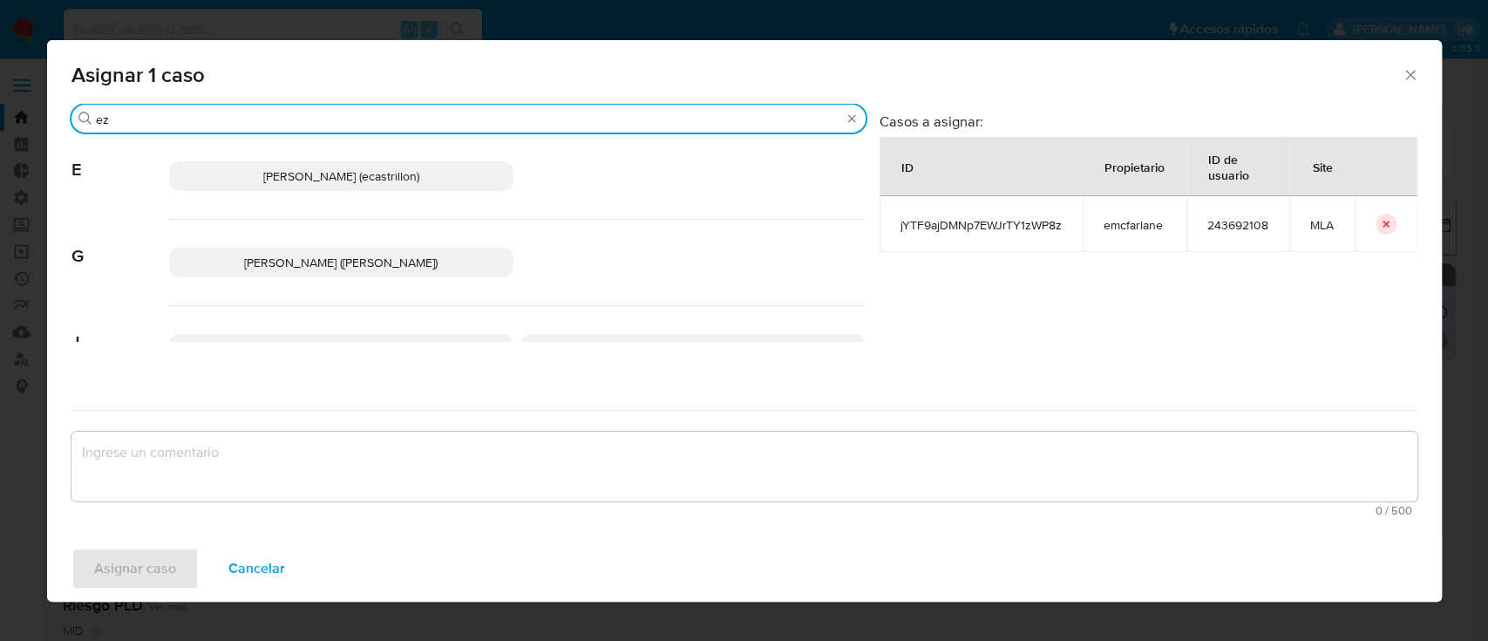
type input "ez"
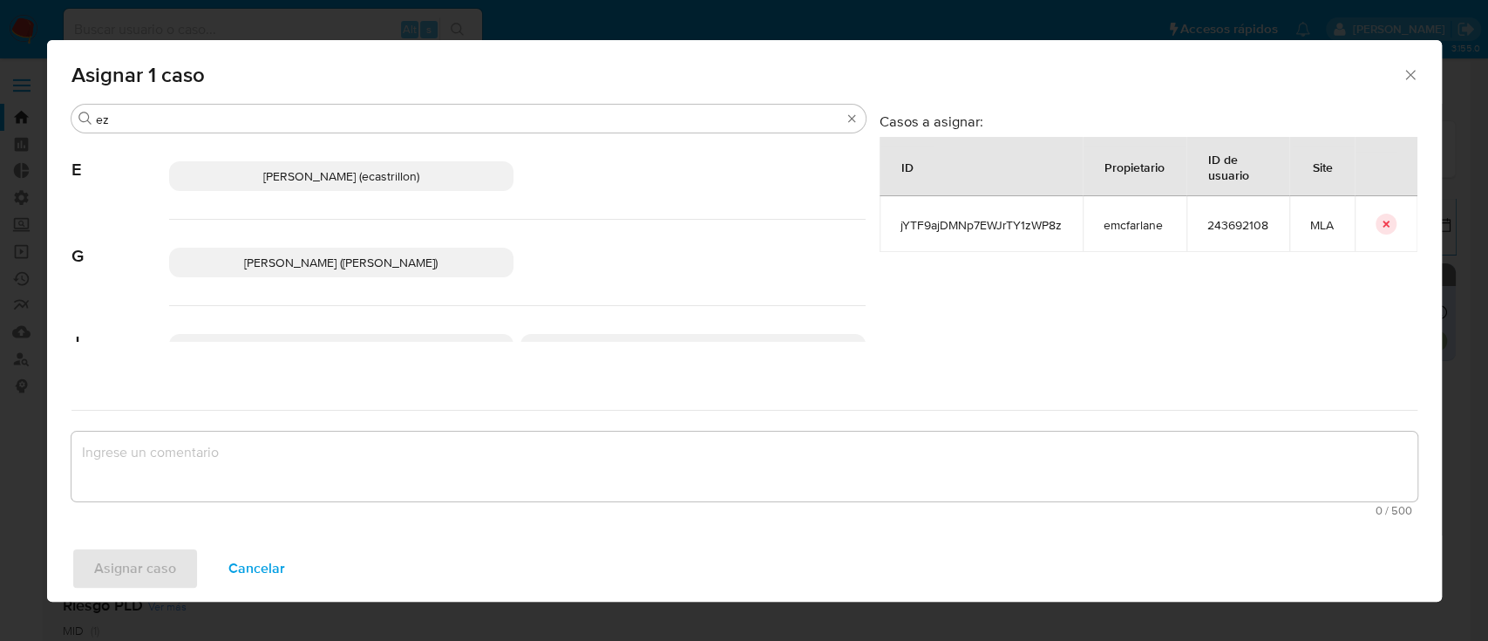
click at [329, 171] on span "Ezequiel Gonzalo Castrillon (ecastrillon)" at bounding box center [341, 175] width 156 height 17
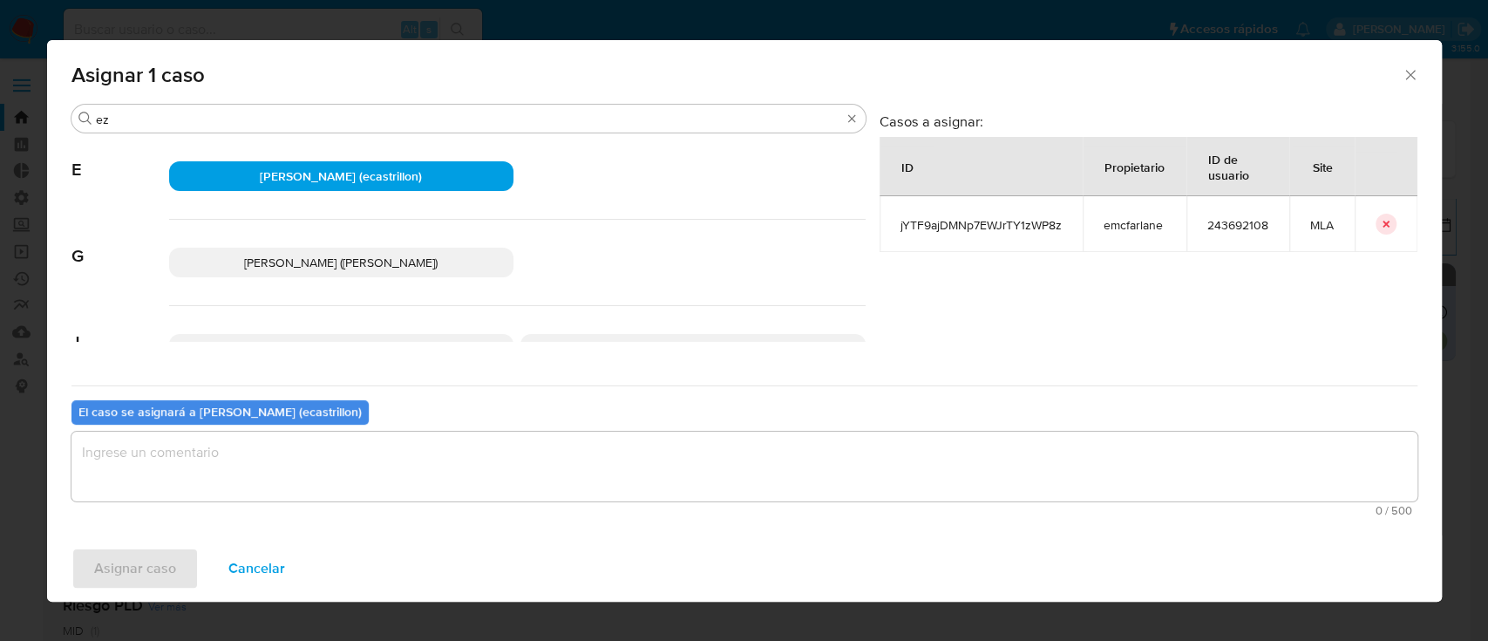
click at [220, 490] on textarea "assign-modal" at bounding box center [744, 466] width 1346 height 70
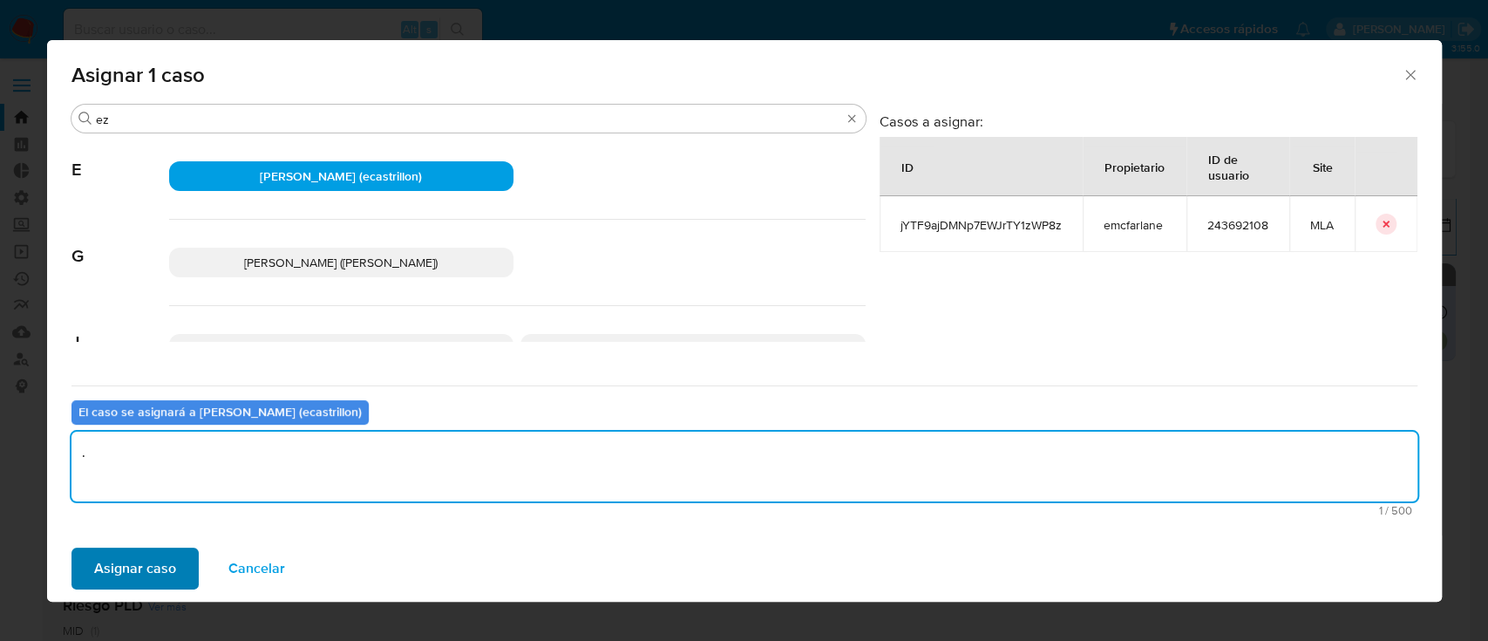
type textarea "."
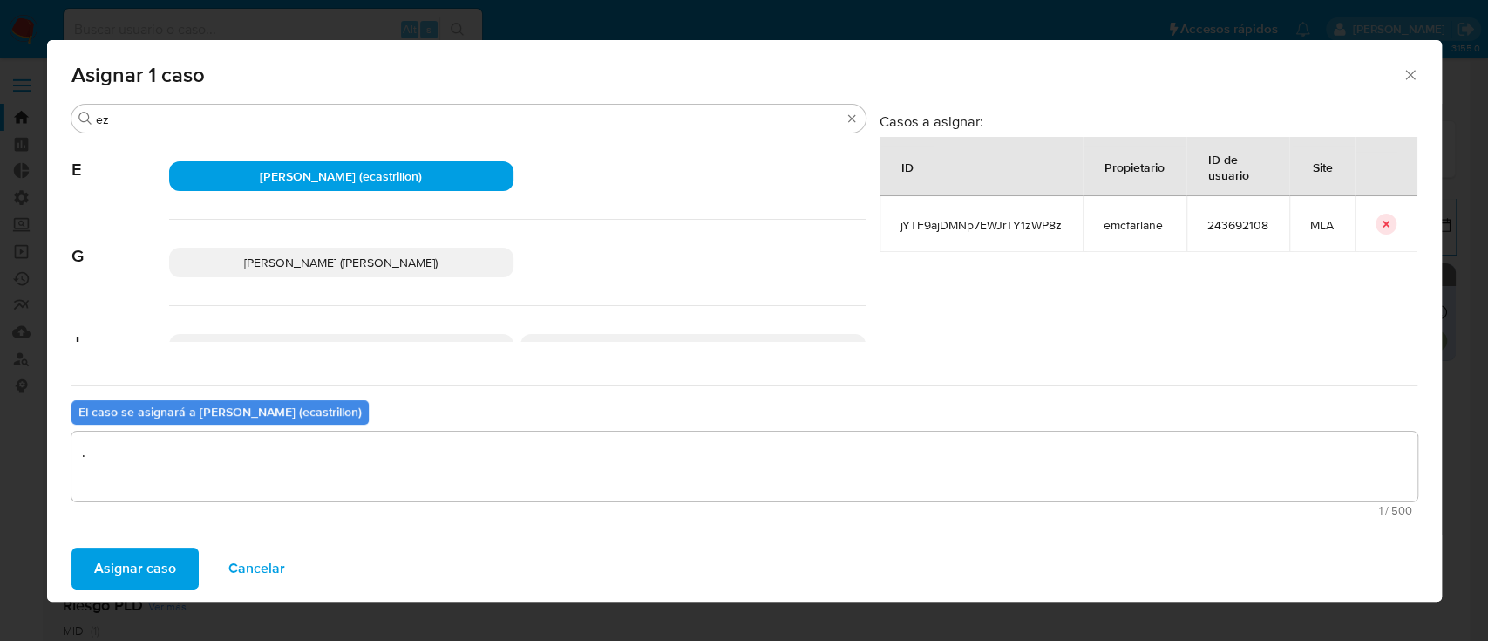
click at [161, 549] on span "Asignar caso" at bounding box center [135, 568] width 82 height 38
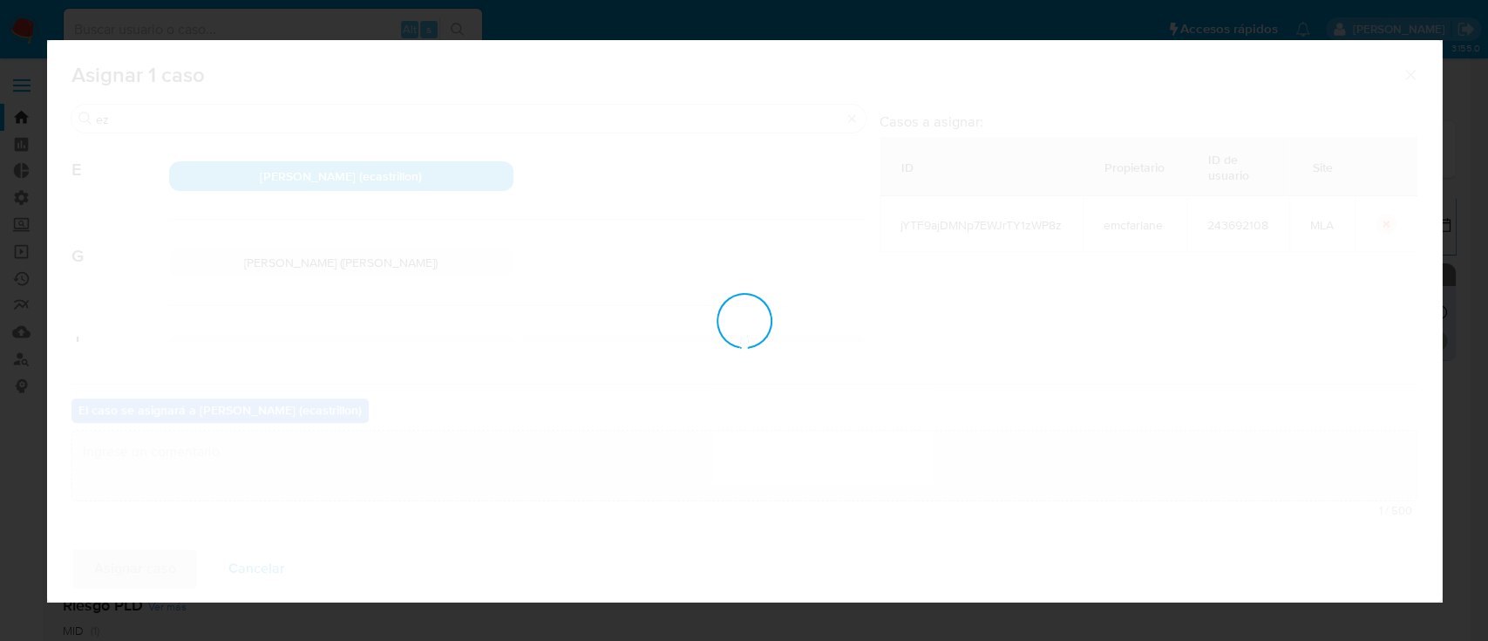
checkbox input "false"
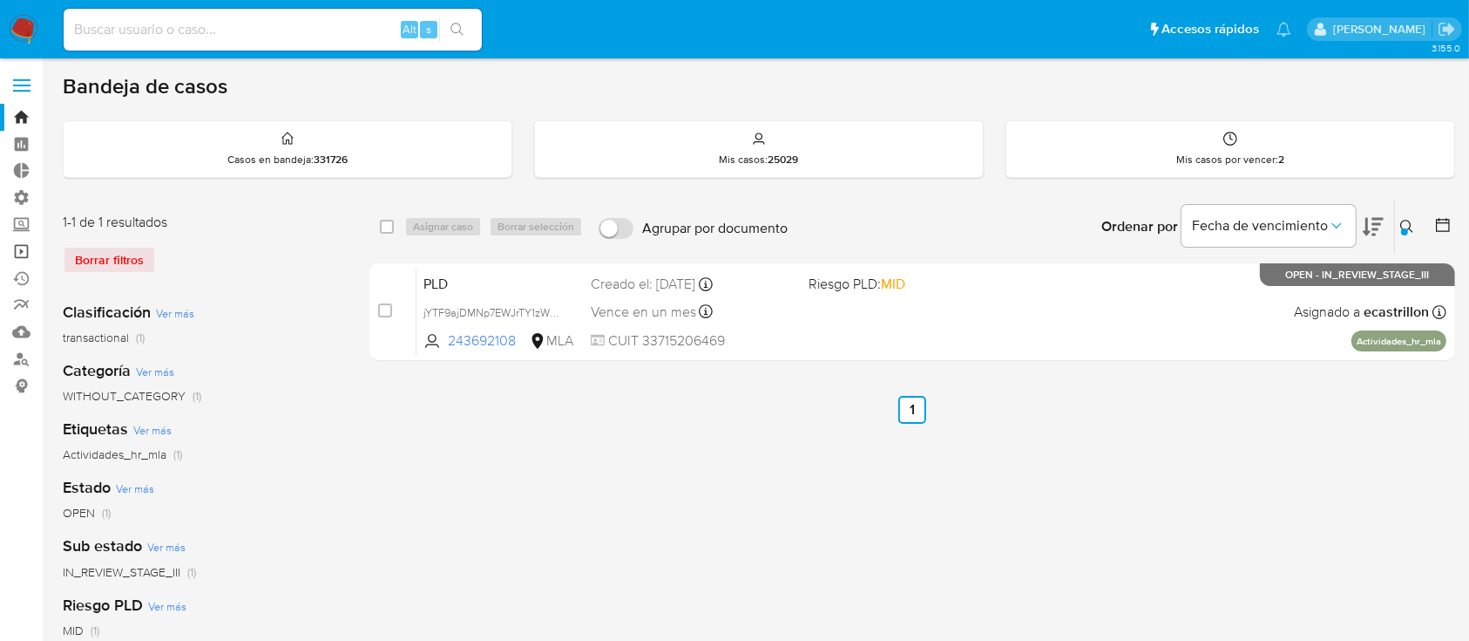
click at [29, 248] on link "Operaciones masivas" at bounding box center [103, 251] width 207 height 27
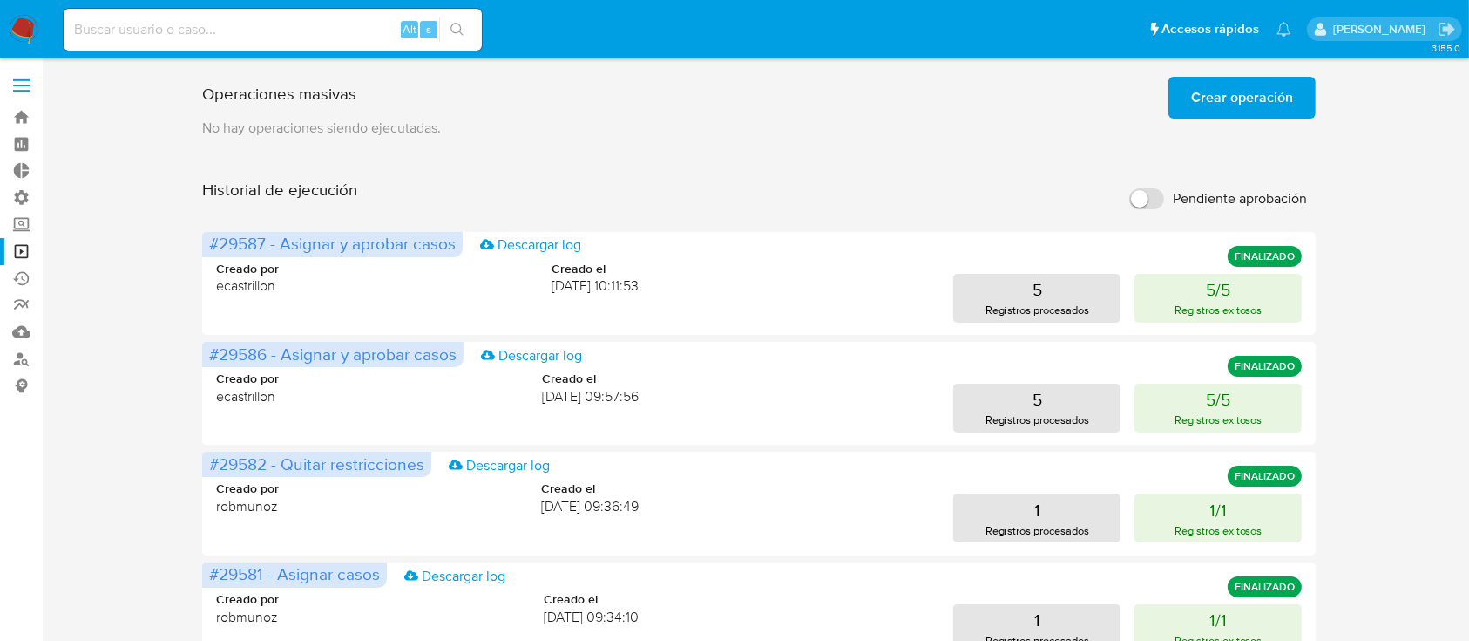
click at [1267, 103] on span "Crear operación" at bounding box center [1242, 97] width 102 height 38
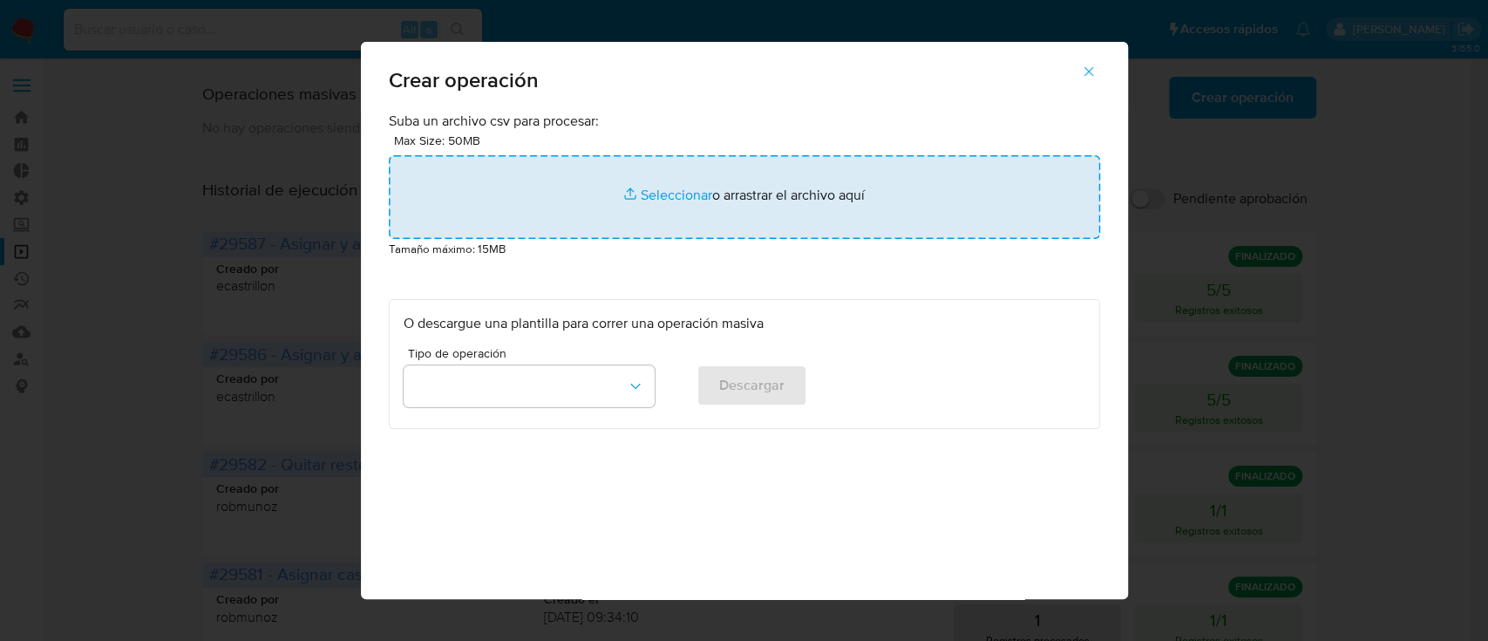
click at [756, 198] on input "file" at bounding box center [744, 197] width 711 height 84
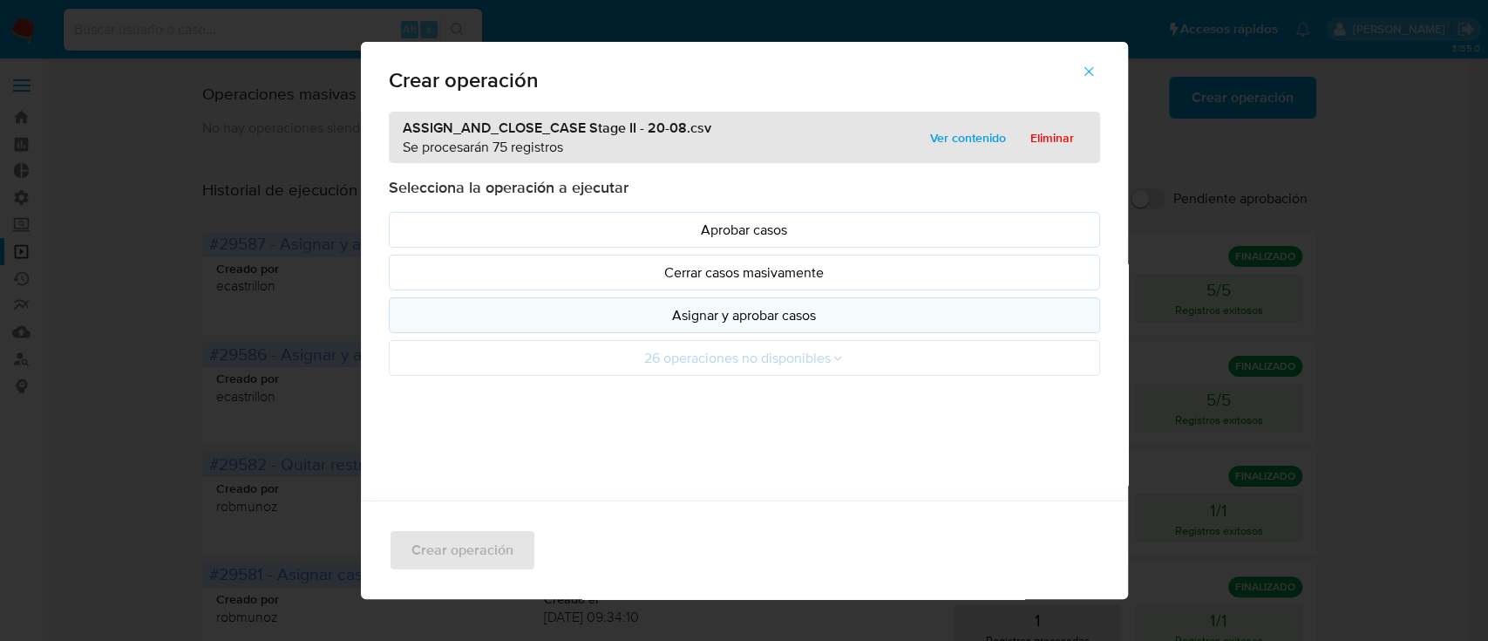
drag, startPoint x: 756, startPoint y: 198, endPoint x: 519, endPoint y: 315, distance: 264.6
click at [519, 315] on p "Asignar y aprobar casos" at bounding box center [744, 315] width 682 height 20
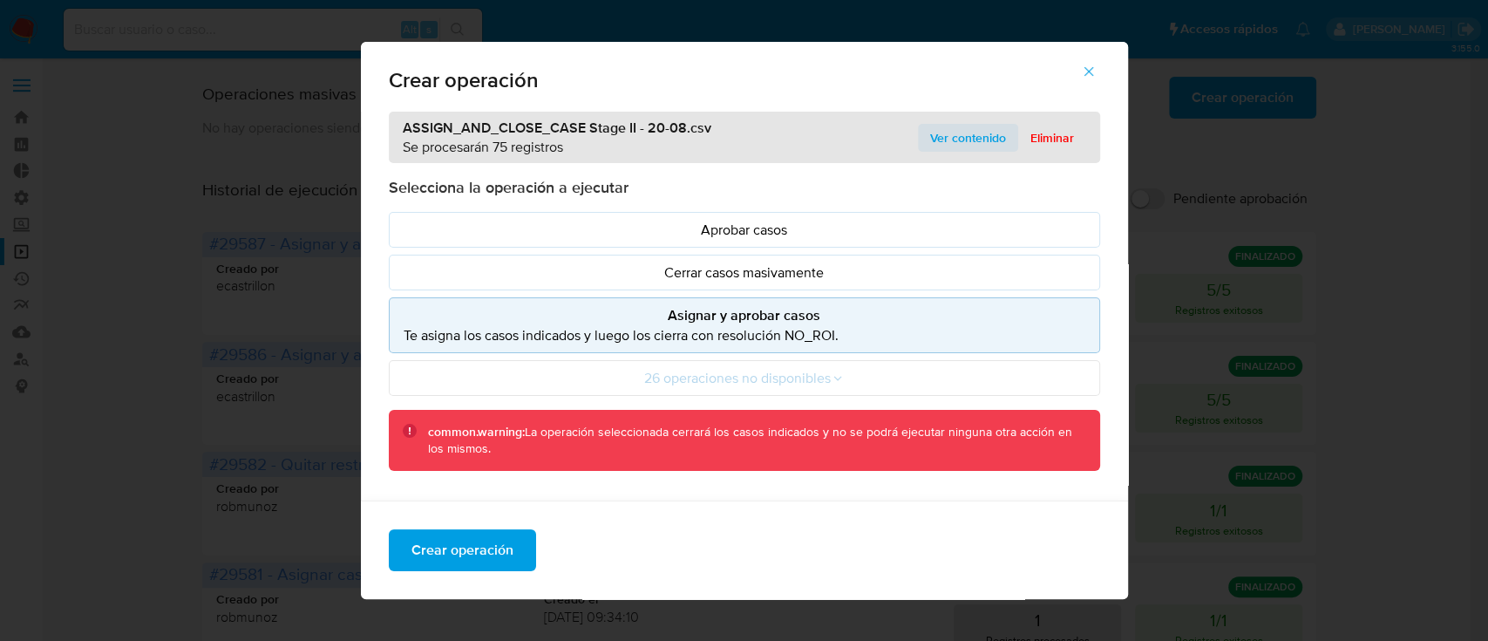
click at [974, 129] on span "Ver contenido" at bounding box center [968, 137] width 76 height 24
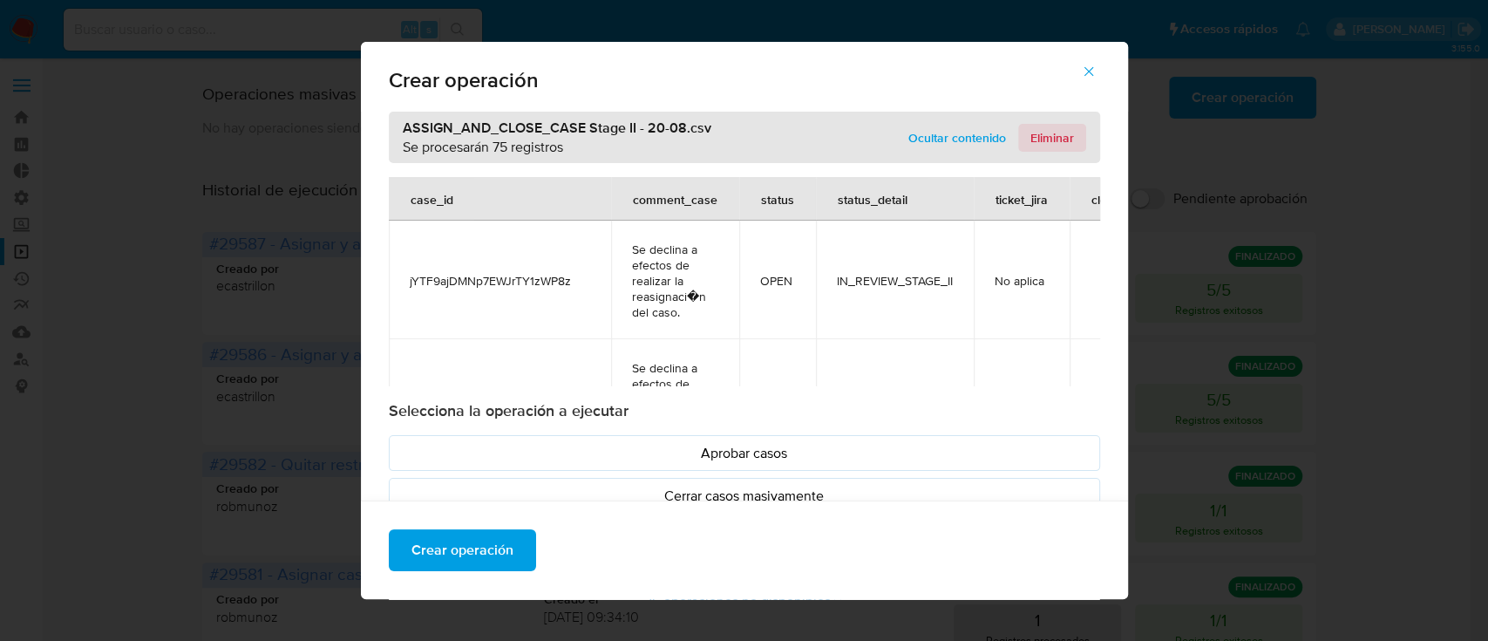
click at [1040, 135] on span "Eliminar" at bounding box center [1052, 137] width 44 height 24
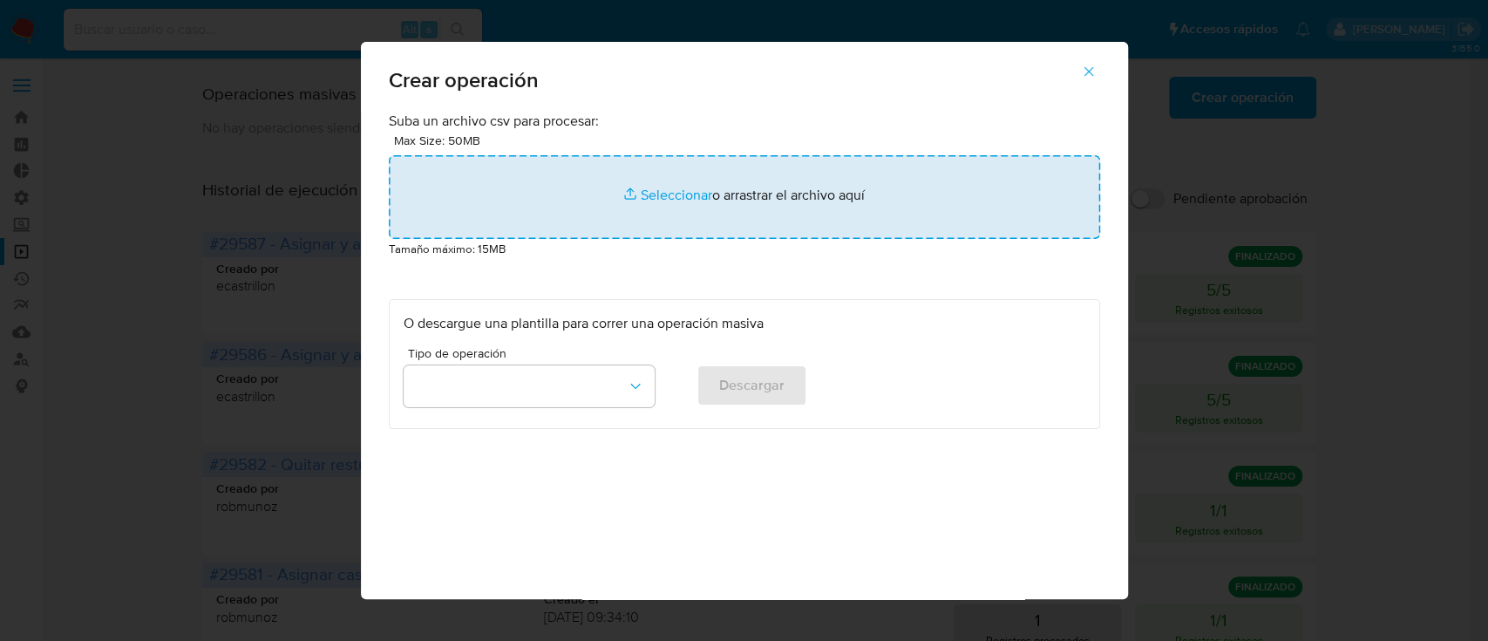
click at [634, 189] on input "file" at bounding box center [744, 197] width 711 height 84
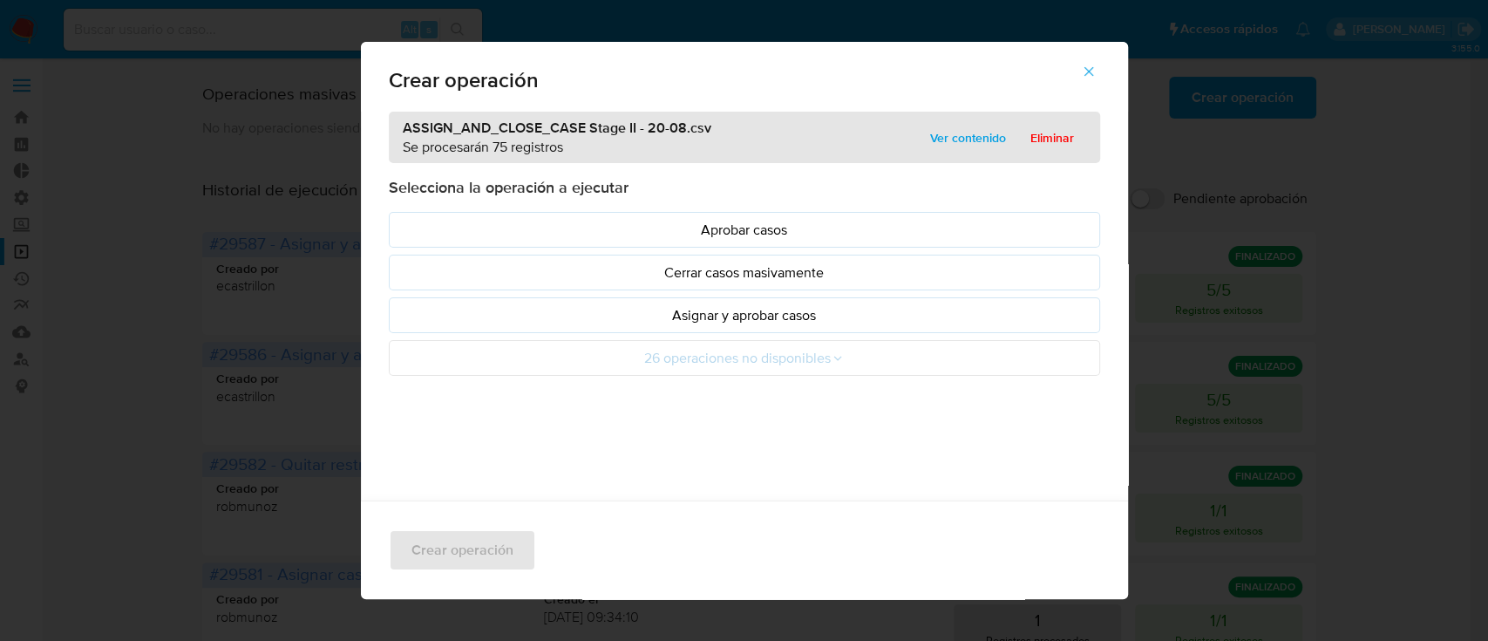
click at [470, 306] on p "Asignar y aprobar casos" at bounding box center [744, 315] width 682 height 20
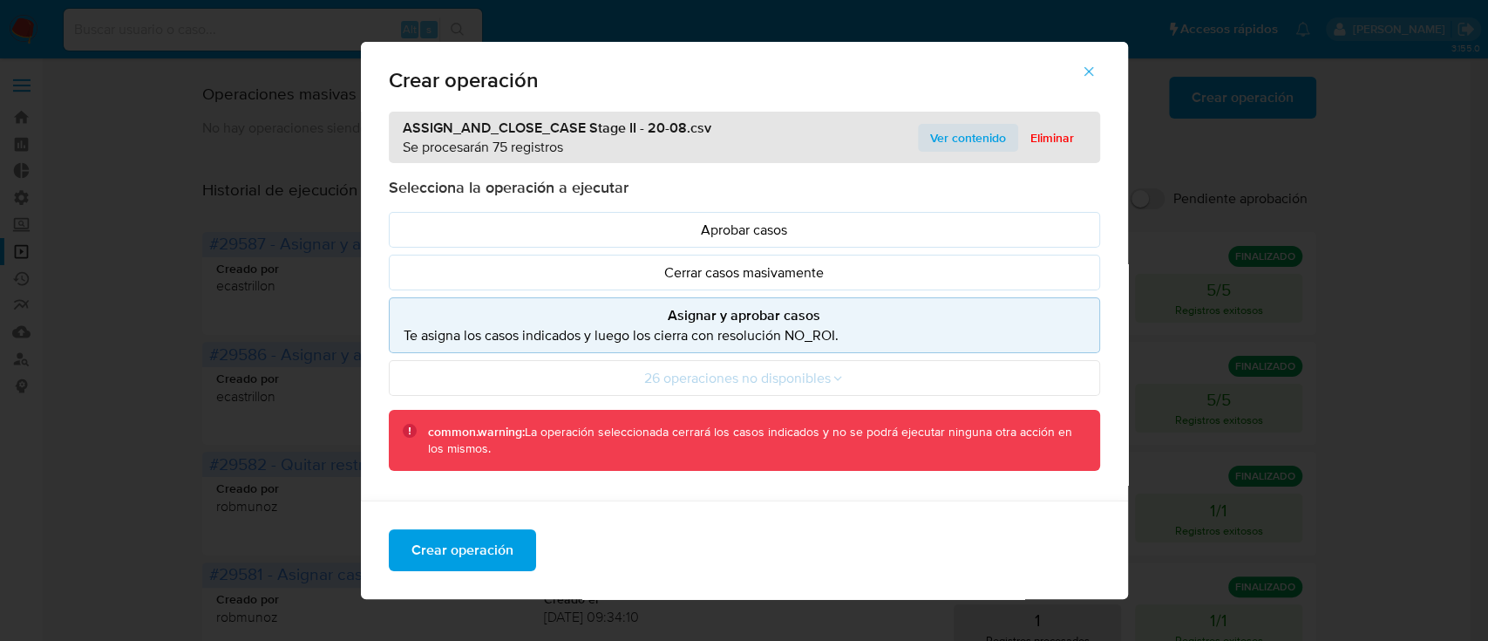
click at [955, 139] on span "Ver contenido" at bounding box center [968, 137] width 76 height 24
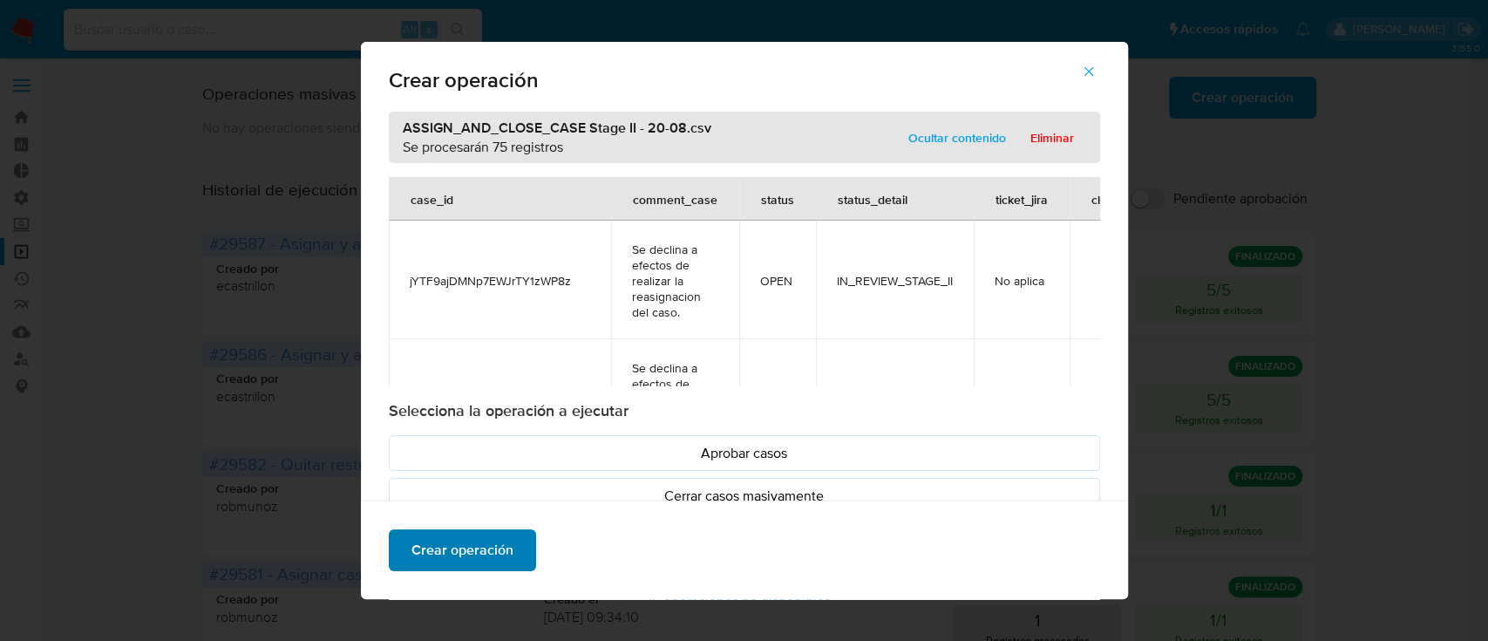
click at [486, 548] on span "Crear operación" at bounding box center [462, 550] width 102 height 38
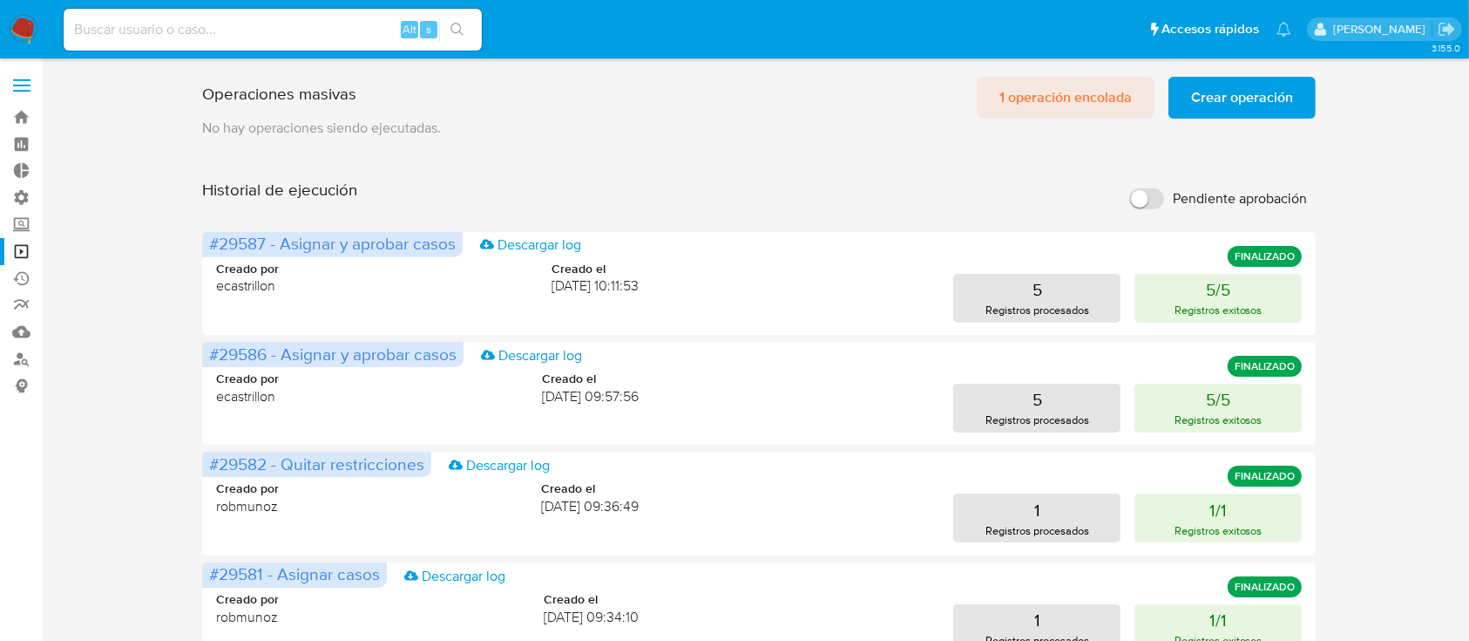
drag, startPoint x: 1095, startPoint y: 80, endPoint x: 1088, endPoint y: 87, distance: 9.3
click at [1088, 87] on span "1 operación encolada" at bounding box center [1066, 97] width 132 height 38
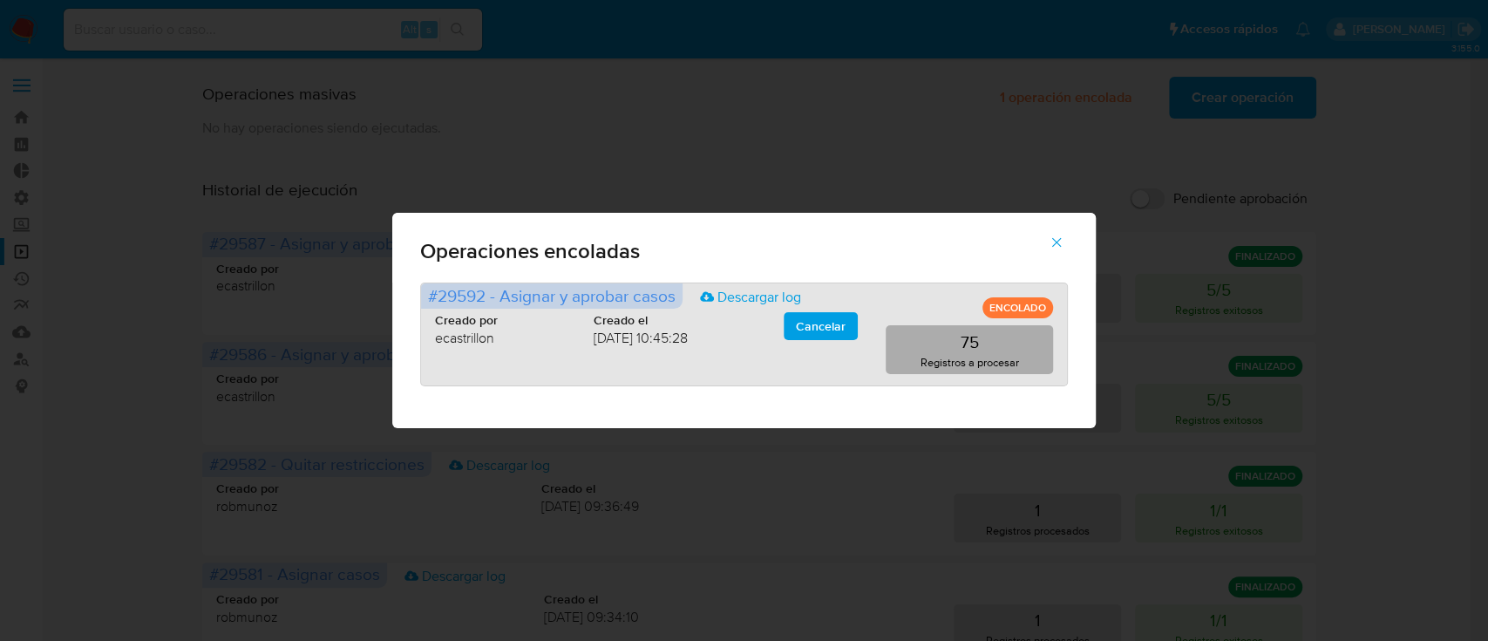
click at [902, 361] on button "75 Registros a procesar" at bounding box center [968, 349] width 167 height 49
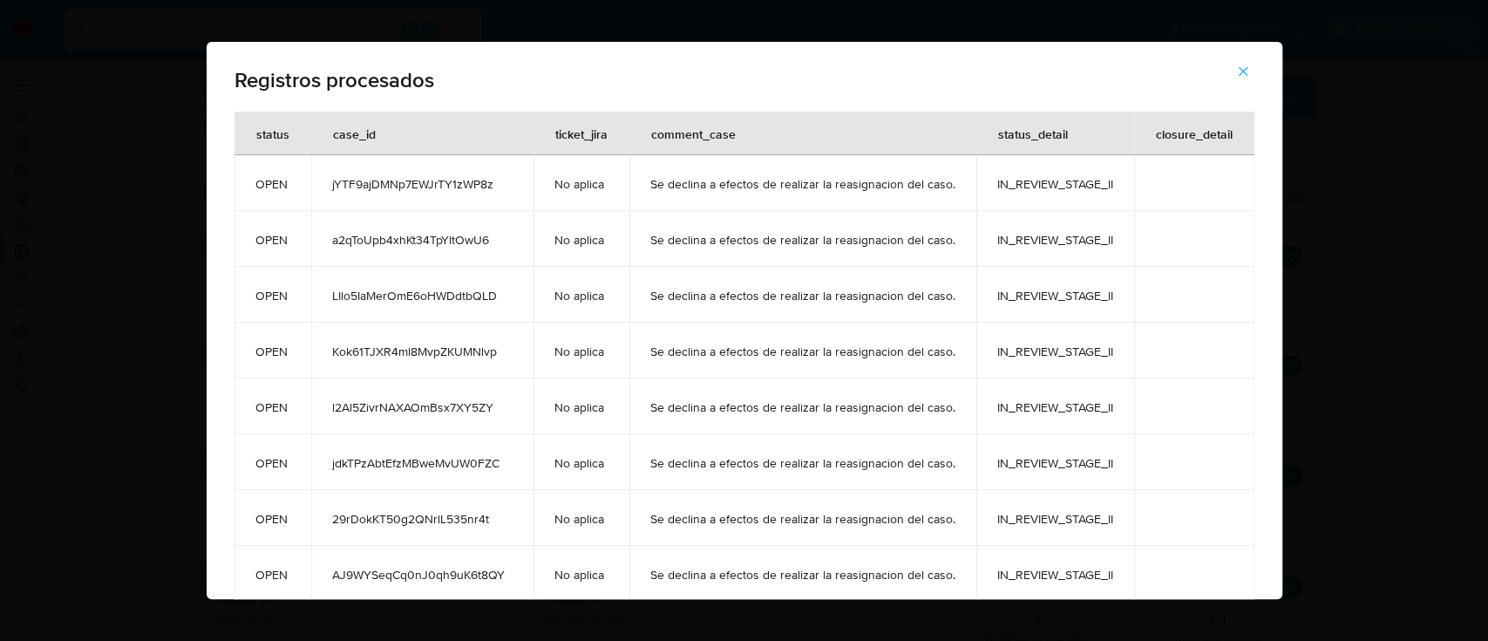
click at [1251, 67] on icon "button" at bounding box center [1243, 72] width 16 height 16
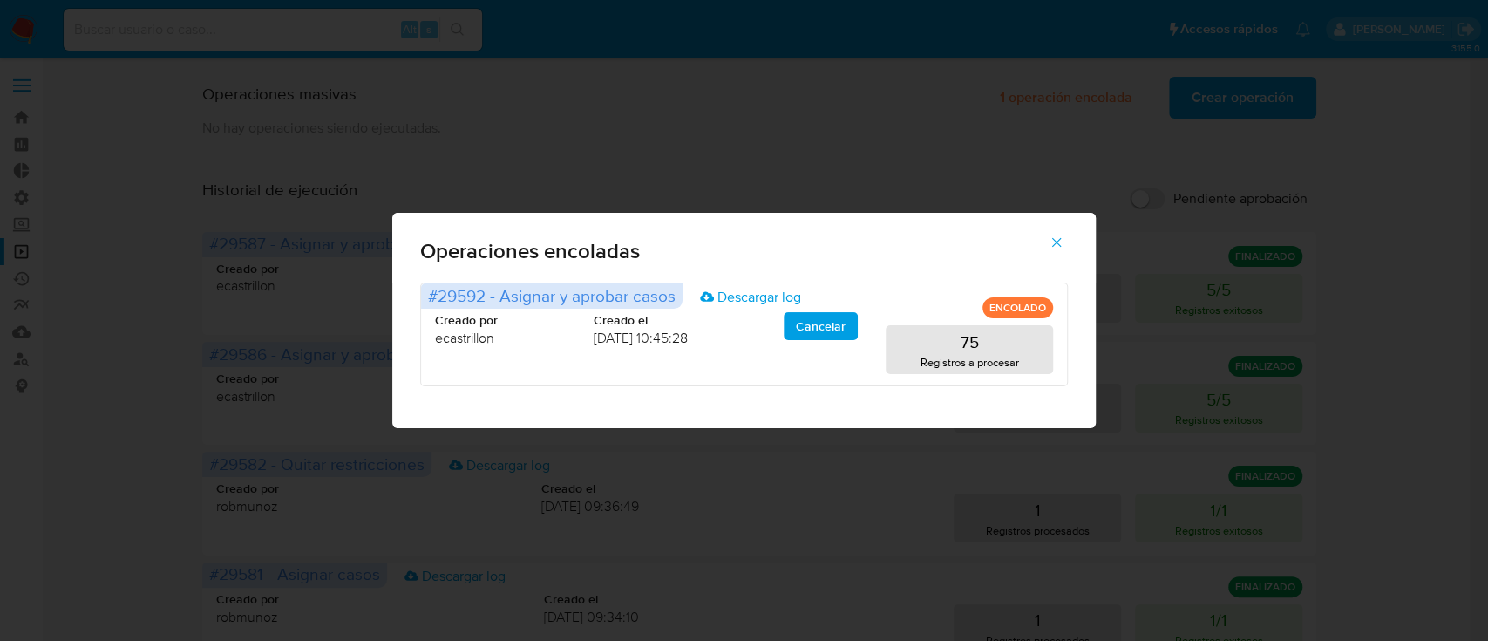
click at [1067, 228] on button "button" at bounding box center [1056, 242] width 61 height 42
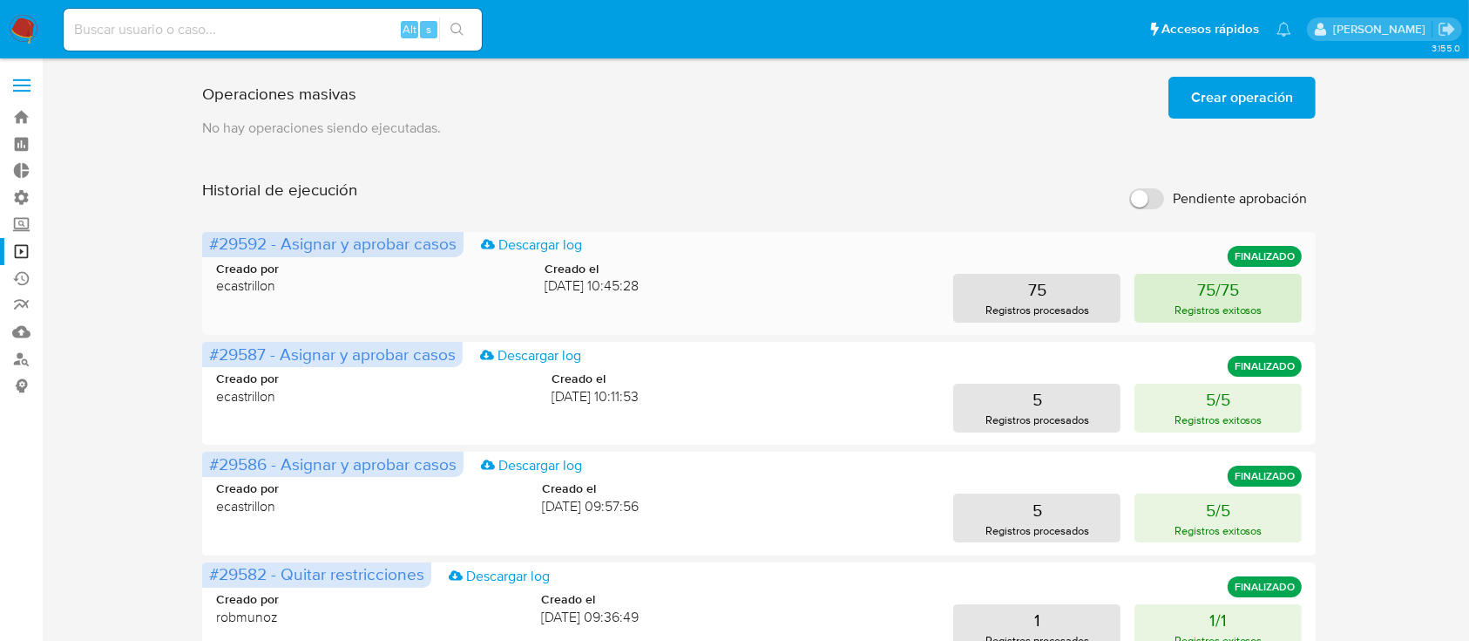
click at [1168, 300] on button "75/75 Registros exitosos" at bounding box center [1218, 298] width 167 height 49
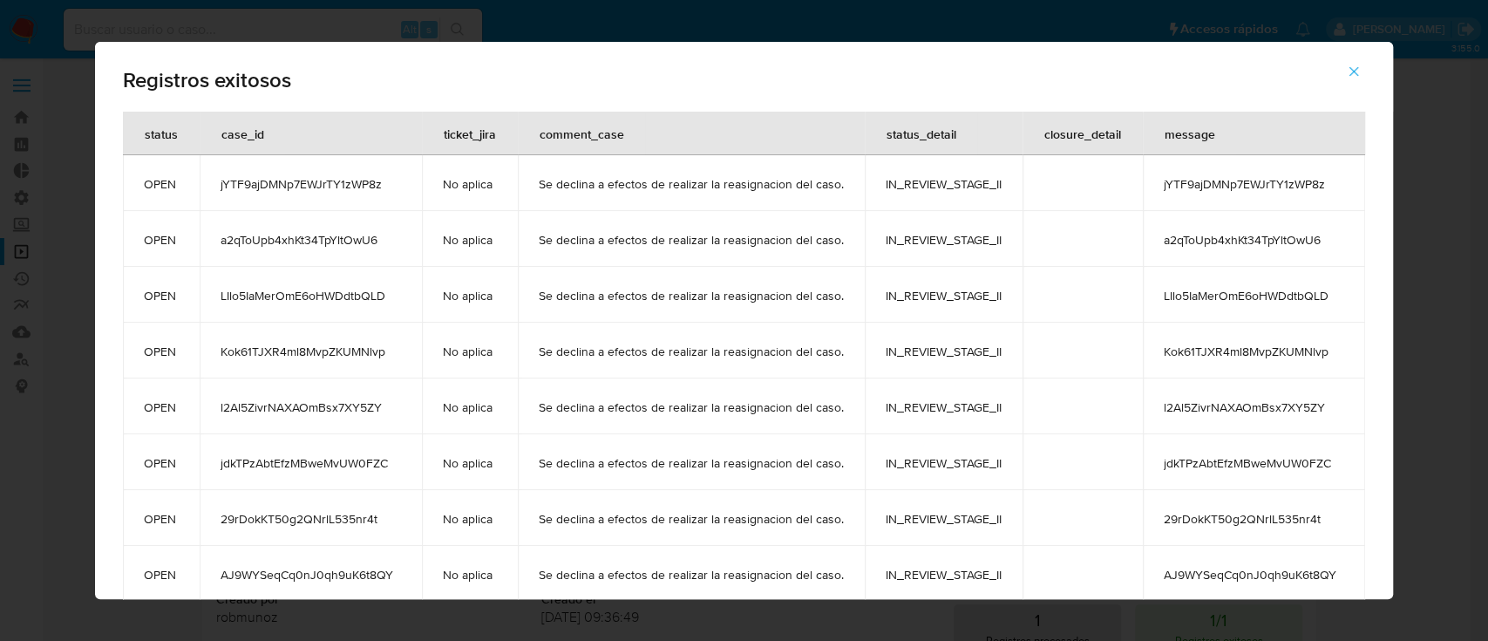
click at [1361, 71] on icon "button" at bounding box center [1354, 72] width 16 height 16
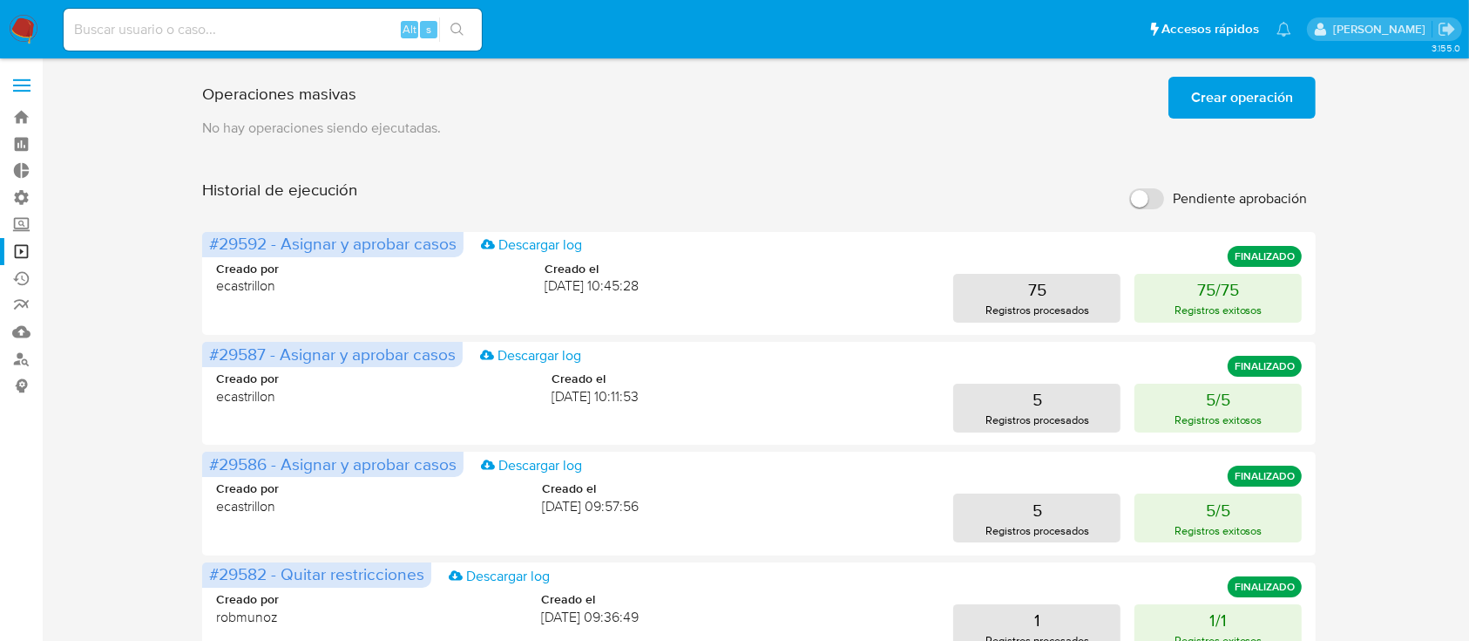
click at [1267, 94] on span "Crear operación" at bounding box center [1242, 97] width 102 height 38
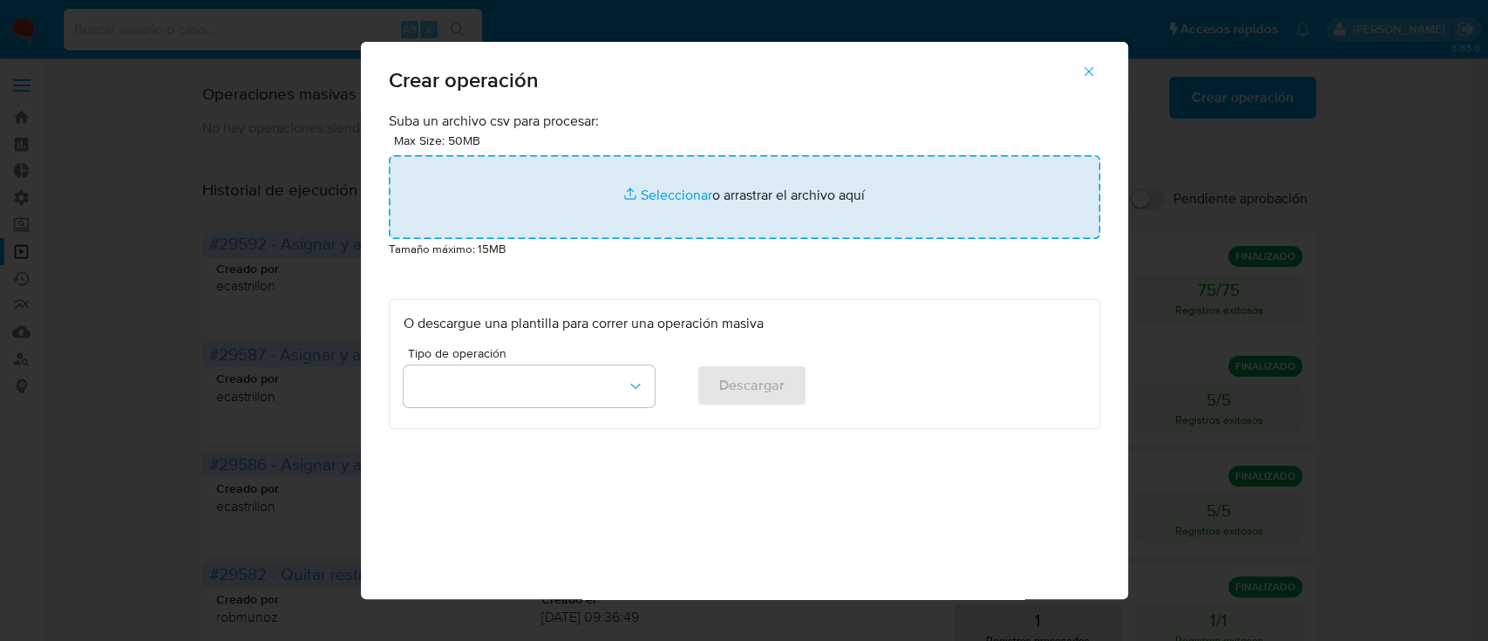
click at [888, 181] on input "file" at bounding box center [744, 197] width 711 height 84
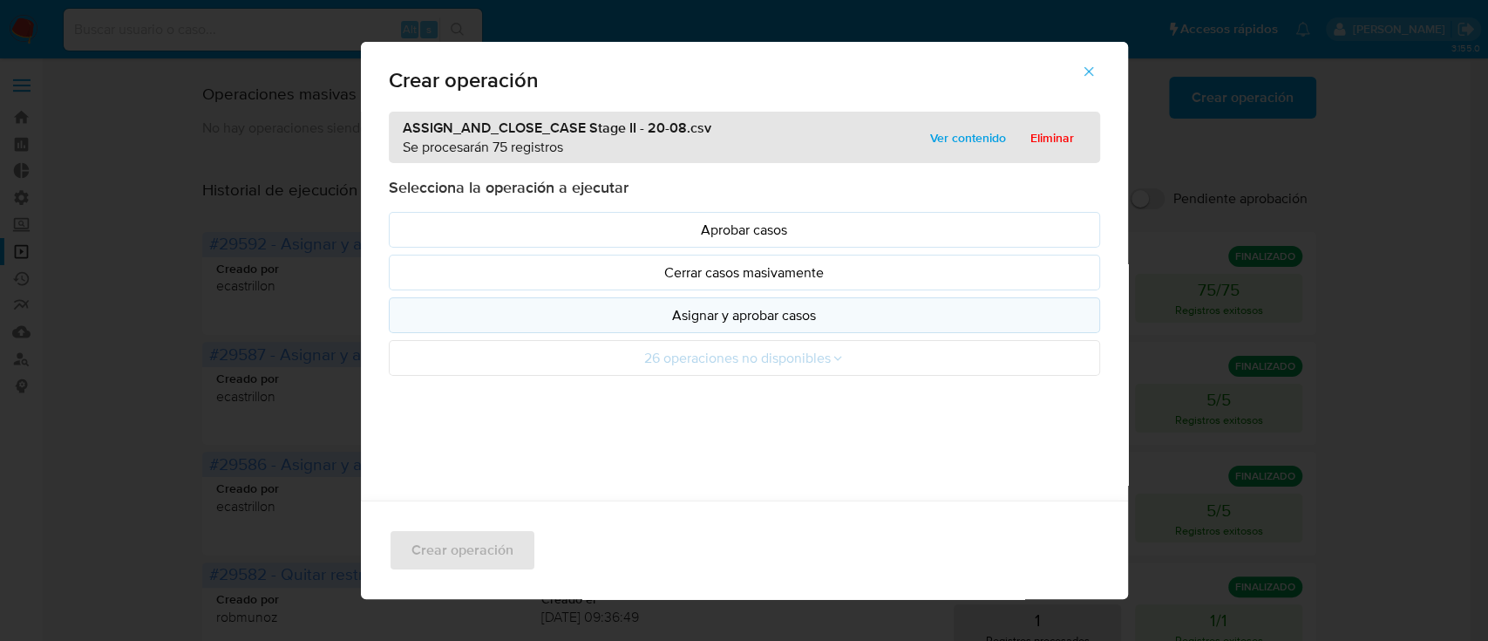
click at [651, 315] on p "Asignar y aprobar casos" at bounding box center [744, 315] width 682 height 20
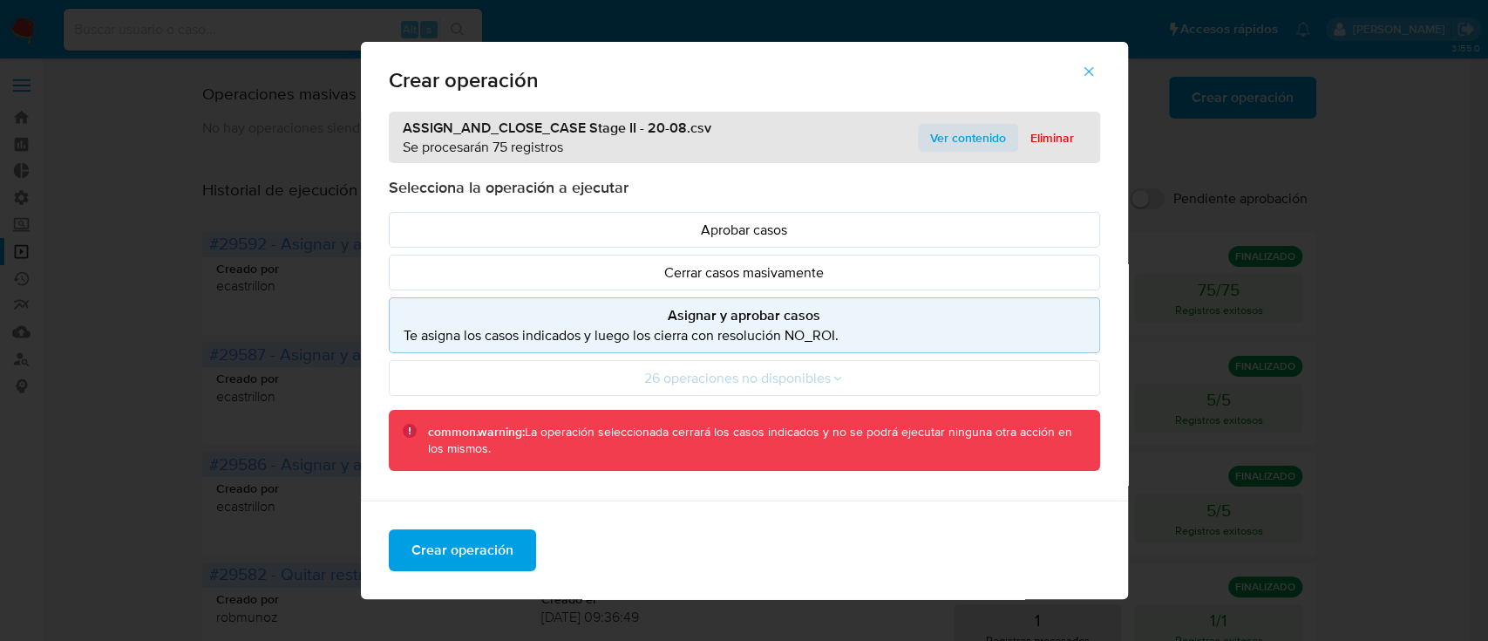
click at [962, 136] on span "Ver contenido" at bounding box center [968, 137] width 76 height 24
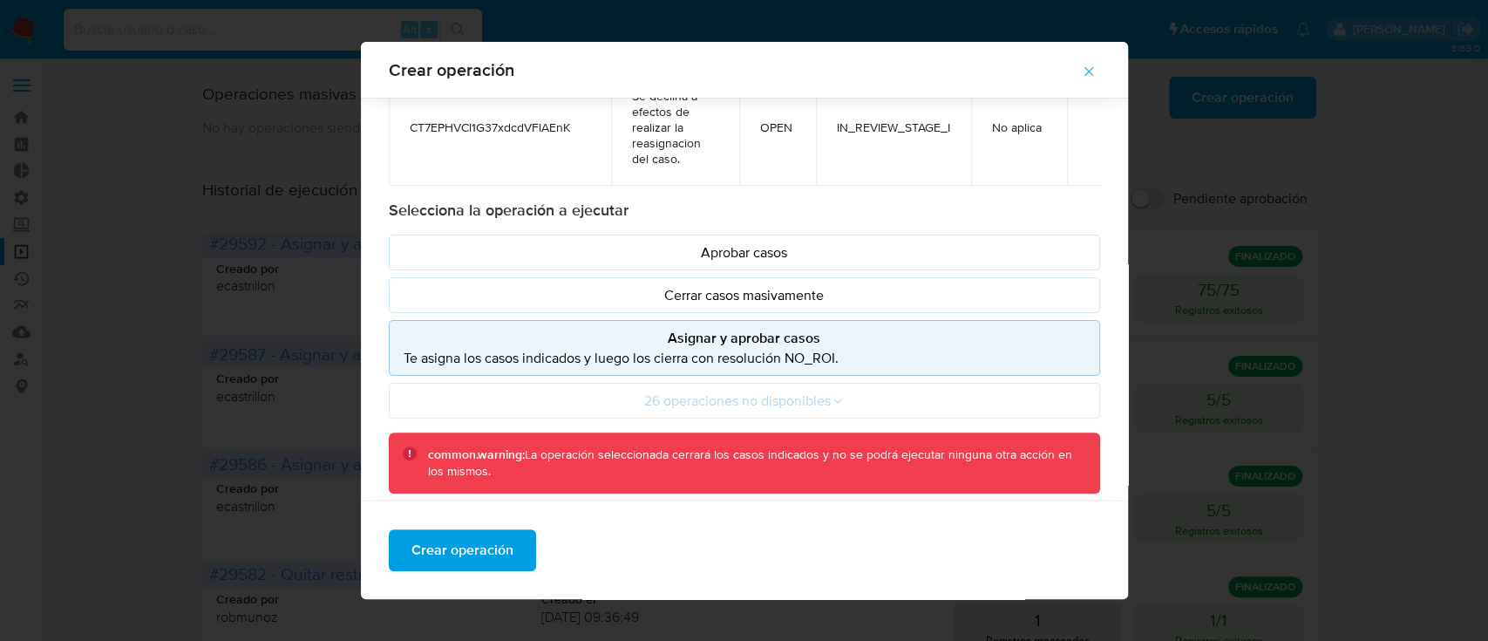
scroll to position [189, 0]
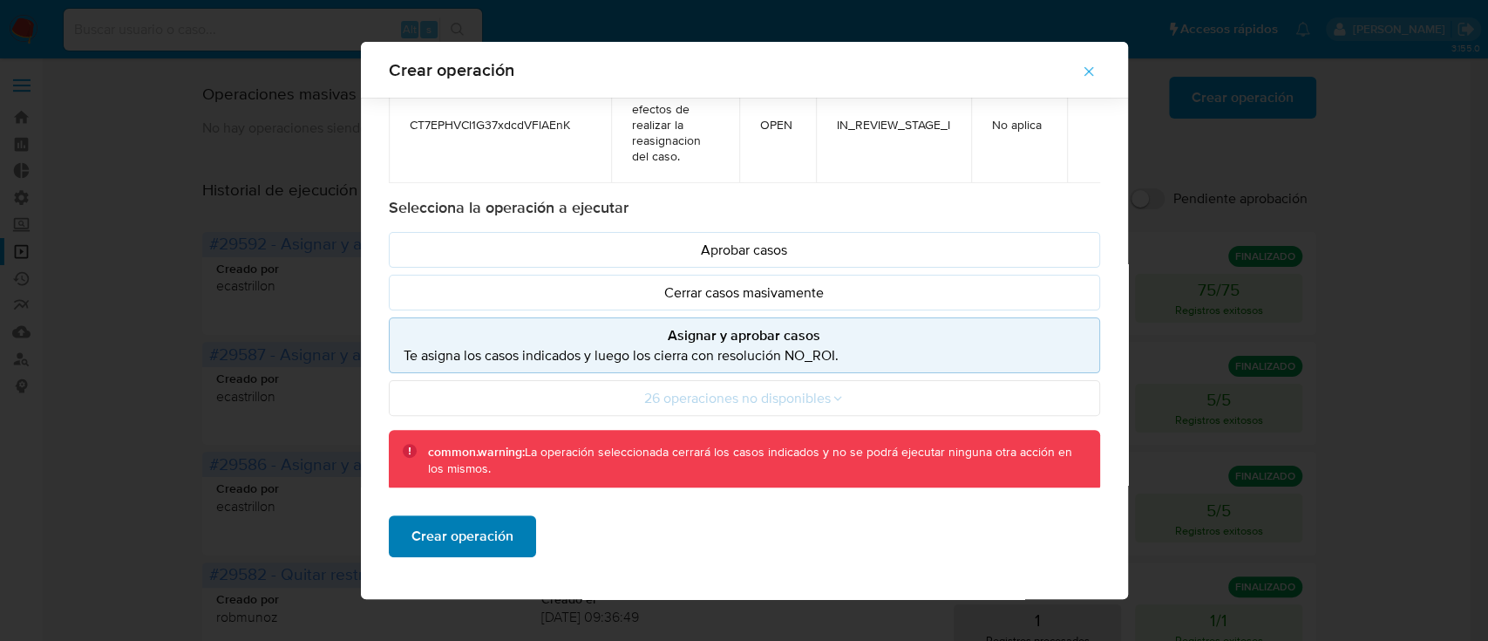
click at [458, 547] on span "Crear operación" at bounding box center [462, 536] width 102 height 38
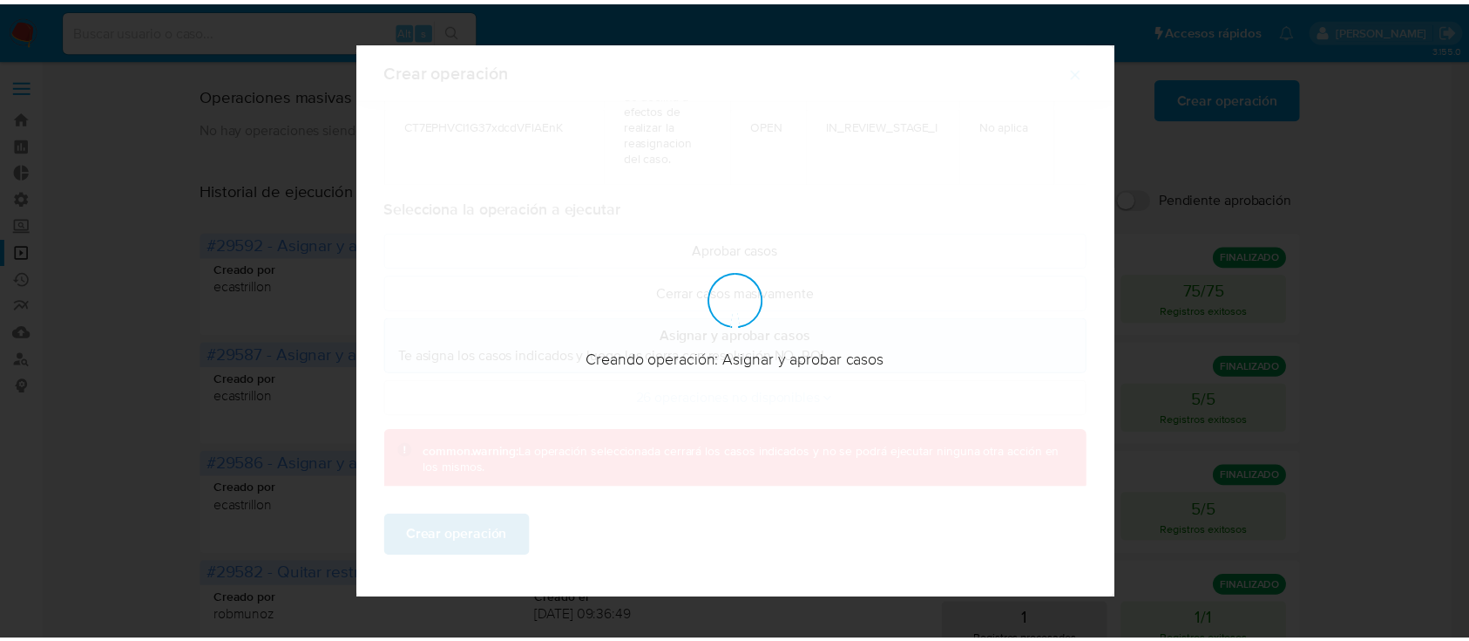
scroll to position [14, 0]
